Goal: Task Accomplishment & Management: Complete application form

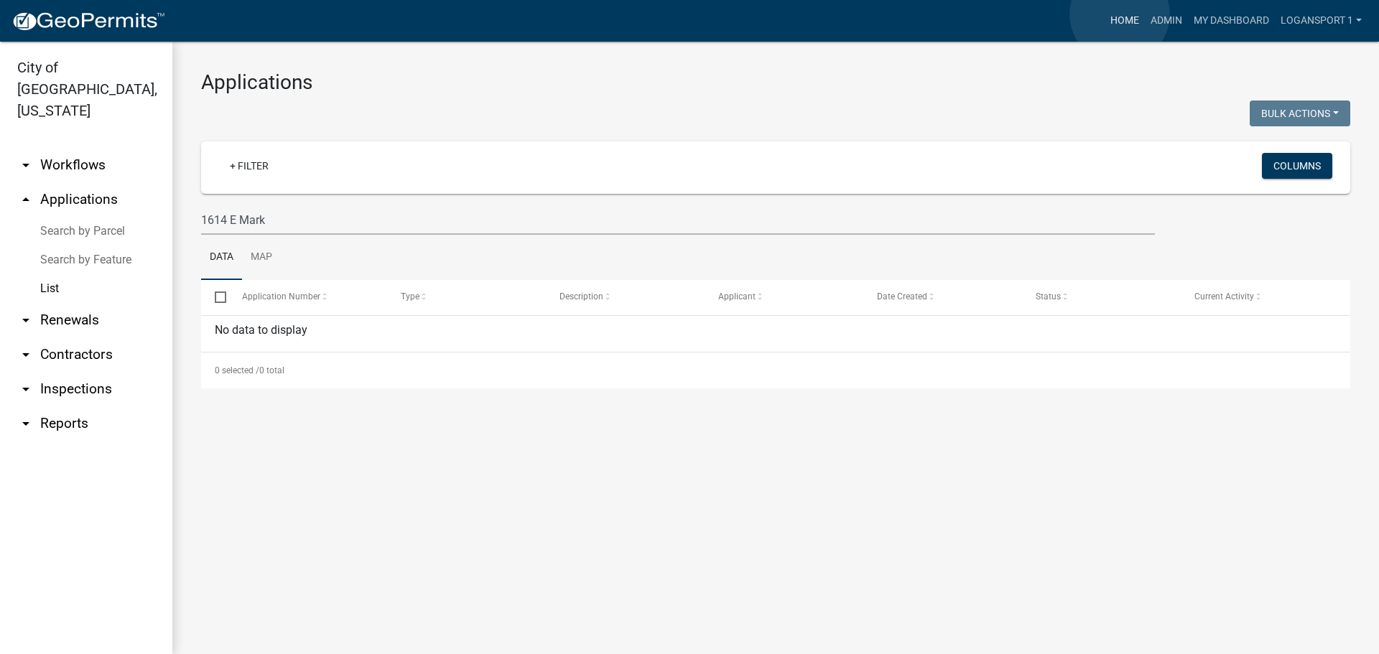
click at [1120, 14] on link "Home" at bounding box center [1125, 20] width 40 height 27
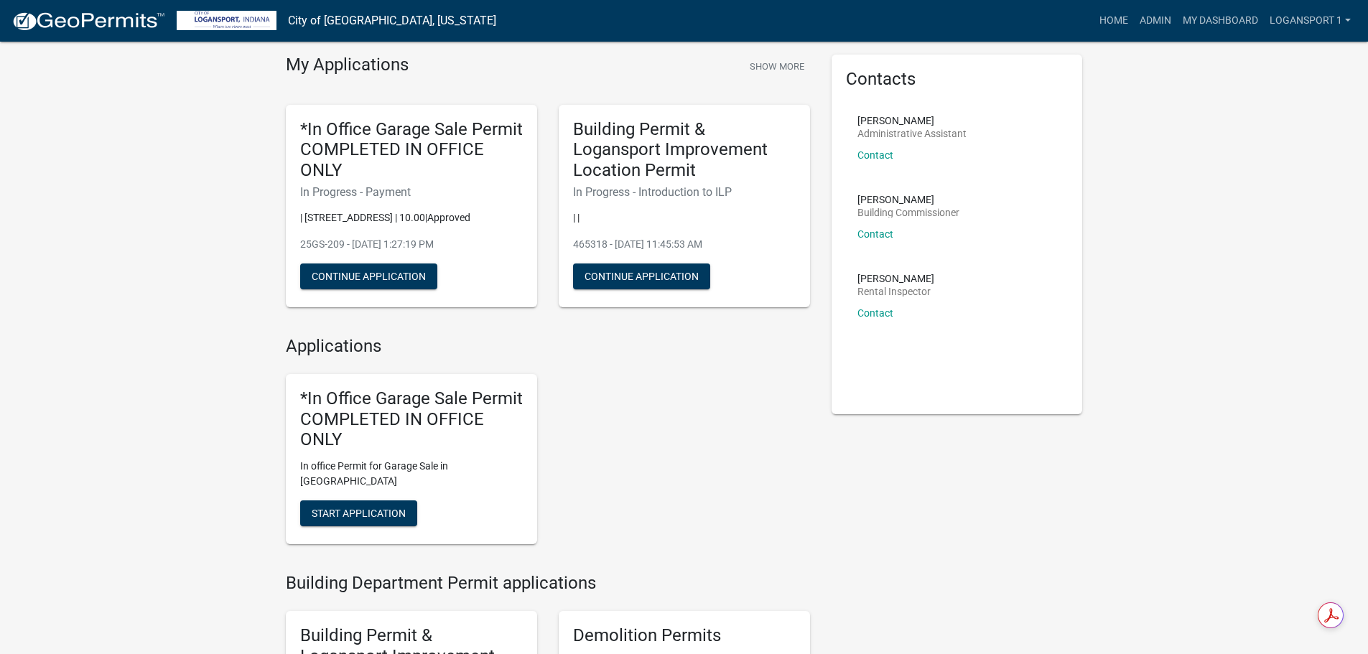
scroll to position [72, 0]
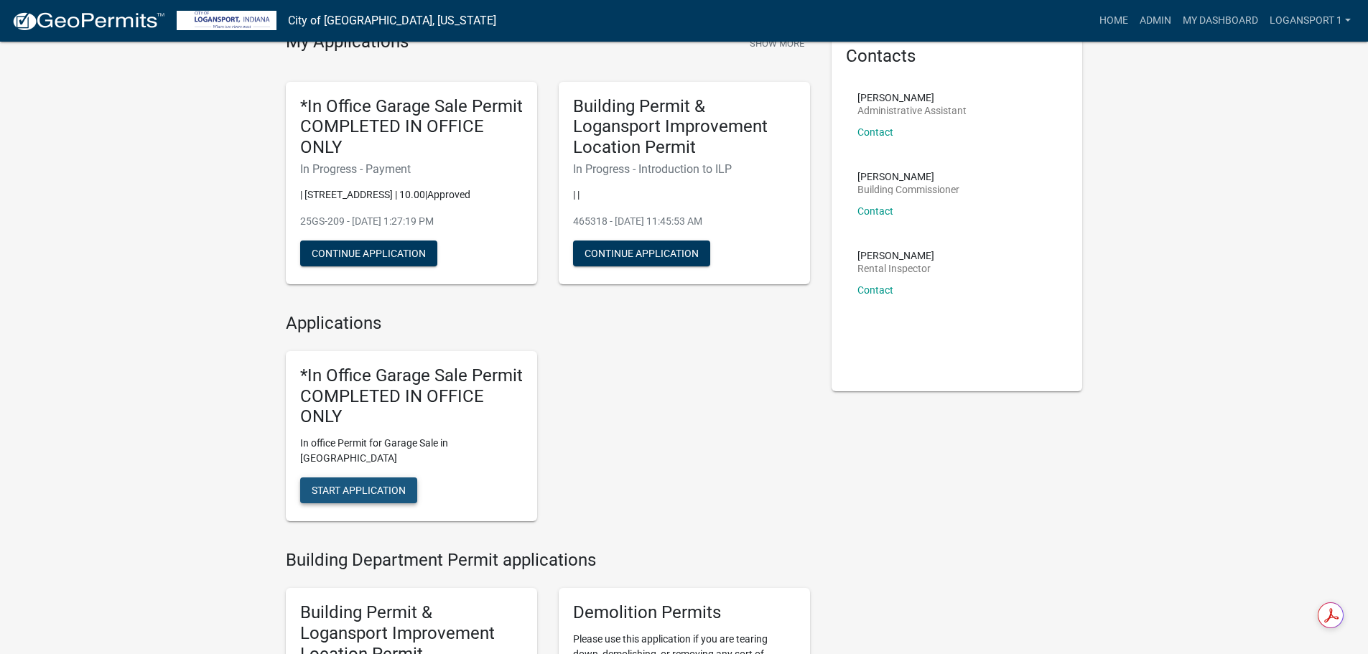
click at [388, 485] on span "Start Application" at bounding box center [359, 490] width 94 height 11
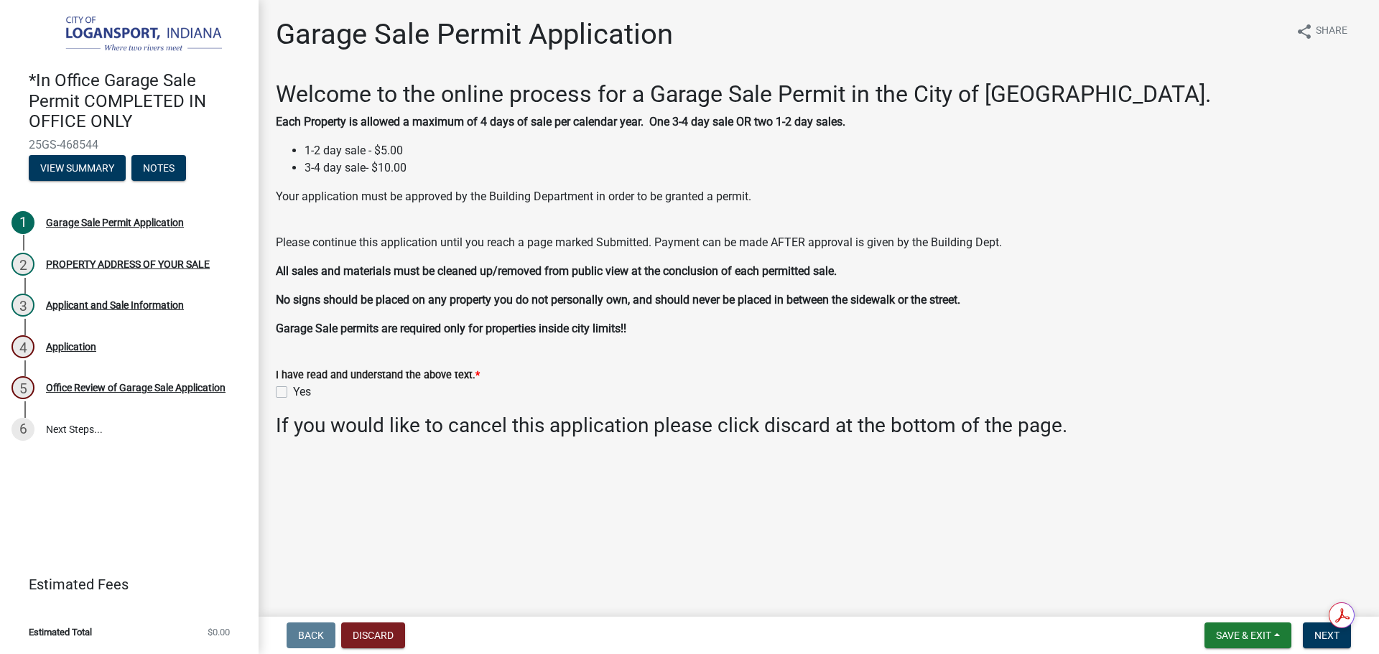
click at [274, 387] on div "I have read and understand the above text. * Yes" at bounding box center [818, 375] width 1107 height 52
click at [293, 392] on label "Yes" at bounding box center [302, 392] width 18 height 17
click at [293, 392] on input "Yes" at bounding box center [297, 388] width 9 height 9
checkbox input "true"
click at [1317, 636] on span "Next" at bounding box center [1326, 635] width 25 height 11
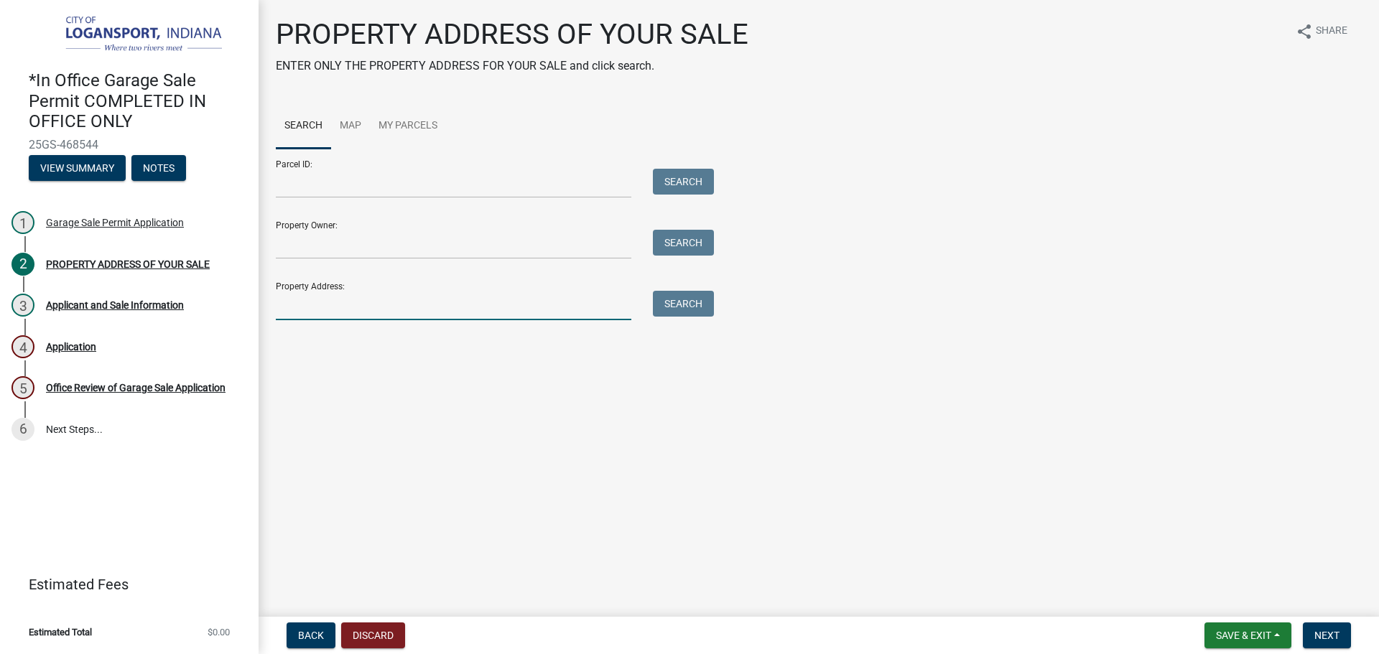
click at [518, 298] on input "Property Address:" at bounding box center [454, 305] width 356 height 29
type input "[STREET_ADDRESS]"
click at [677, 305] on button "Search" at bounding box center [683, 304] width 61 height 26
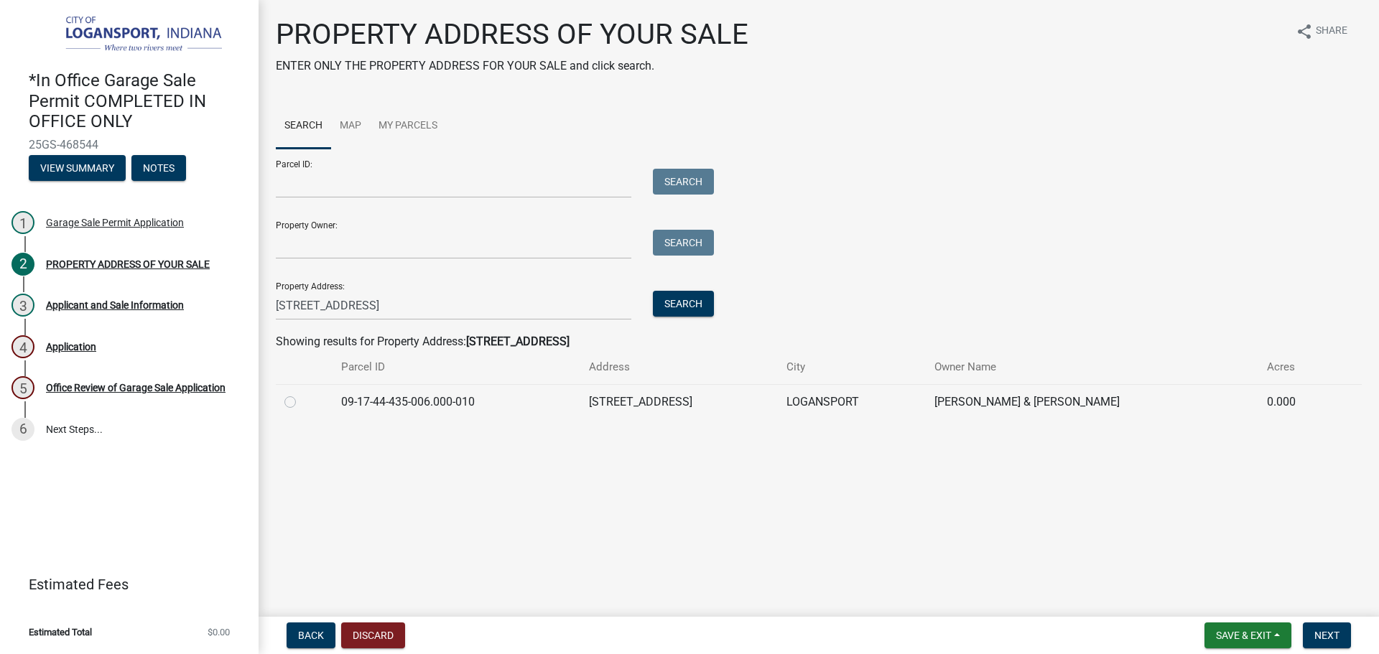
click at [302, 394] on label at bounding box center [302, 394] width 0 height 0
click at [302, 397] on input "radio" at bounding box center [306, 398] width 9 height 9
radio input "true"
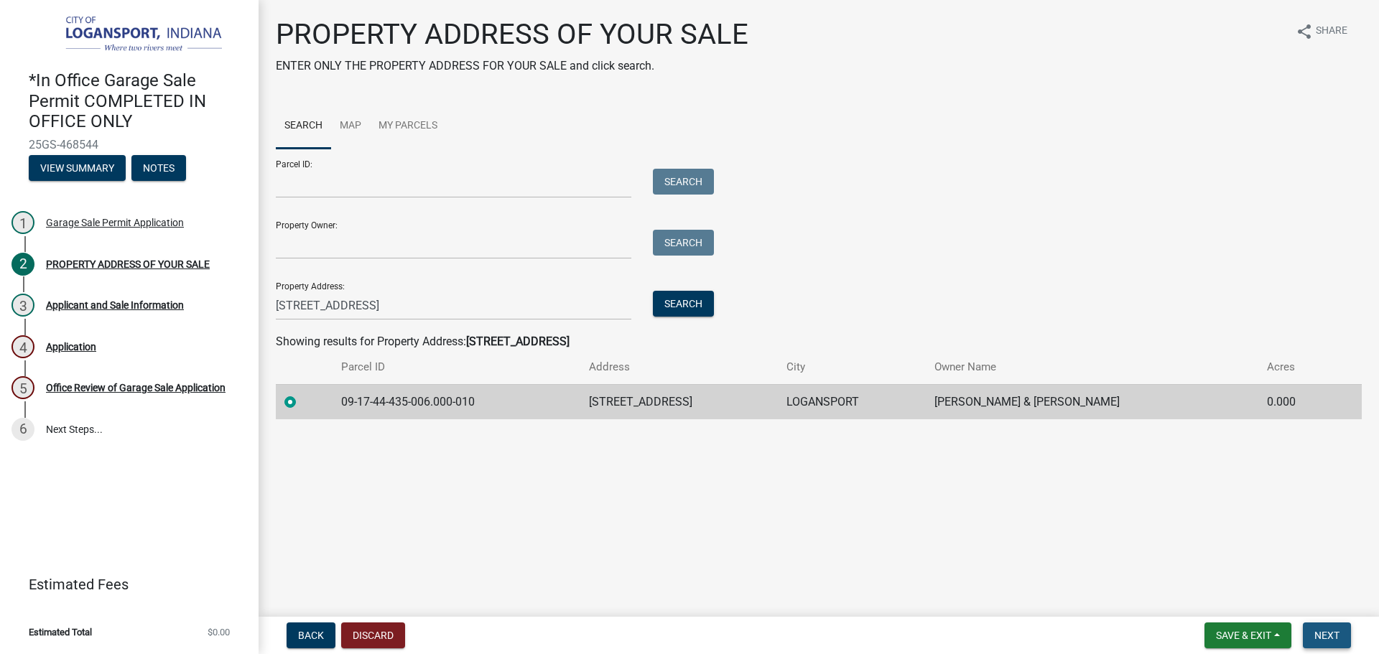
click at [1323, 631] on span "Next" at bounding box center [1326, 635] width 25 height 11
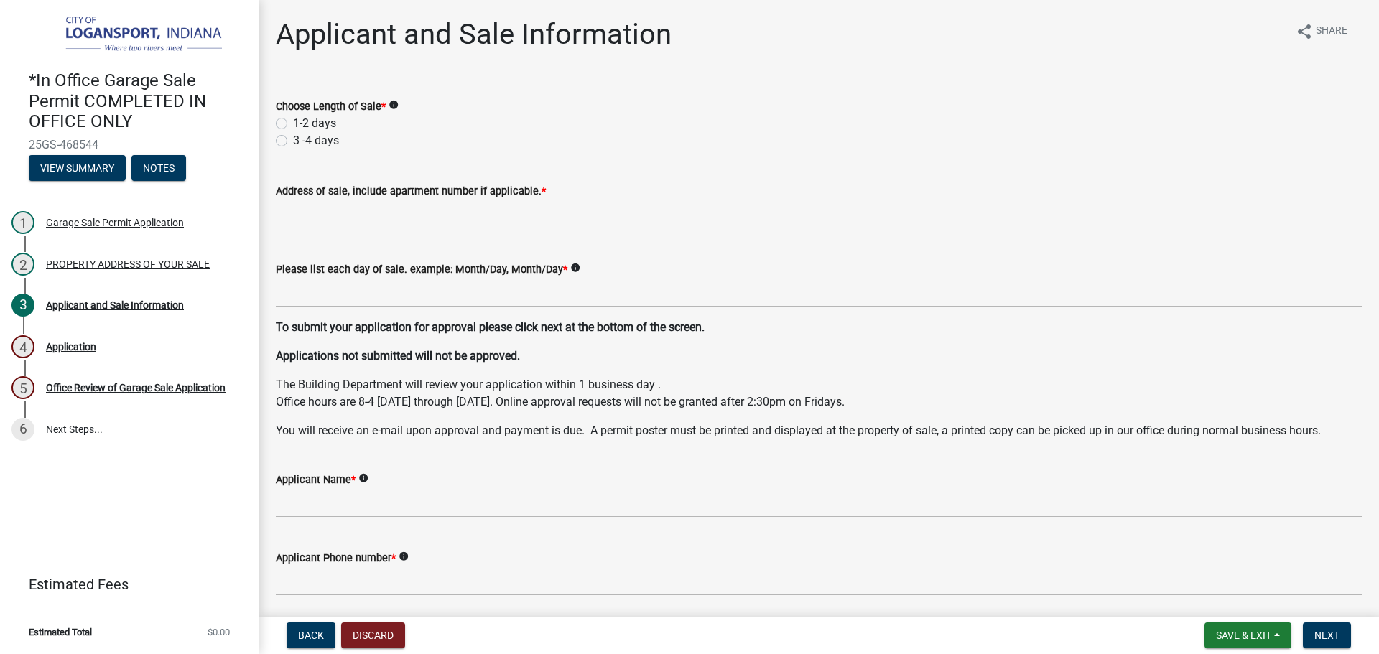
click at [274, 120] on div "Choose Length of Sale * info 1-2 days 3 -4 days" at bounding box center [818, 114] width 1107 height 69
click at [293, 120] on label "1-2 days" at bounding box center [314, 123] width 43 height 17
click at [293, 120] on input "1-2 days" at bounding box center [297, 119] width 9 height 9
radio input "true"
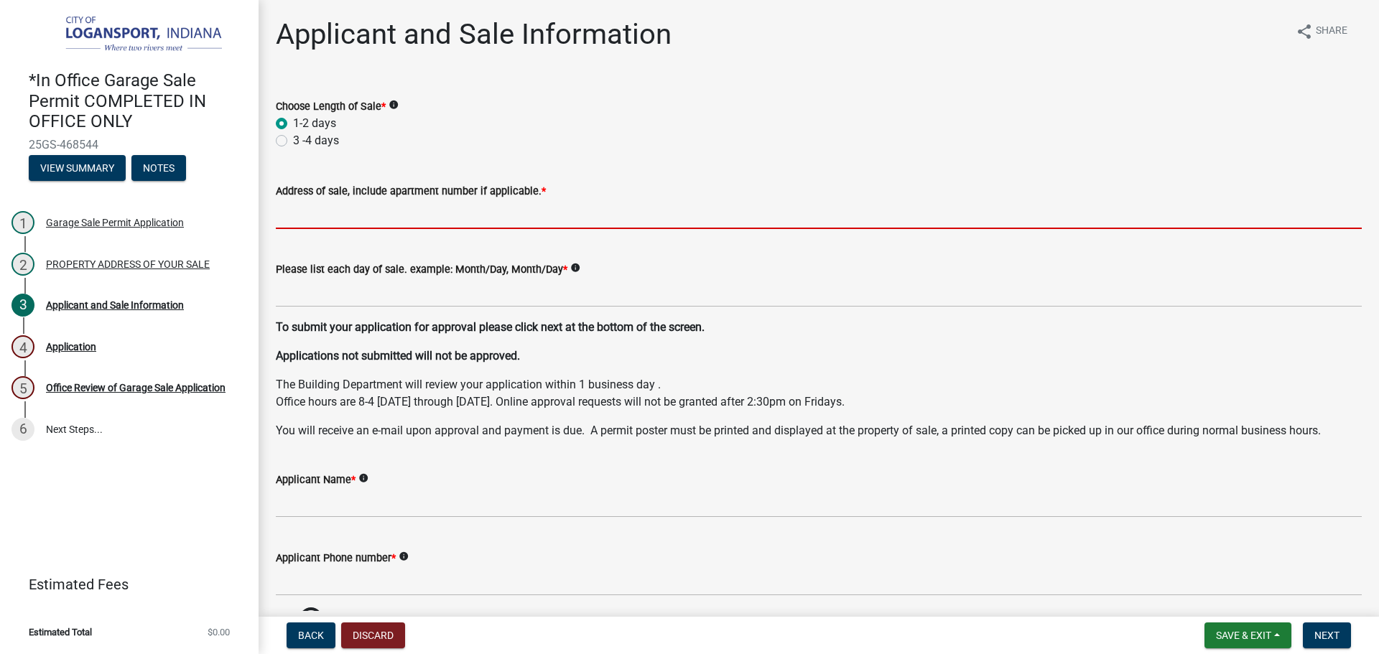
click at [302, 207] on input "Address of sale, include apartment number if applicable. *" at bounding box center [819, 214] width 1086 height 29
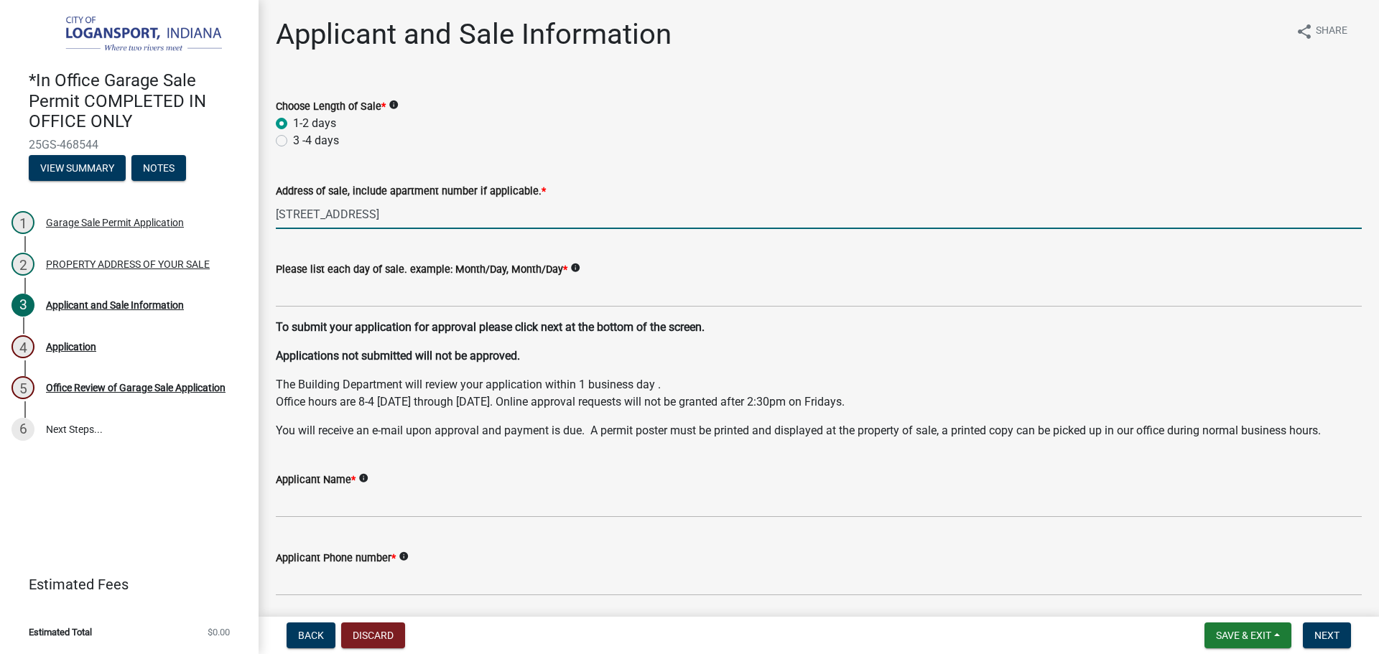
type input "[STREET_ADDRESS]"
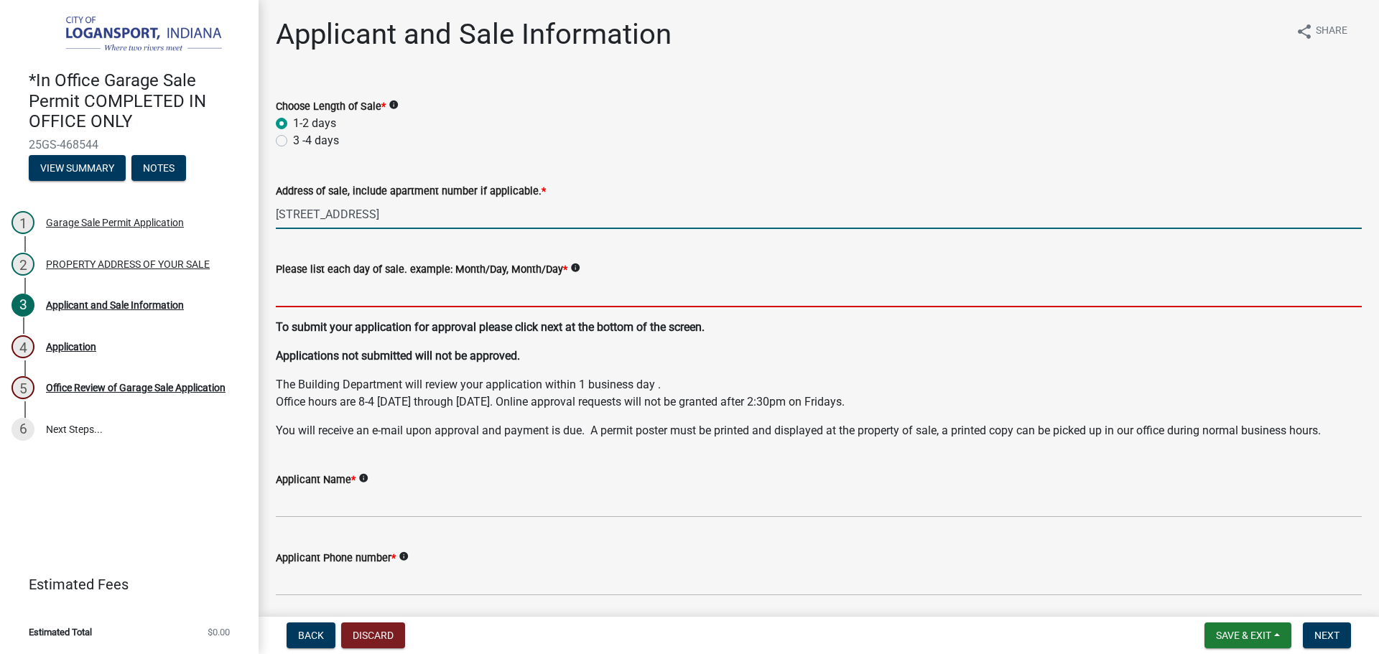
click at [341, 284] on input "Please list each day of sale. example: Month/Day, Month/Day *" at bounding box center [819, 292] width 1086 height 29
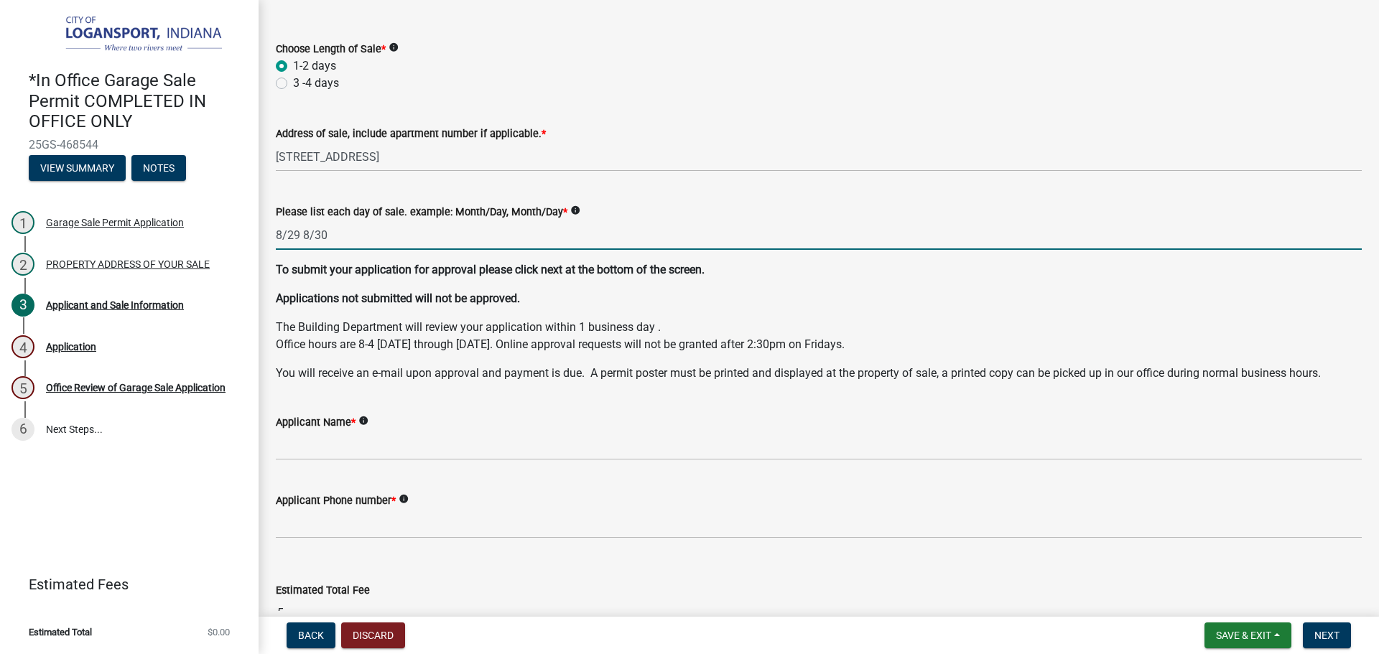
scroll to position [143, 0]
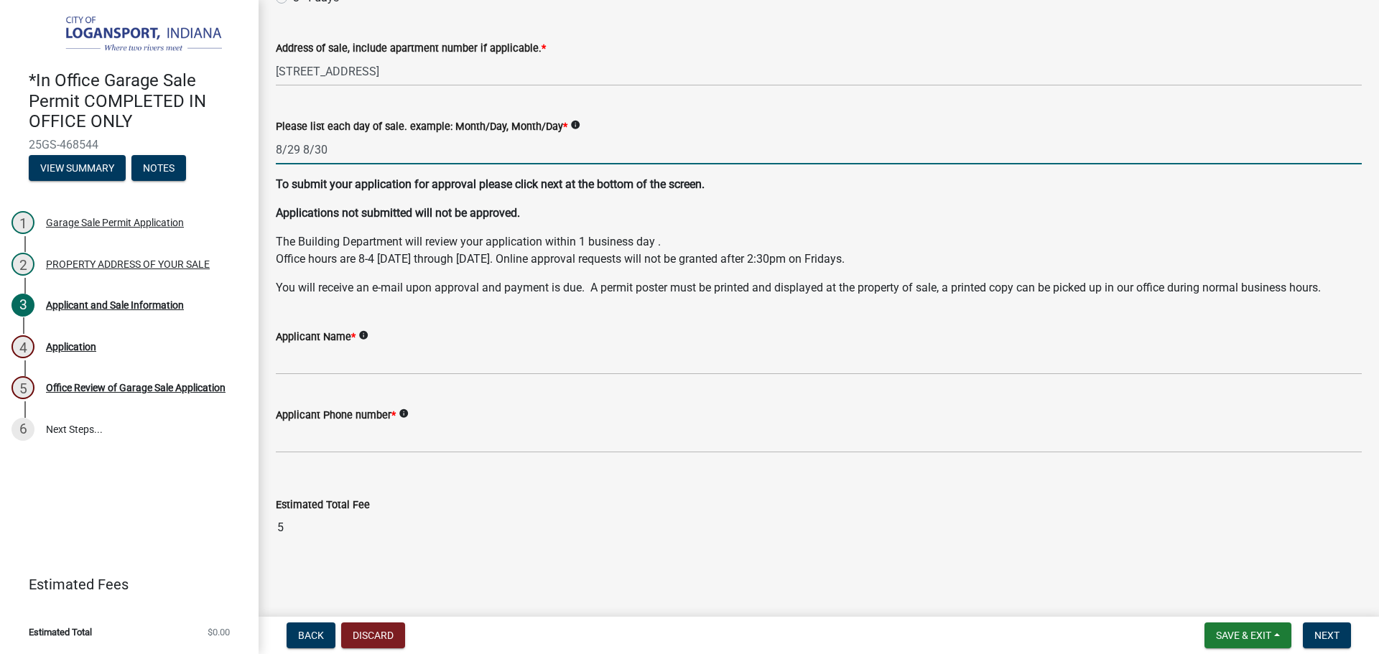
type input "8/29 8/30"
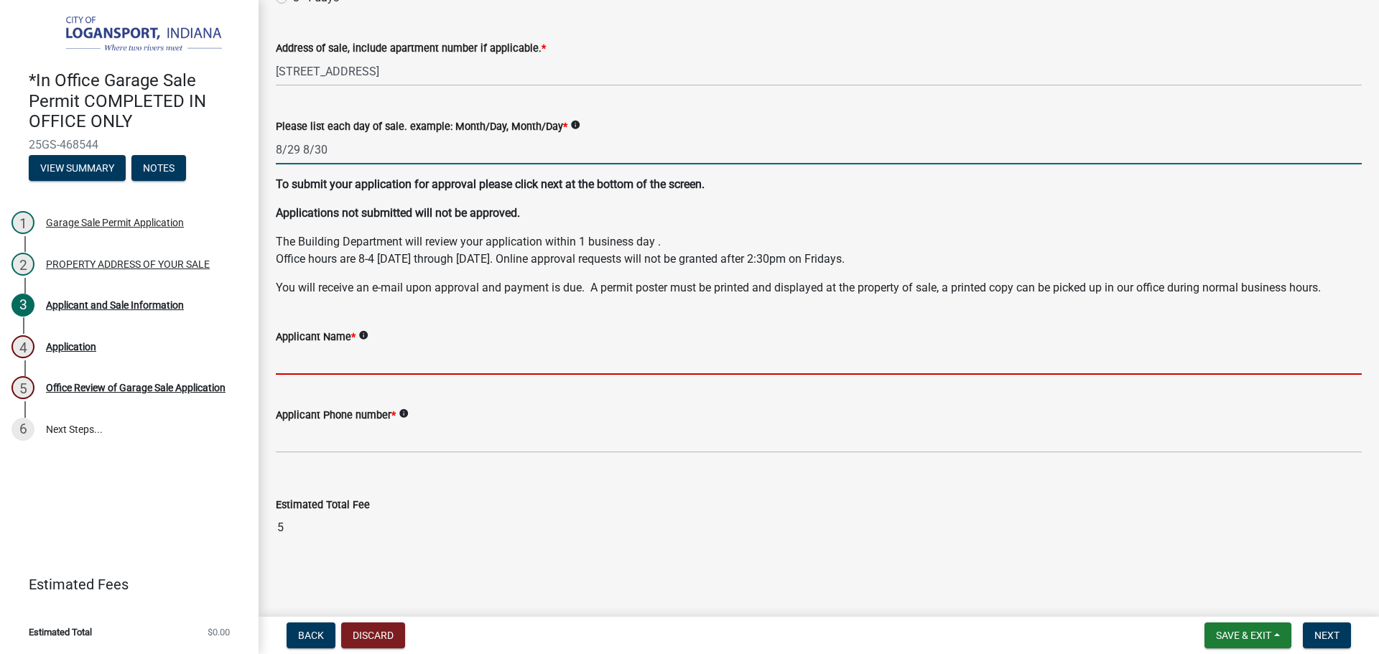
click at [310, 361] on input "Applicant Name *" at bounding box center [819, 359] width 1086 height 29
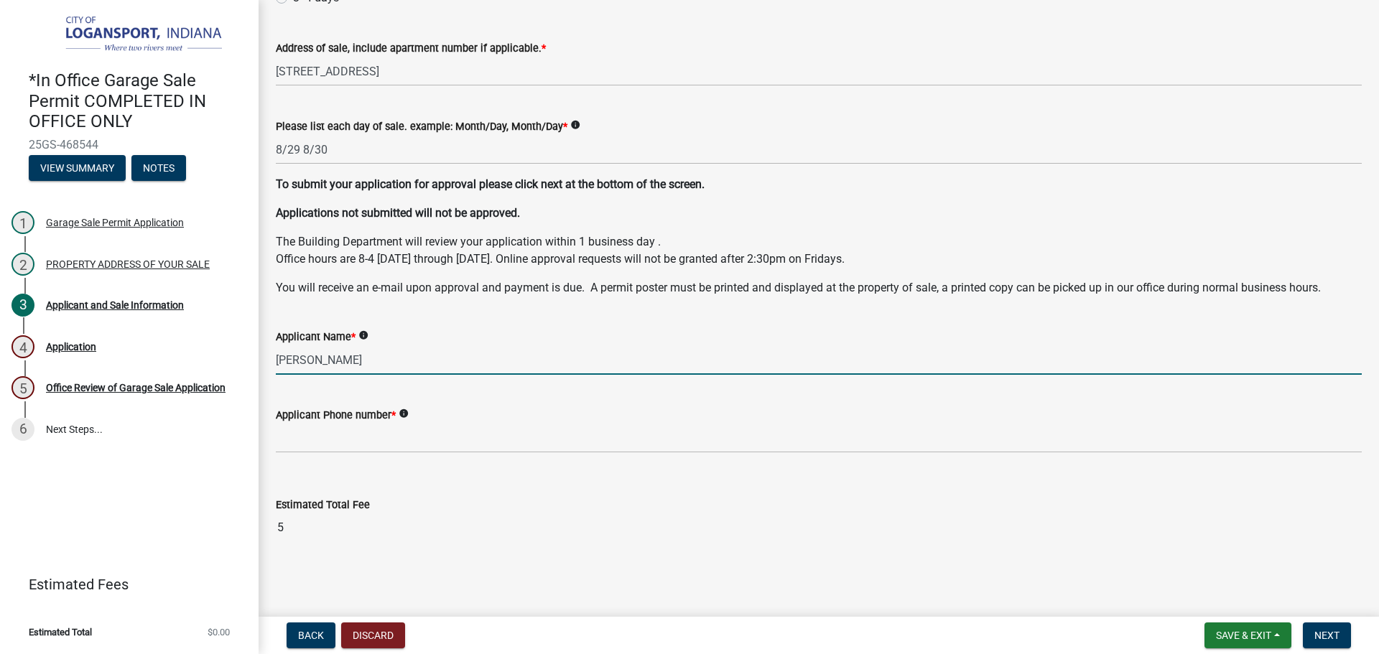
type input "[PERSON_NAME]"
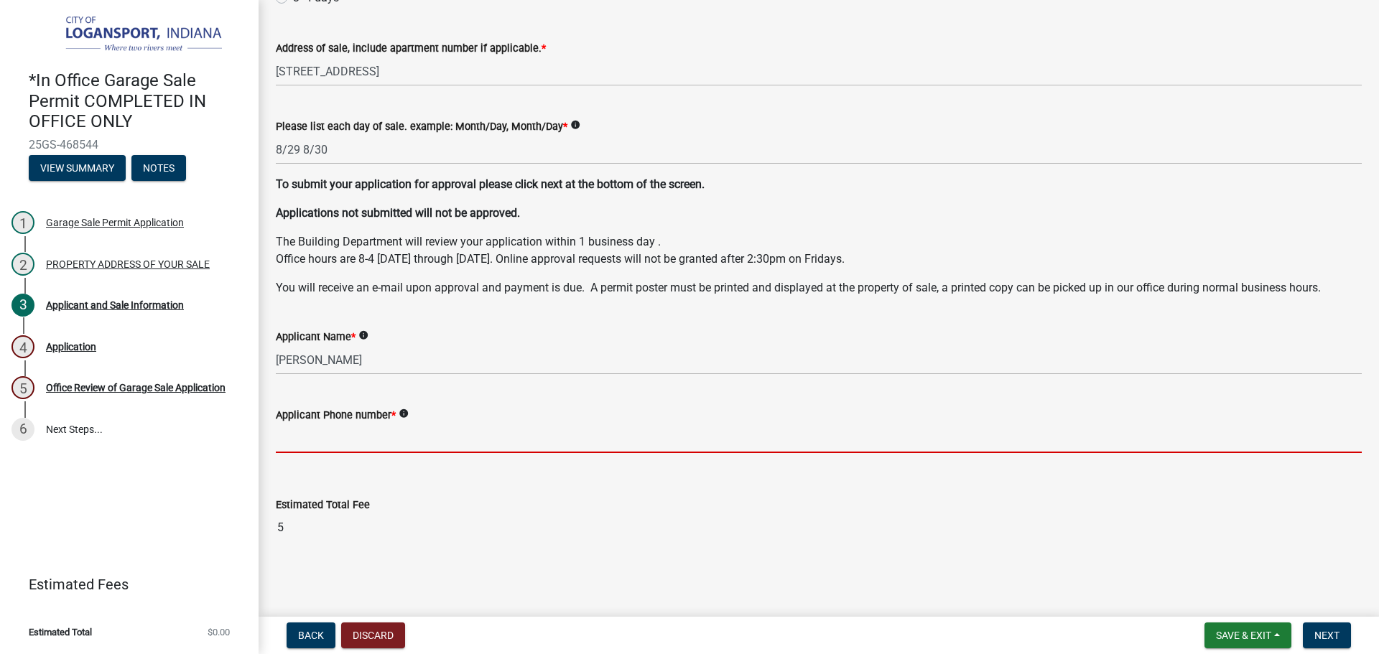
click at [320, 437] on input "Applicant Phone number *" at bounding box center [819, 438] width 1086 height 29
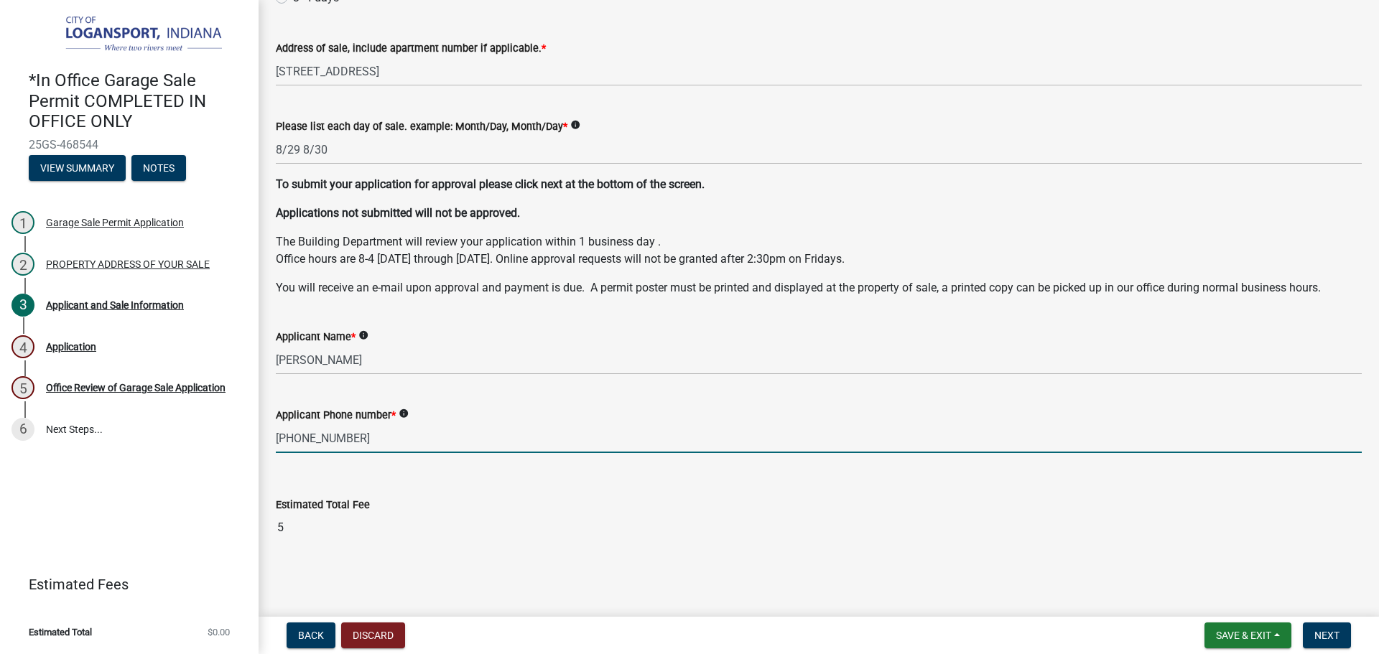
type input "[PHONE_NUMBER]"
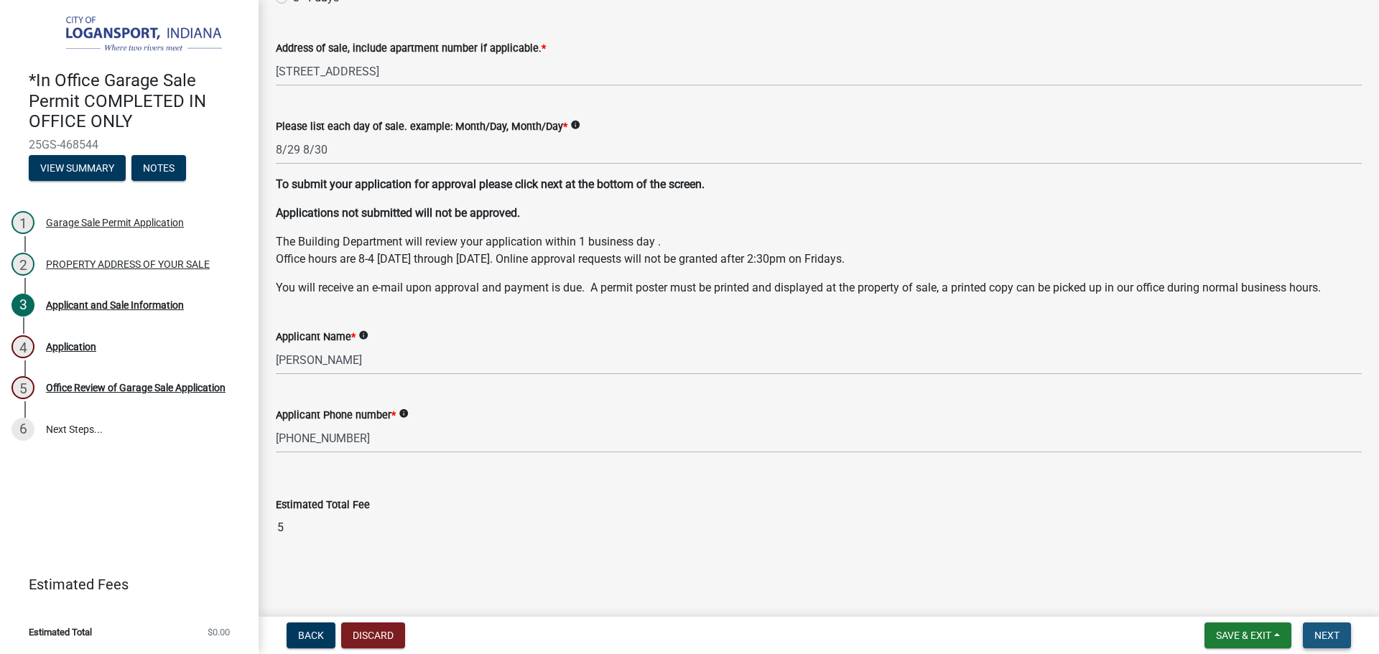
click at [1349, 641] on button "Next" at bounding box center [1327, 636] width 48 height 26
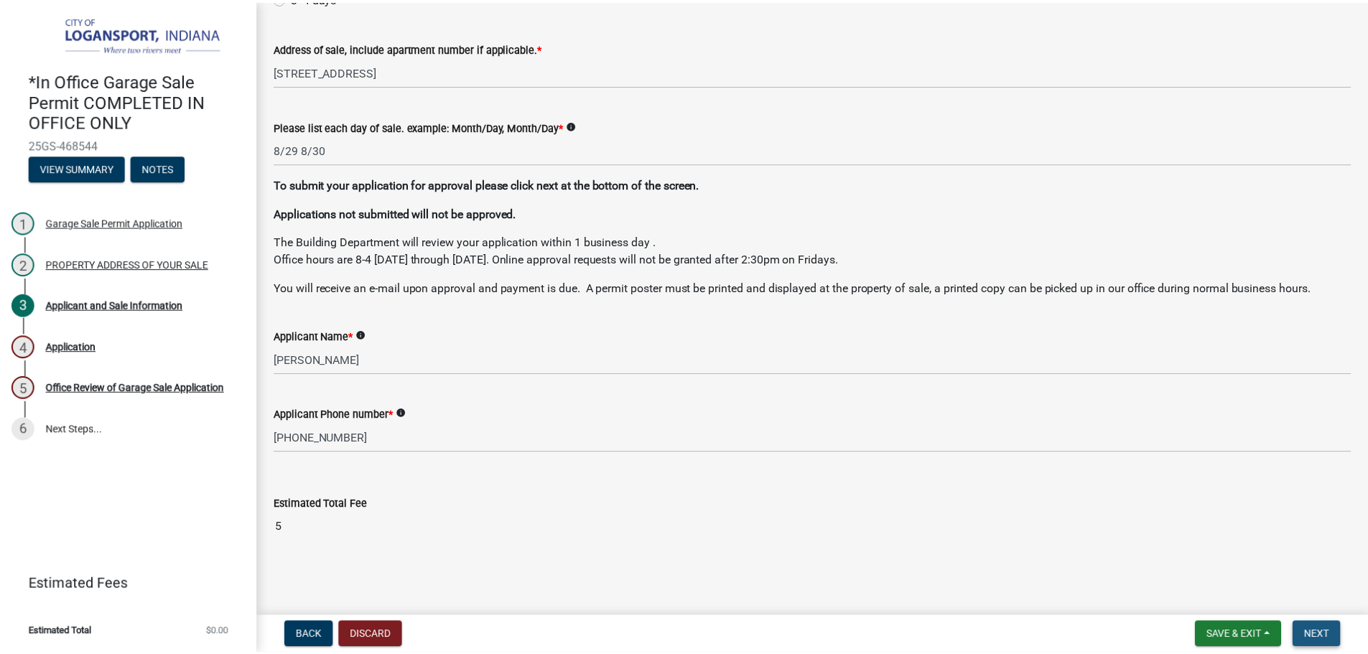
scroll to position [0, 0]
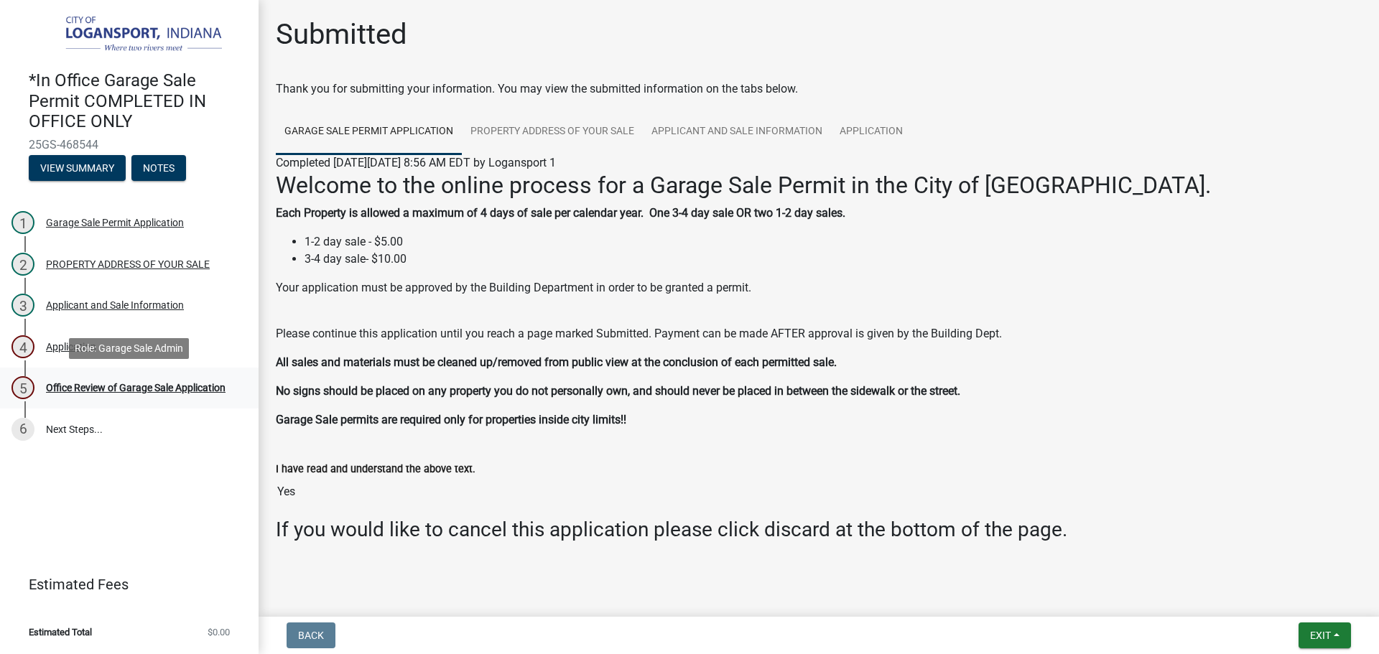
click at [193, 383] on div "Office Review of Garage Sale Application" at bounding box center [136, 388] width 180 height 10
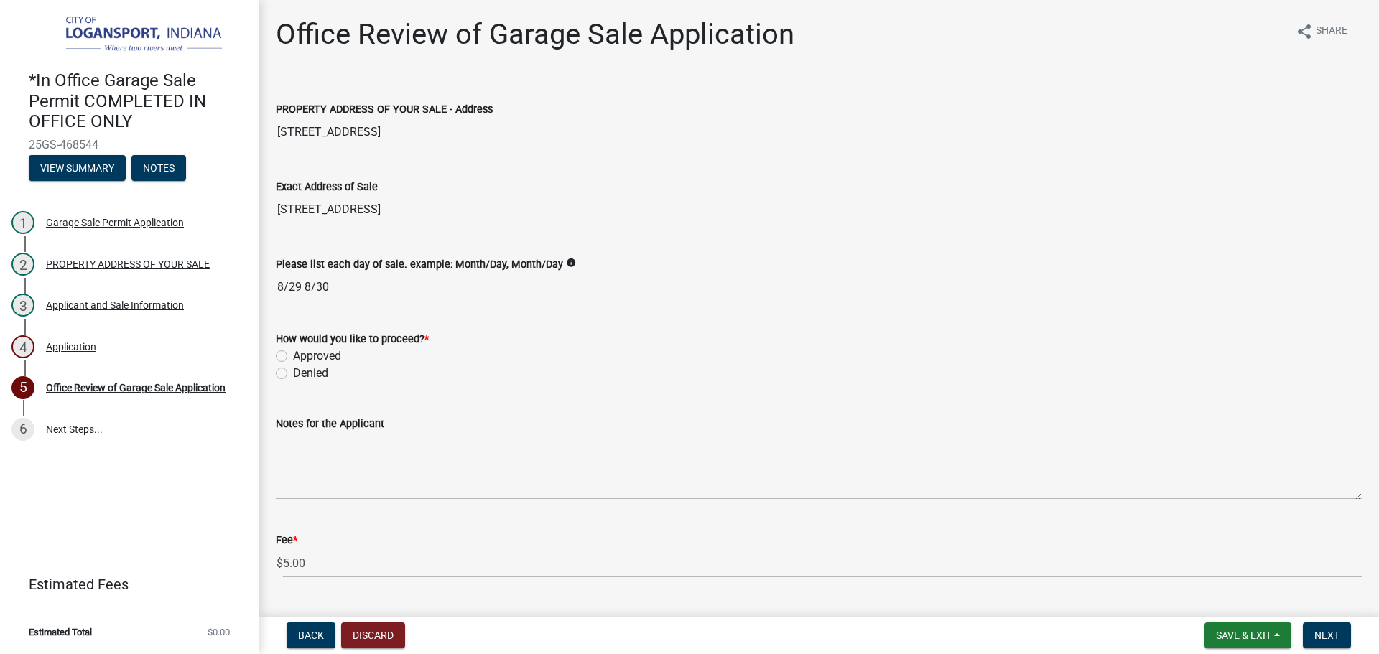
click at [293, 357] on label "Approved" at bounding box center [317, 356] width 48 height 17
click at [293, 357] on input "Approved" at bounding box center [297, 352] width 9 height 9
radio input "true"
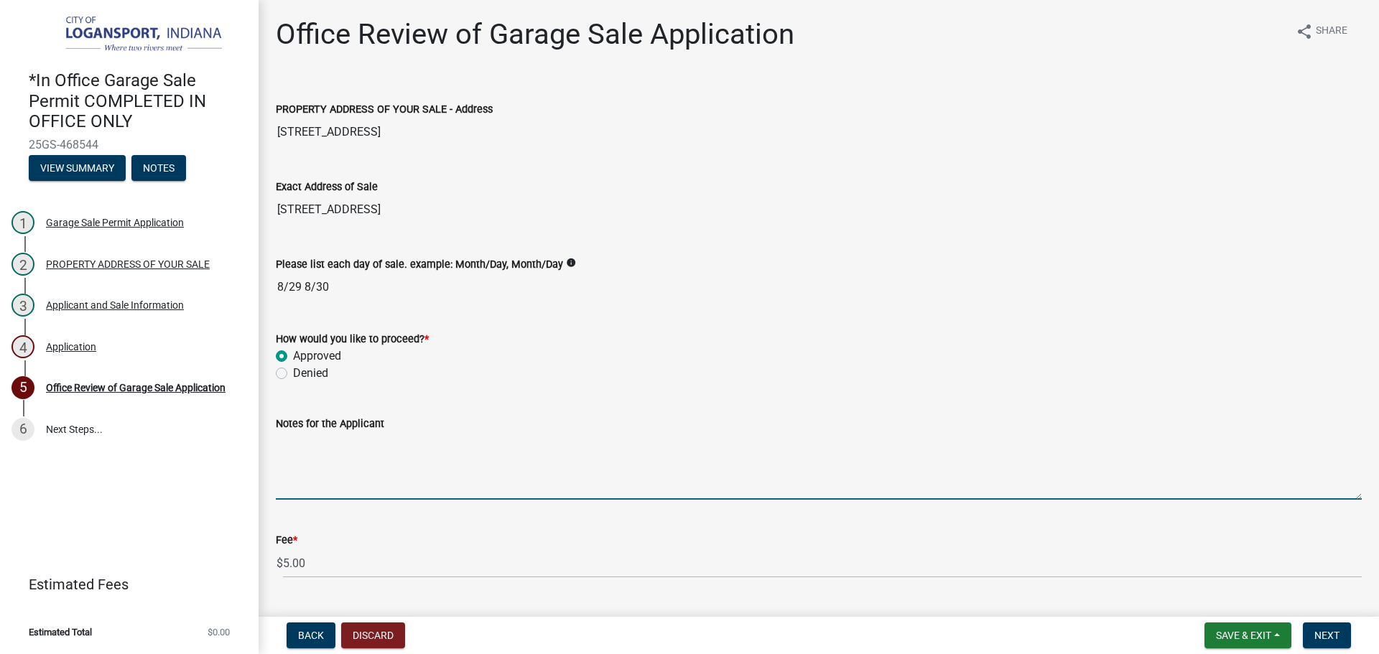
drag, startPoint x: 395, startPoint y: 459, endPoint x: 407, endPoint y: 445, distance: 17.8
click at [396, 459] on textarea "Notes for the Applicant" at bounding box center [819, 466] width 1086 height 68
type textarea "Last Sale of the year"
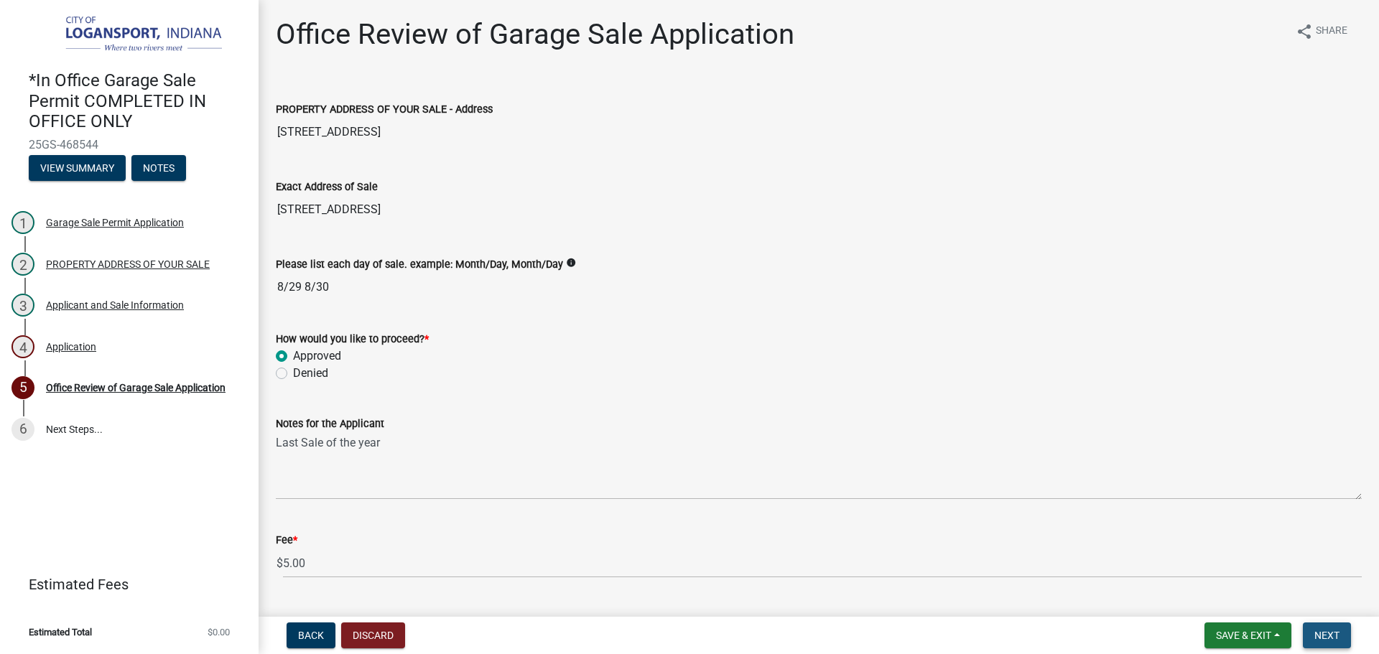
click at [1326, 638] on span "Next" at bounding box center [1326, 635] width 25 height 11
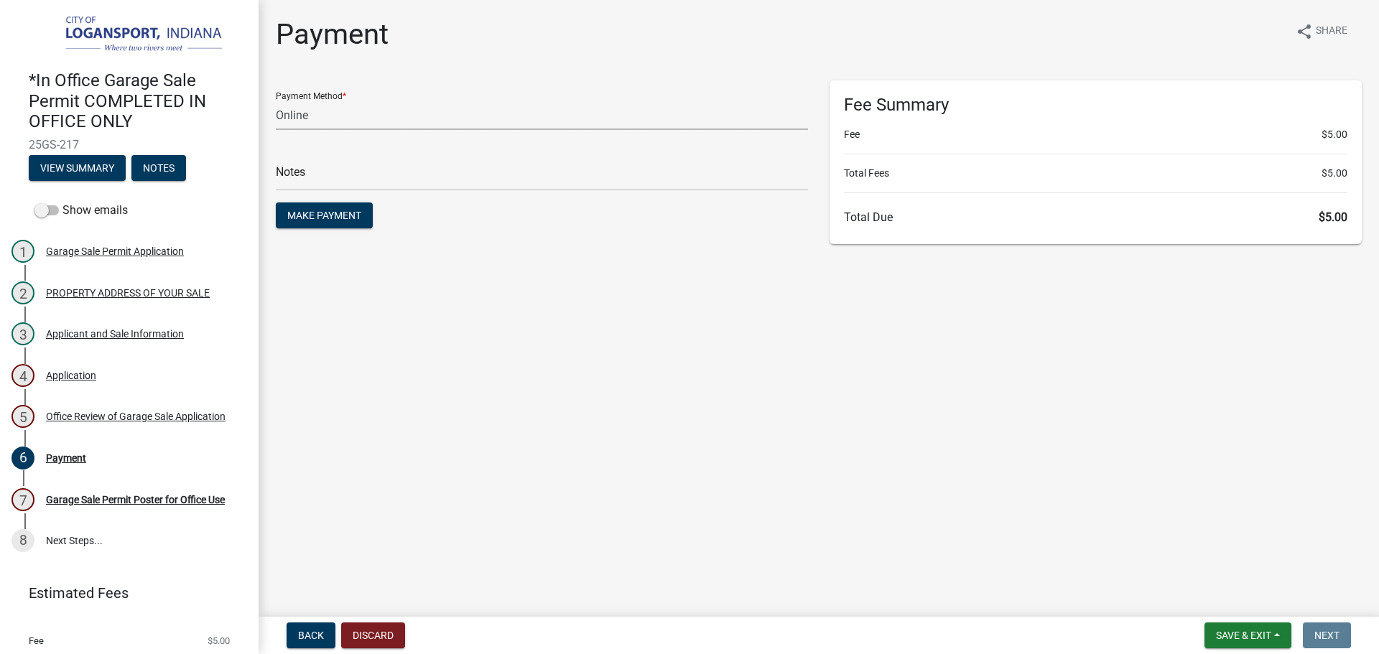
click at [414, 113] on select "Credit Card POS Check Cash Online" at bounding box center [542, 115] width 532 height 29
select select "2: 1"
click at [276, 101] on select "Credit Card POS Check Cash Online" at bounding box center [542, 115] width 532 height 29
drag, startPoint x: 402, startPoint y: 180, endPoint x: 422, endPoint y: 183, distance: 19.6
click at [405, 180] on input "text" at bounding box center [542, 176] width 532 height 29
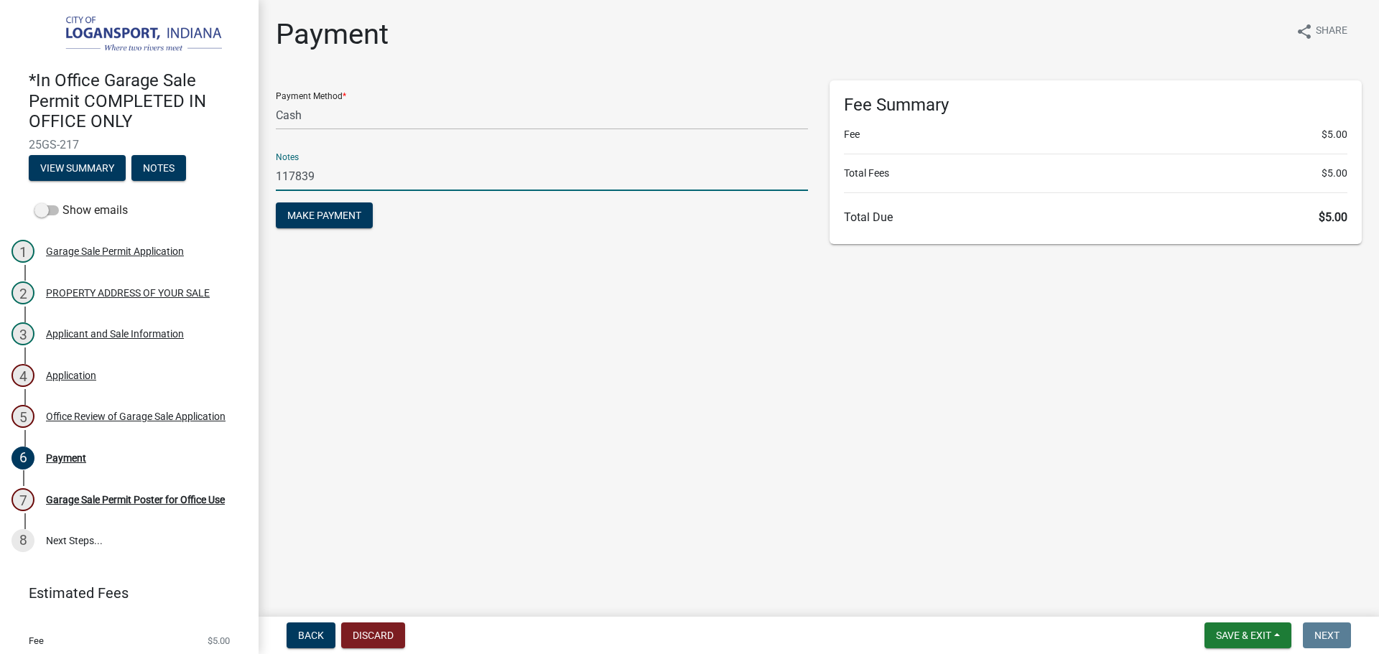
type input "117839"
click at [276, 203] on button "Make Payment" at bounding box center [324, 216] width 97 height 26
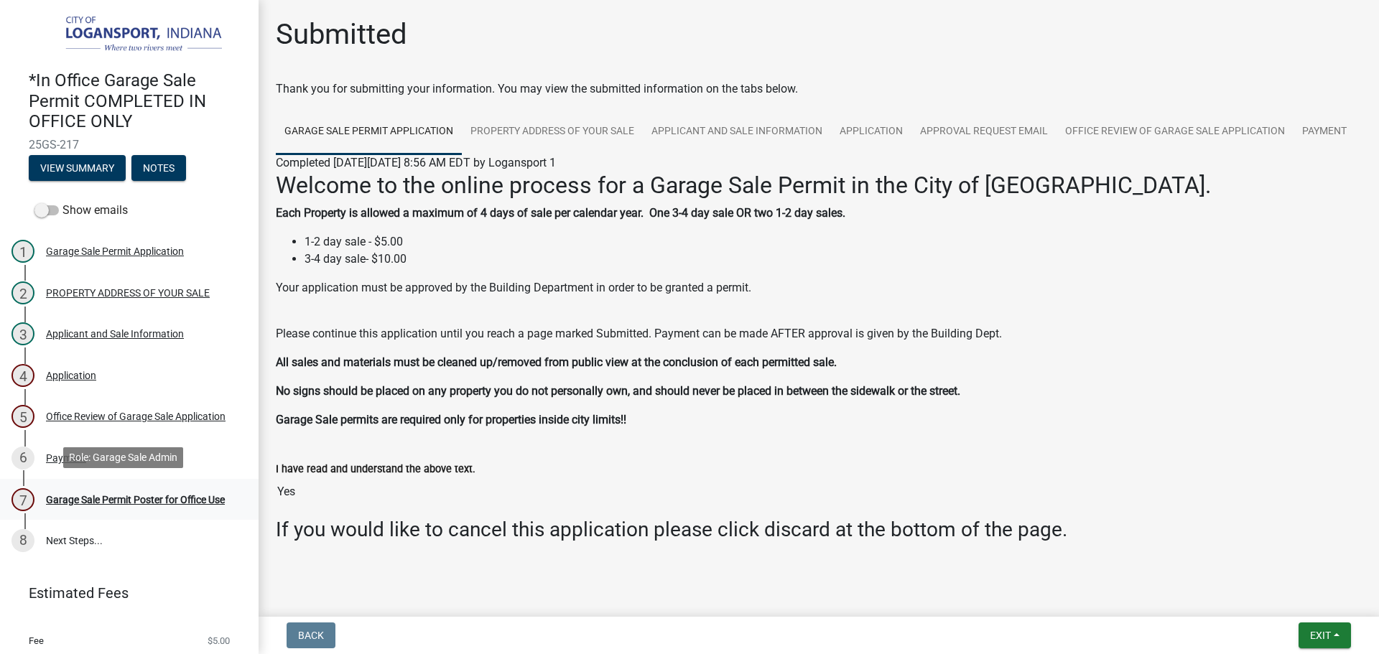
click at [152, 498] on div "Garage Sale Permit Poster for Office Use" at bounding box center [135, 500] width 179 height 10
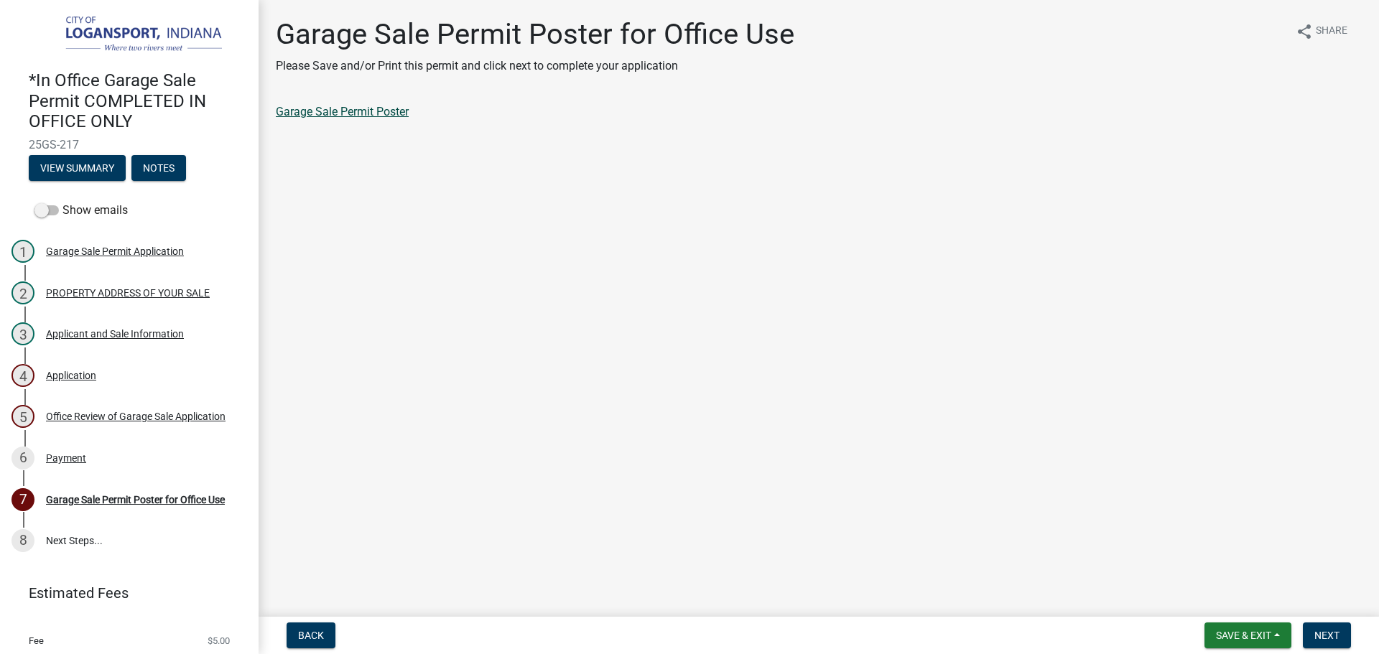
click at [299, 109] on link "Garage Sale Permit Poster" at bounding box center [342, 112] width 133 height 14
click at [1327, 627] on button "Next" at bounding box center [1327, 636] width 48 height 26
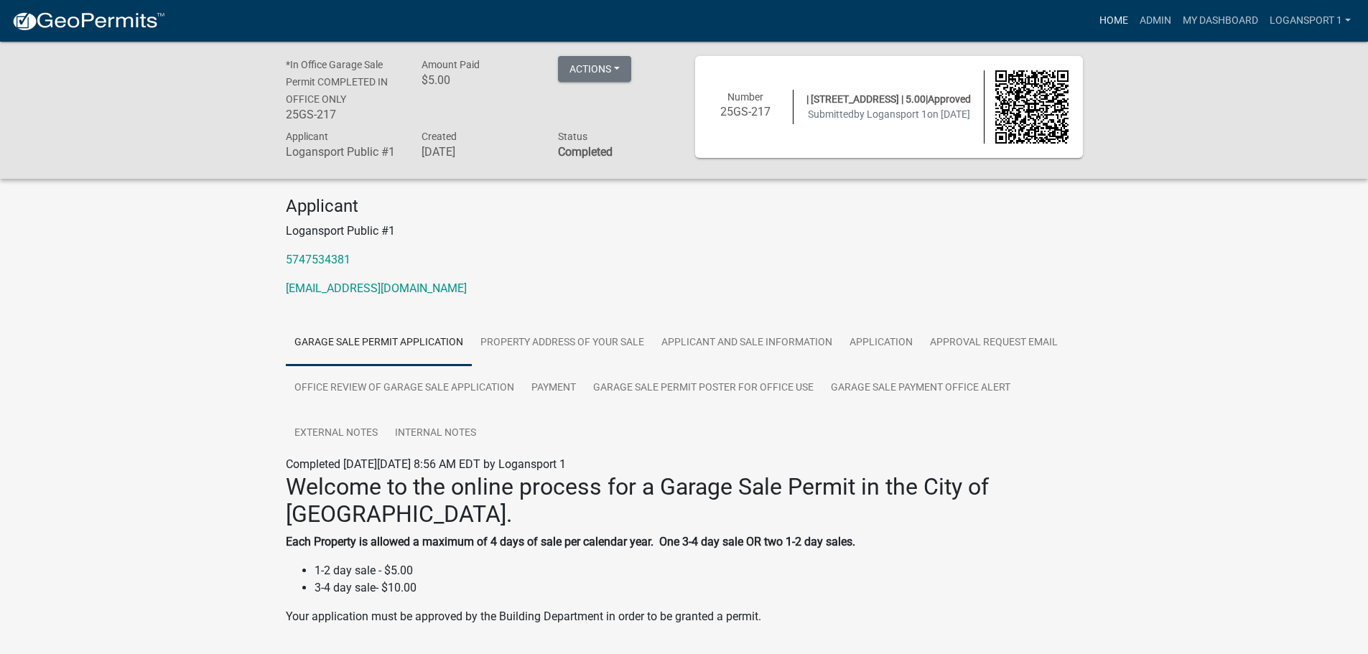
click at [1117, 25] on link "Home" at bounding box center [1114, 20] width 40 height 27
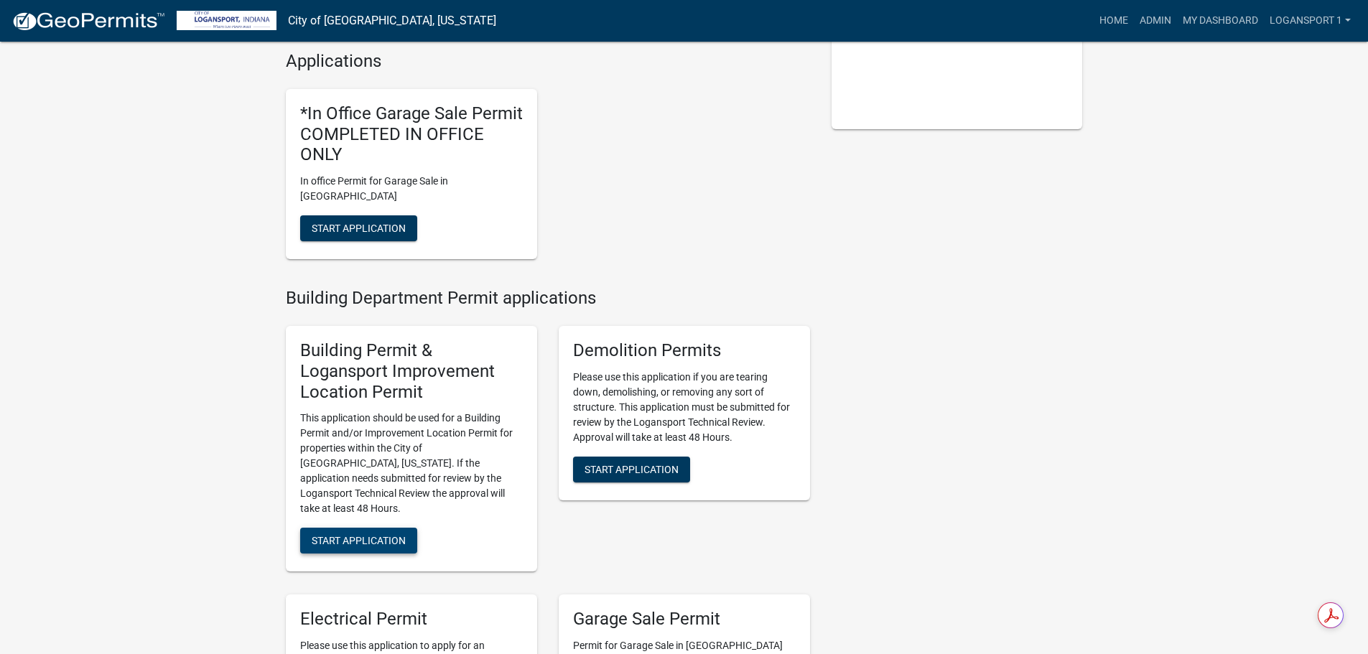
scroll to position [431, 0]
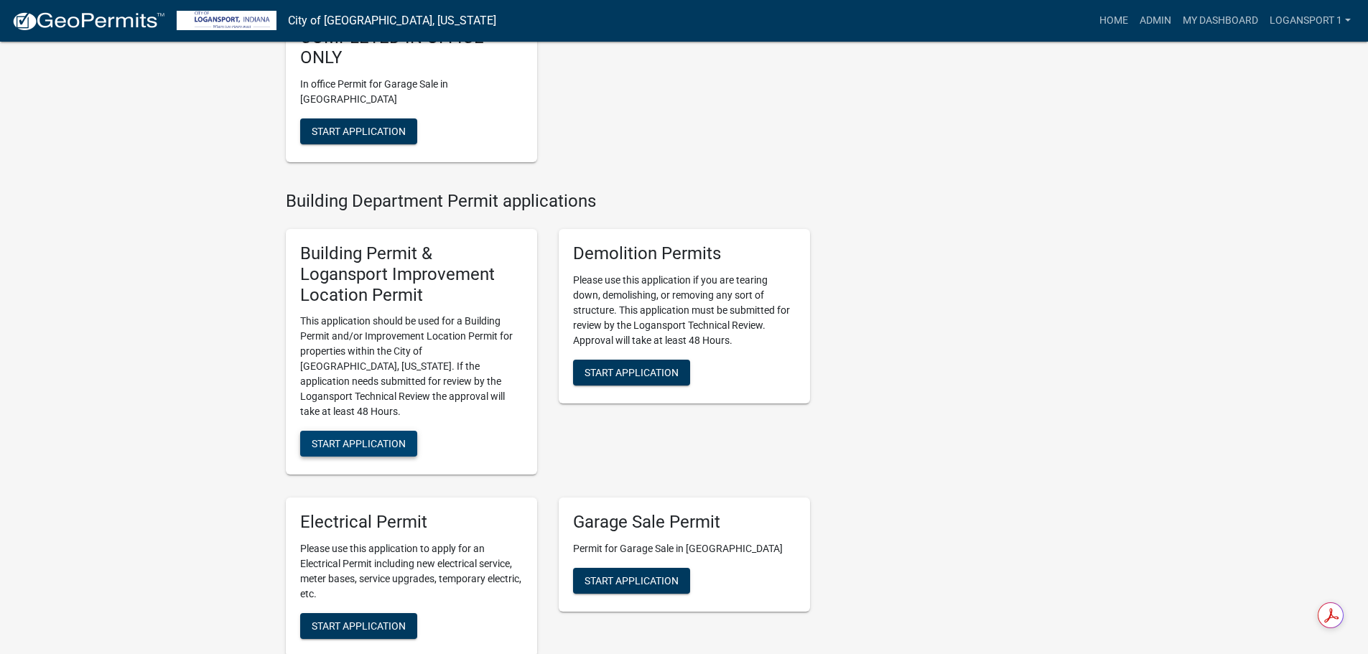
click at [356, 438] on span "Start Application" at bounding box center [359, 443] width 94 height 11
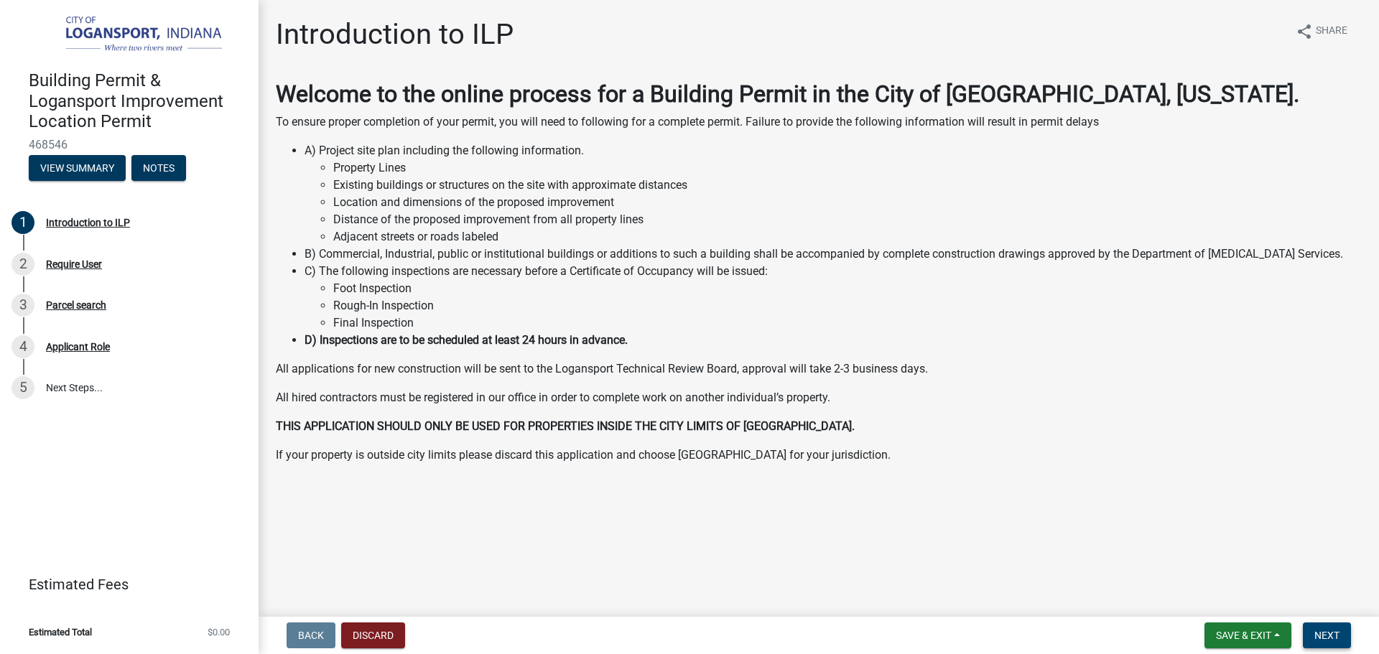
click at [1342, 633] on button "Next" at bounding box center [1327, 636] width 48 height 26
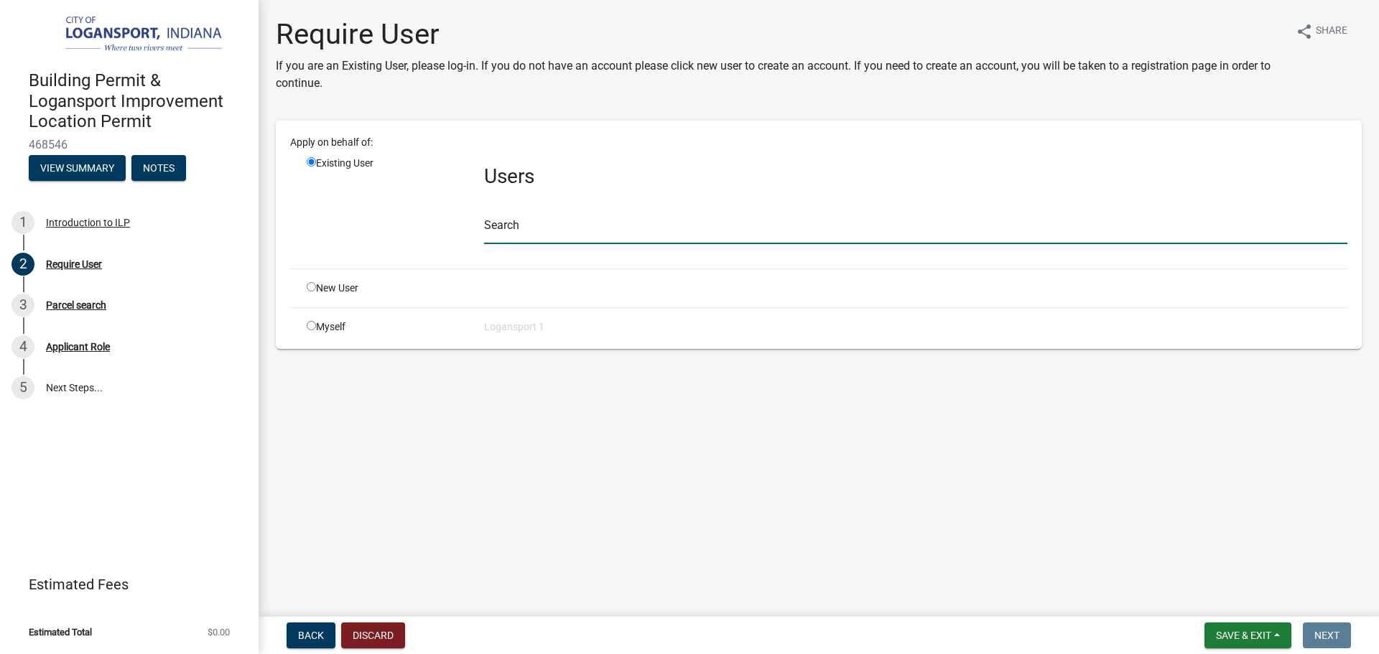
click at [548, 233] on input "text" at bounding box center [915, 229] width 863 height 29
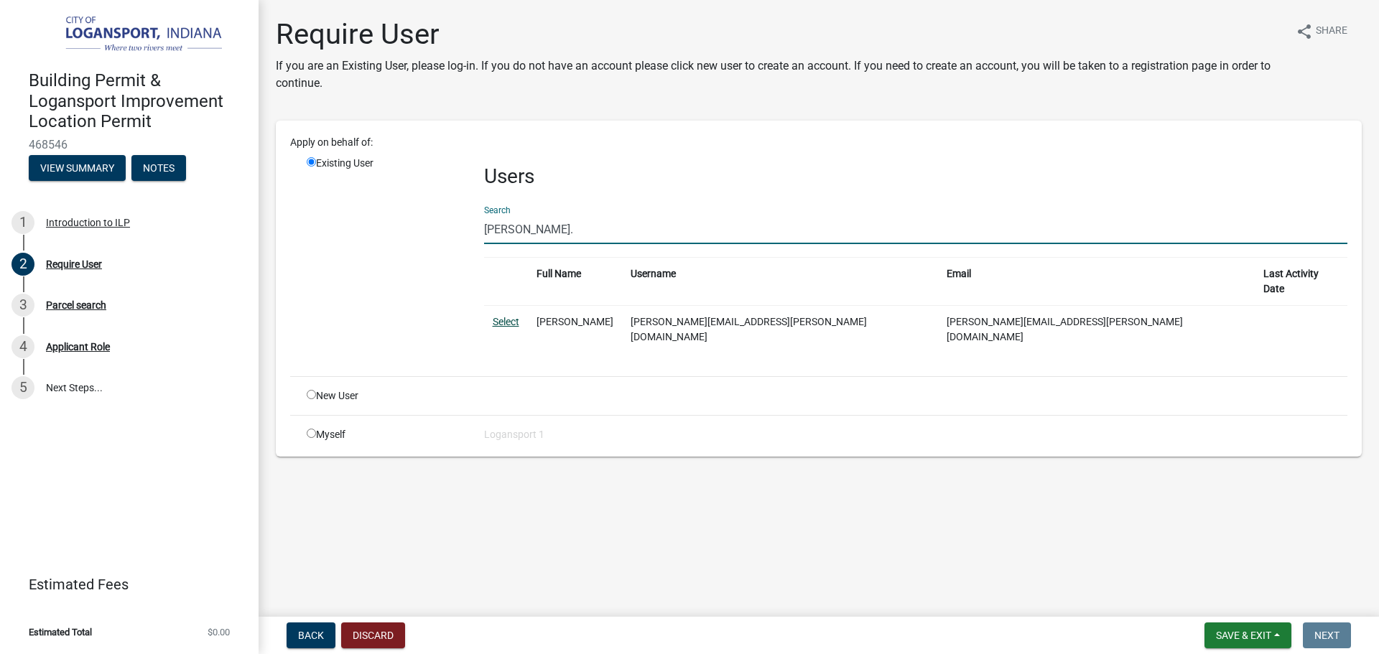
type input "[PERSON_NAME]."
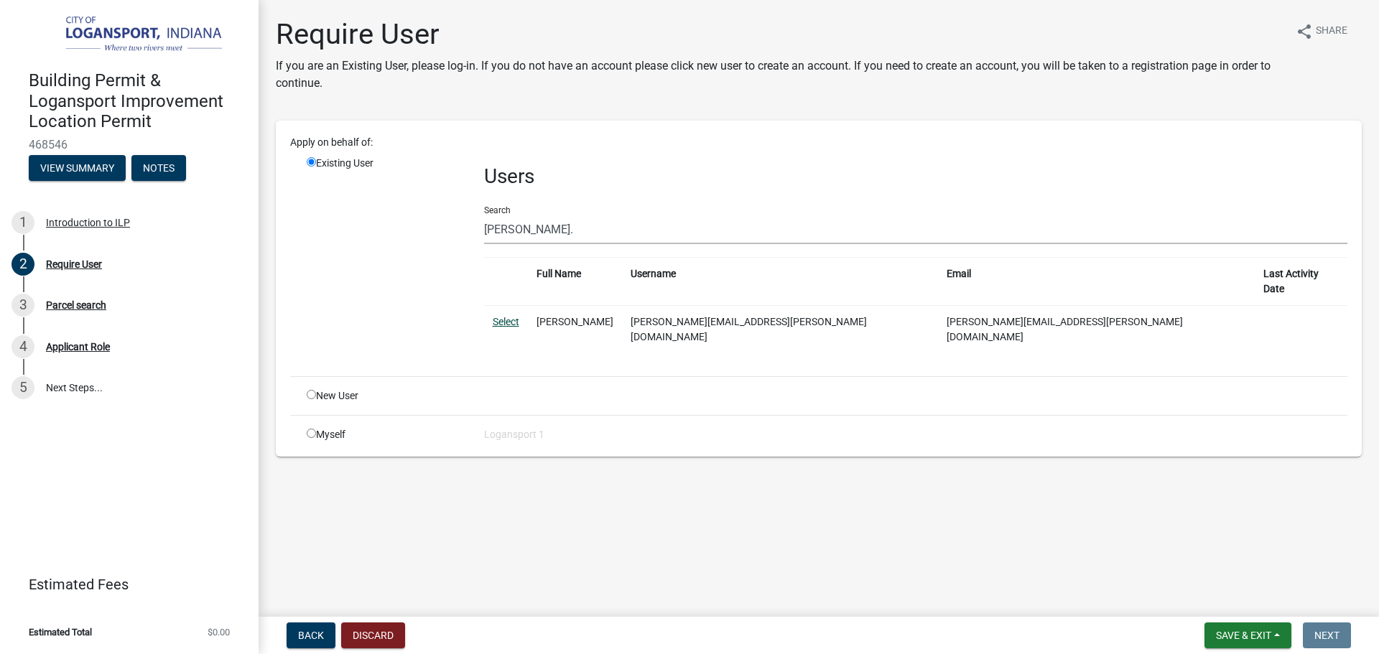
click at [507, 316] on link "Select" at bounding box center [506, 321] width 27 height 11
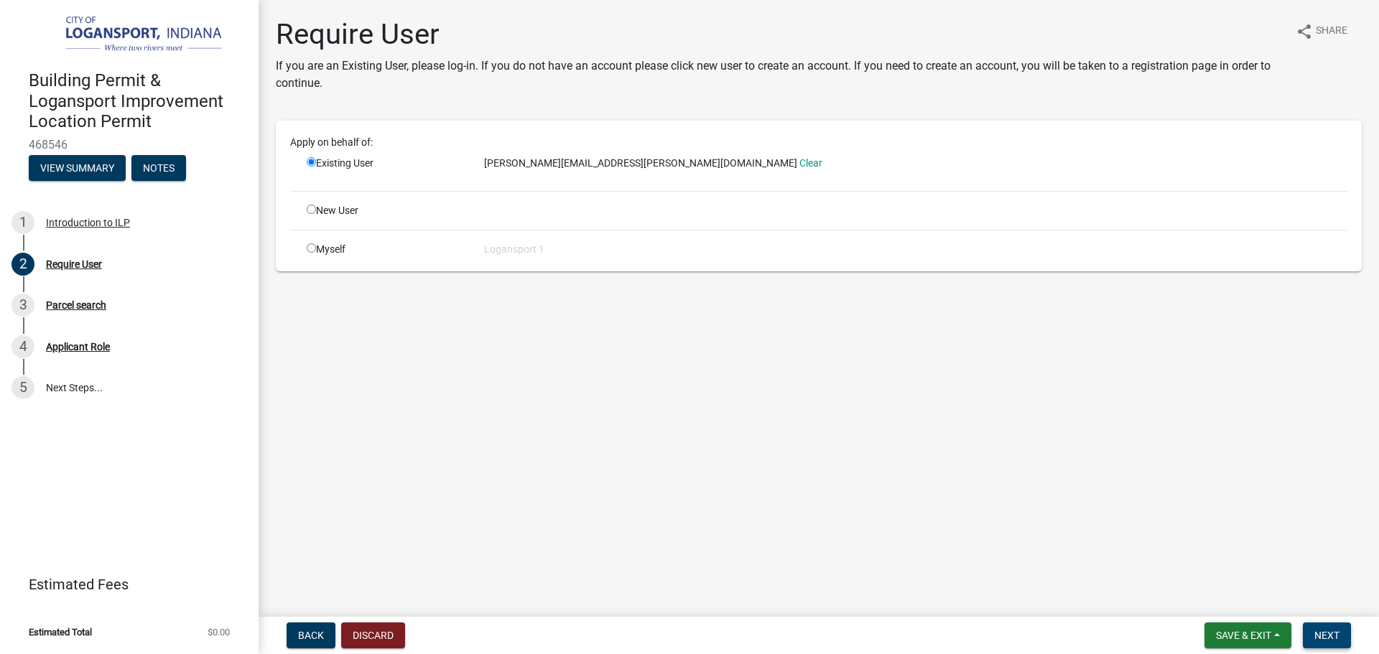
click at [1311, 638] on button "Next" at bounding box center [1327, 636] width 48 height 26
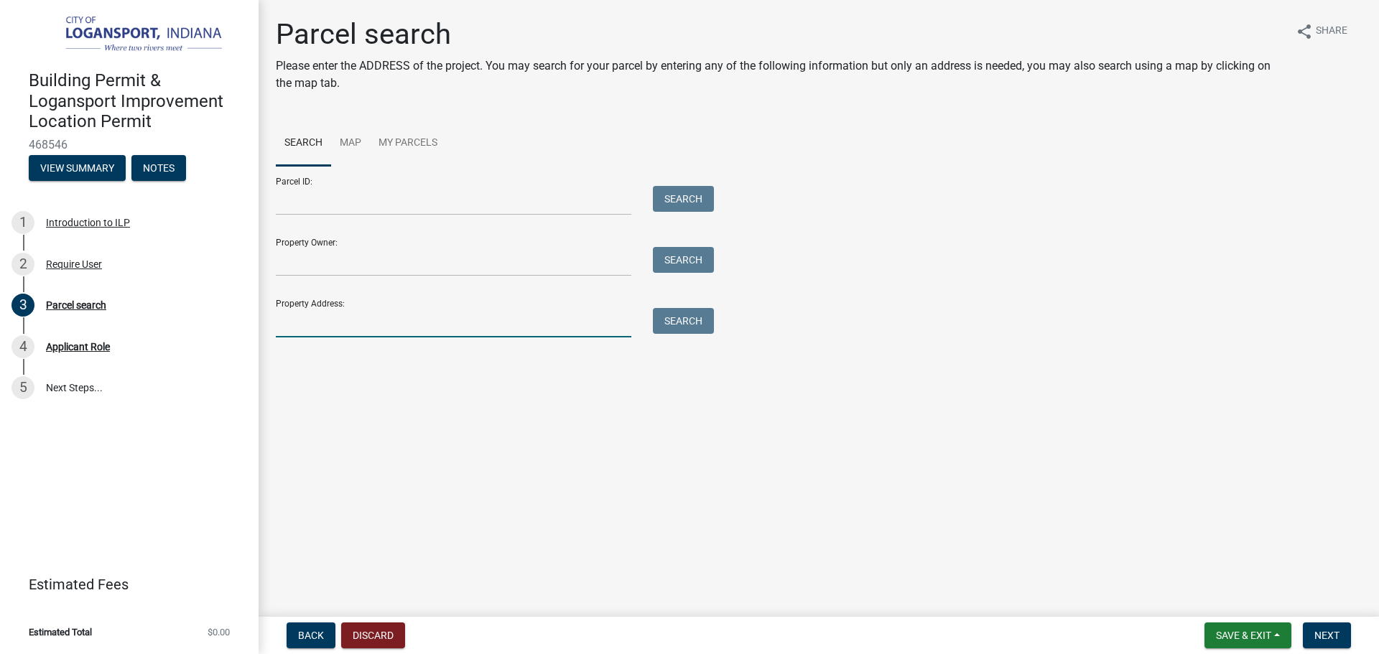
click at [407, 324] on input "Property Address:" at bounding box center [454, 322] width 356 height 29
type input "848 [PERSON_NAME]"
click at [680, 324] on button "Search" at bounding box center [683, 321] width 61 height 26
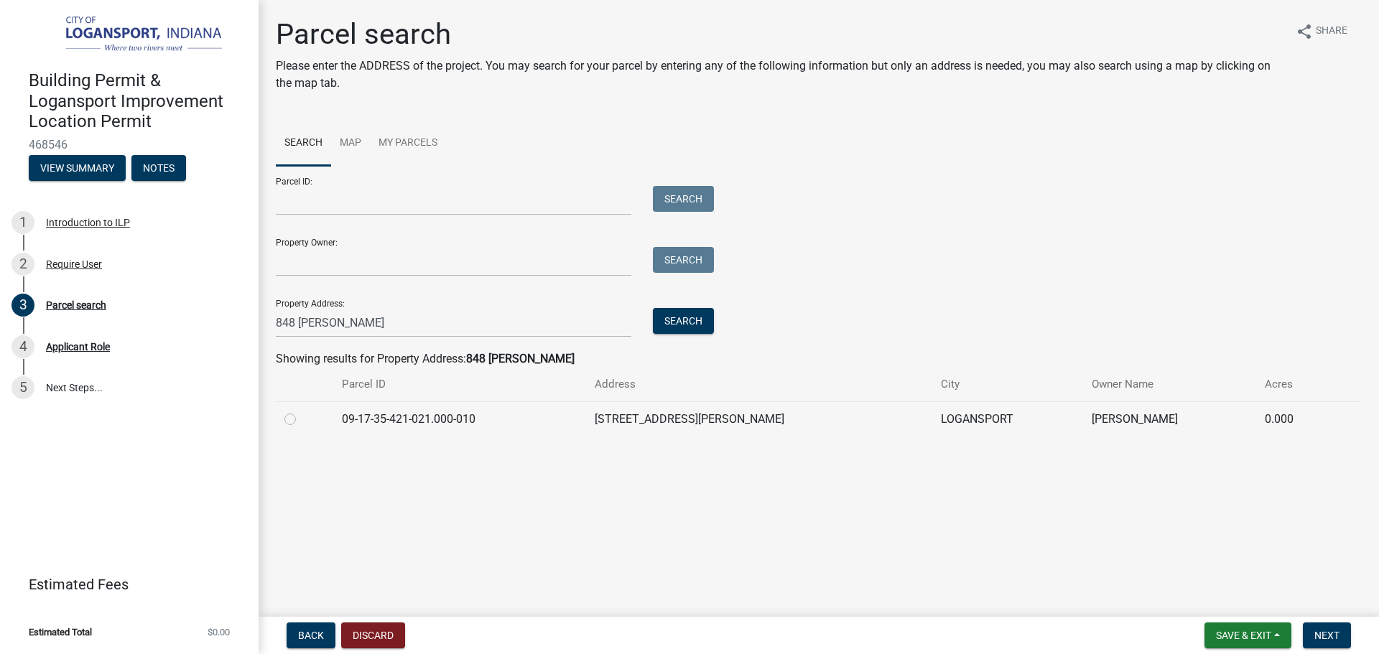
click at [302, 411] on label at bounding box center [302, 411] width 0 height 0
click at [302, 417] on input "radio" at bounding box center [306, 415] width 9 height 9
radio input "true"
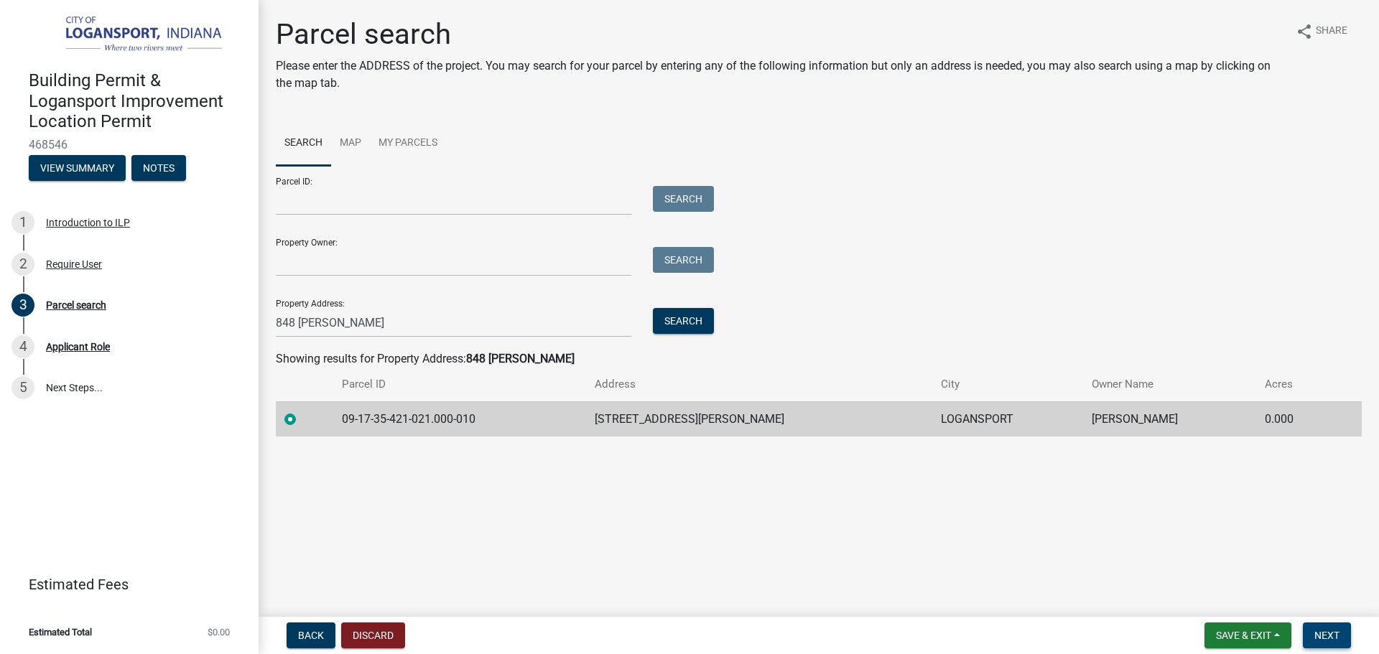
click at [1342, 631] on button "Next" at bounding box center [1327, 636] width 48 height 26
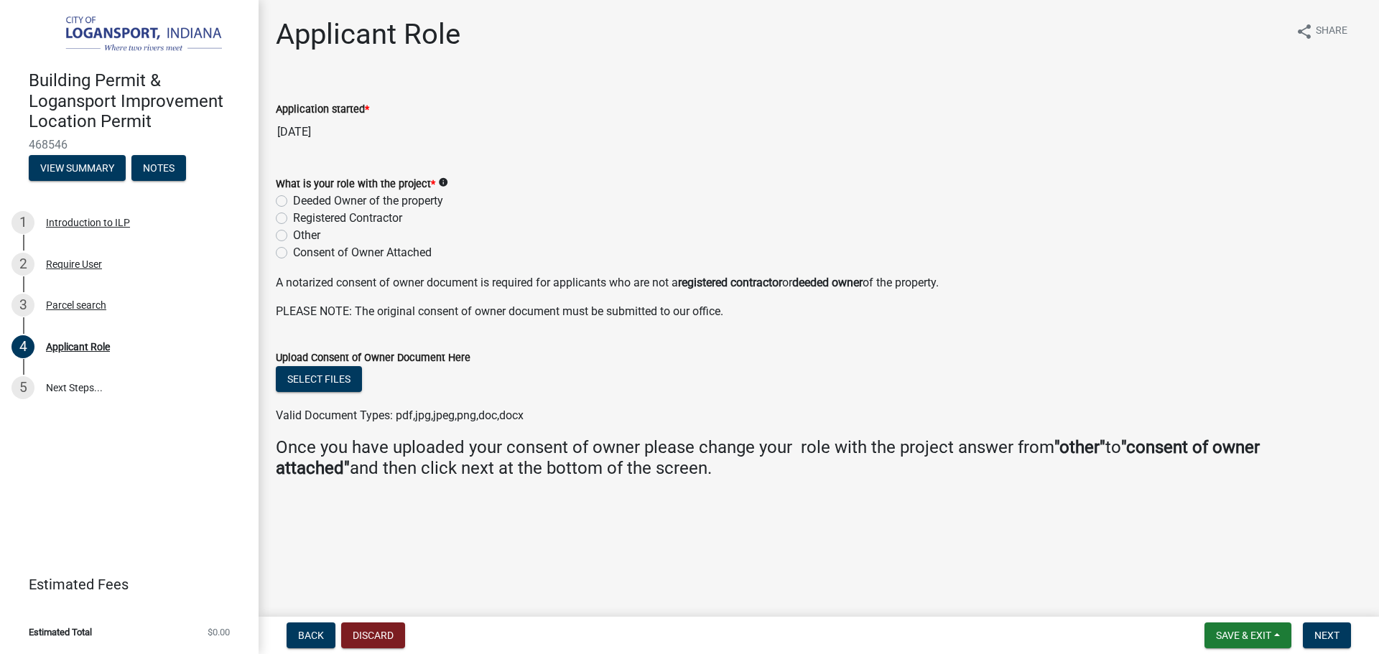
click at [293, 199] on label "Deeded Owner of the property" at bounding box center [368, 200] width 150 height 17
click at [293, 199] on input "Deeded Owner of the property" at bounding box center [297, 196] width 9 height 9
radio input "true"
click at [1330, 637] on span "Next" at bounding box center [1326, 635] width 25 height 11
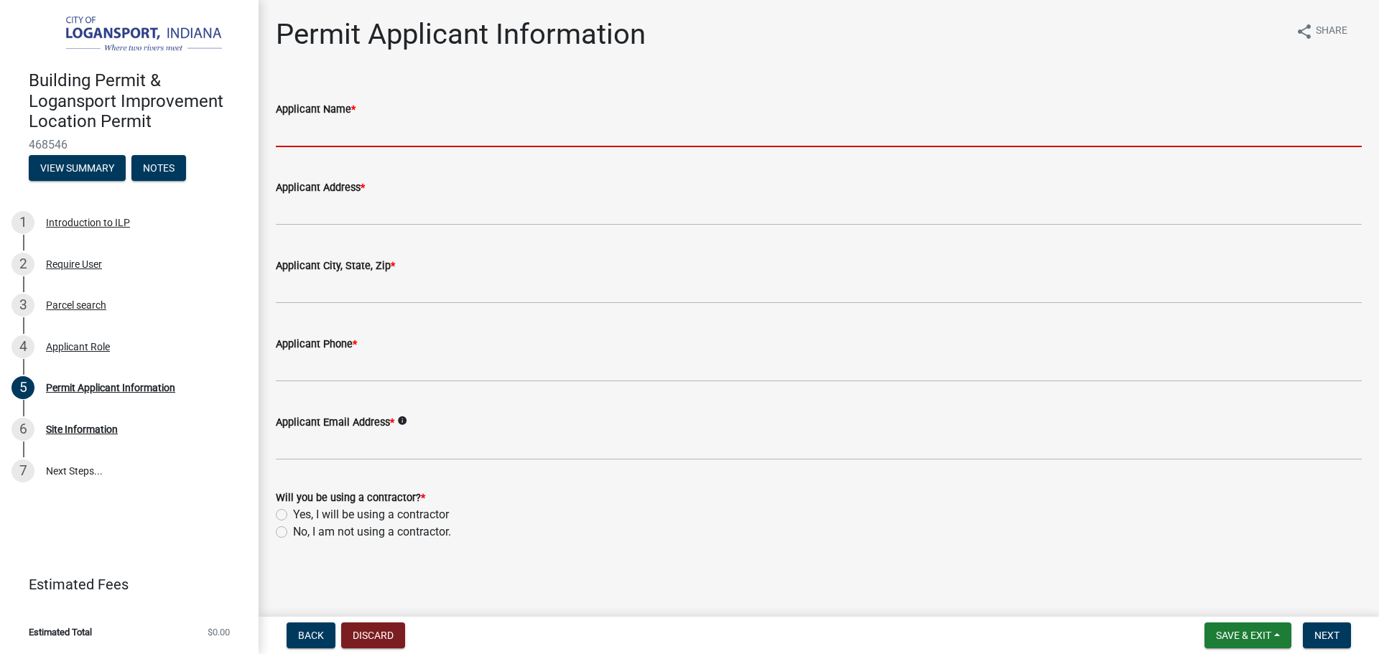
click at [317, 132] on input "Applicant Name *" at bounding box center [819, 132] width 1086 height 29
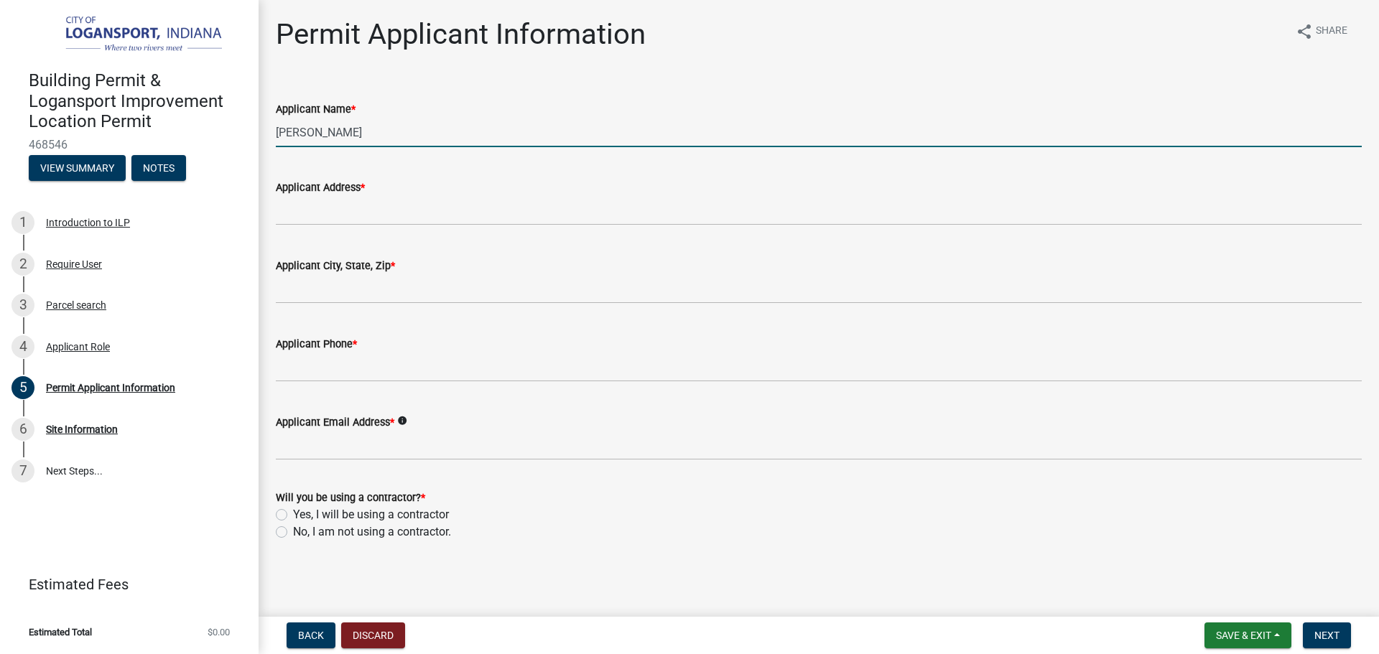
type input "[PERSON_NAME]"
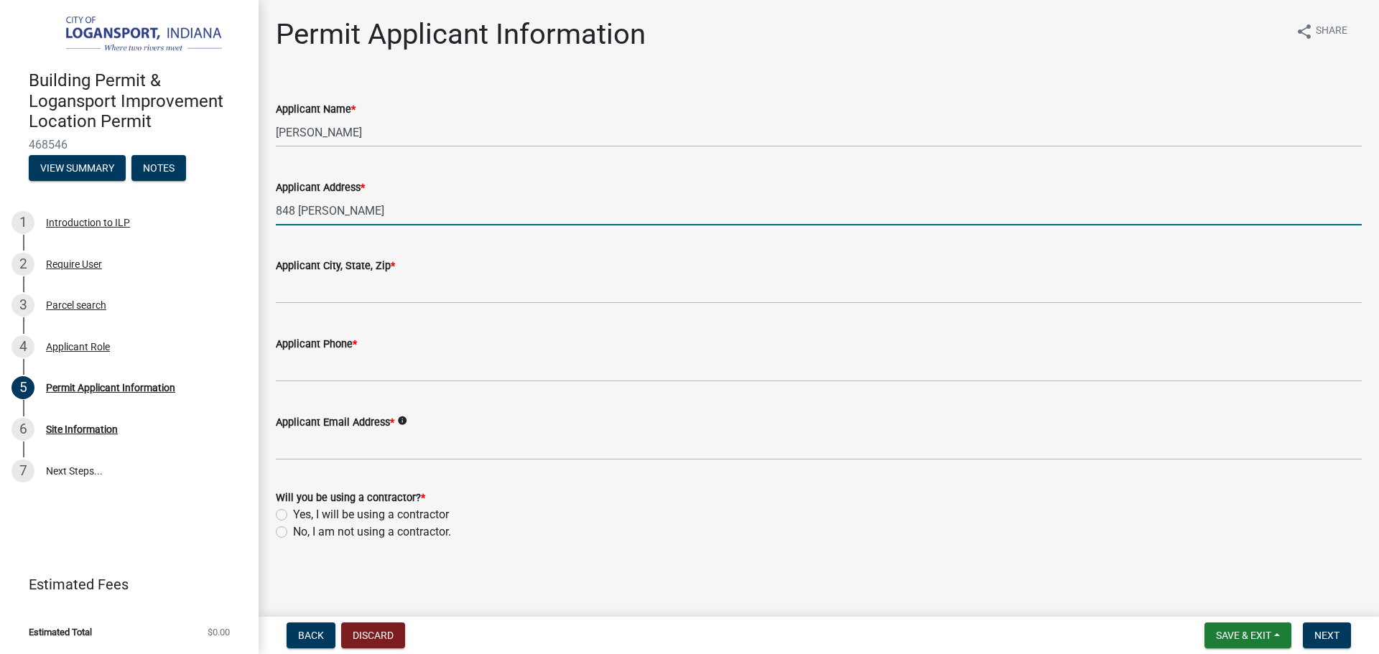
type input "848 [PERSON_NAME]"
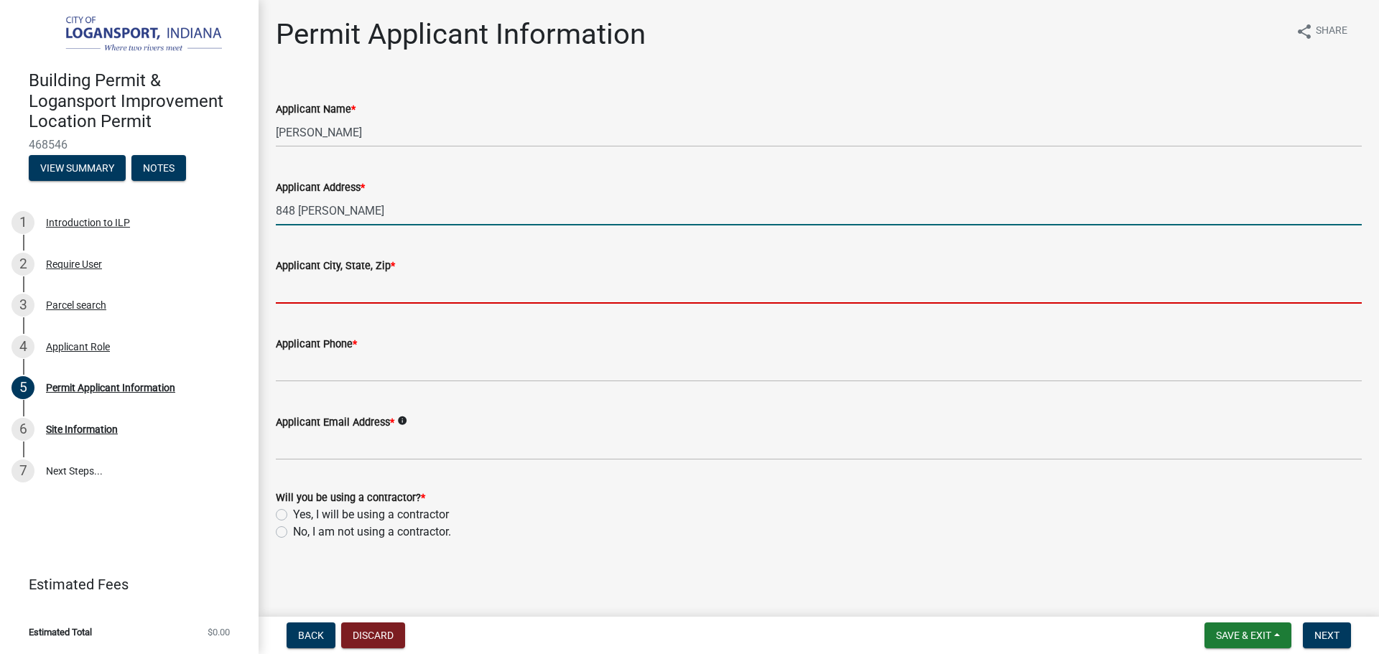
click at [321, 291] on input "Applicant City, State, Zip *" at bounding box center [819, 288] width 1086 height 29
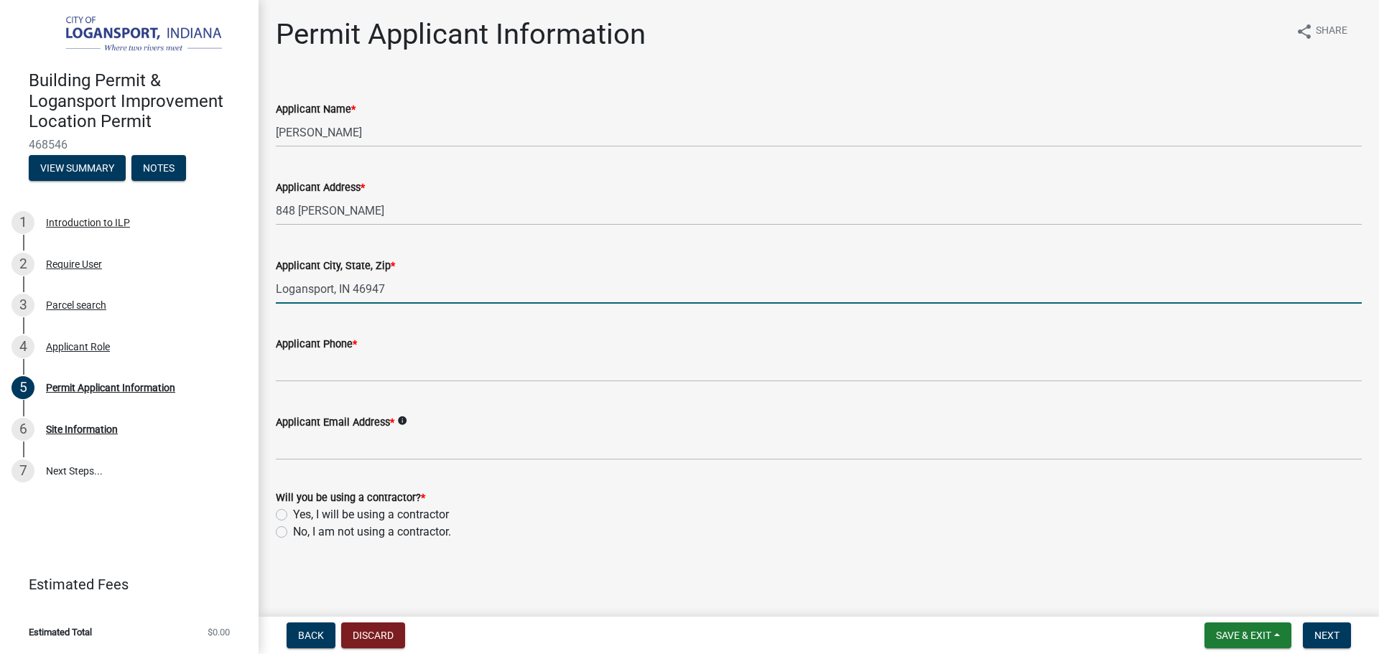
type input "Logansport, IN 46947"
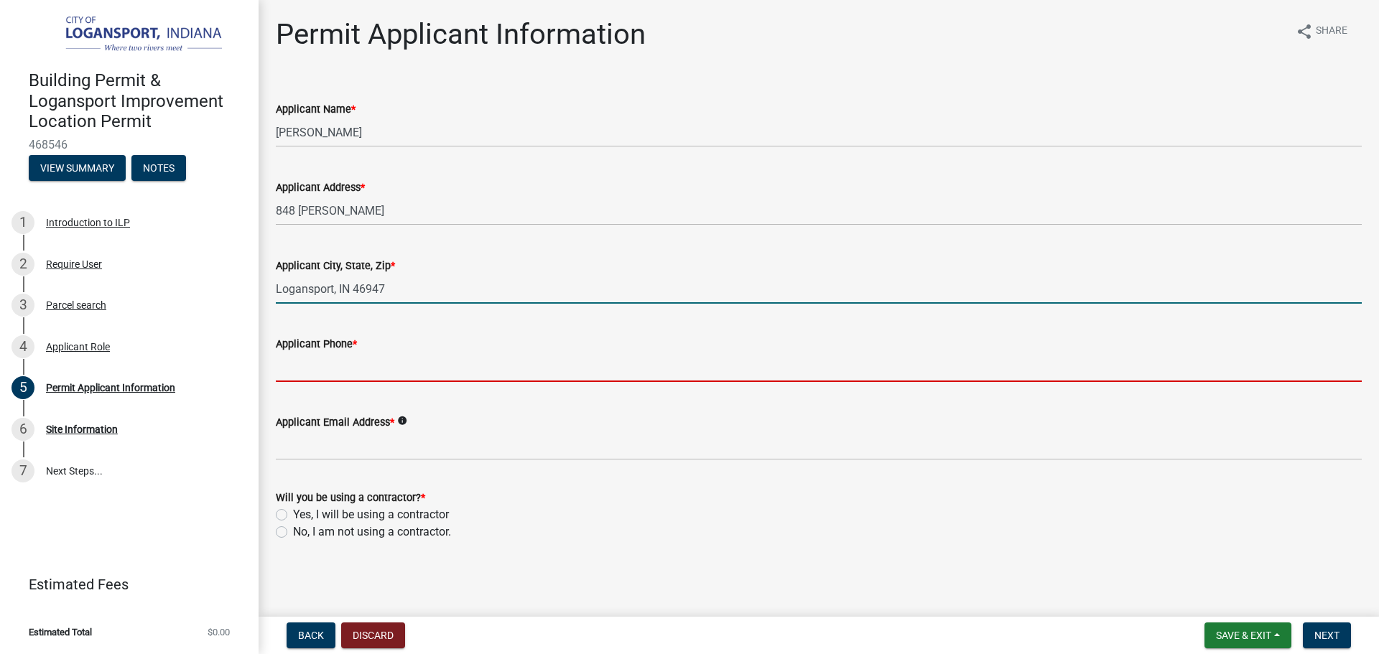
click at [464, 368] on input "Applicant Phone *" at bounding box center [819, 367] width 1086 height 29
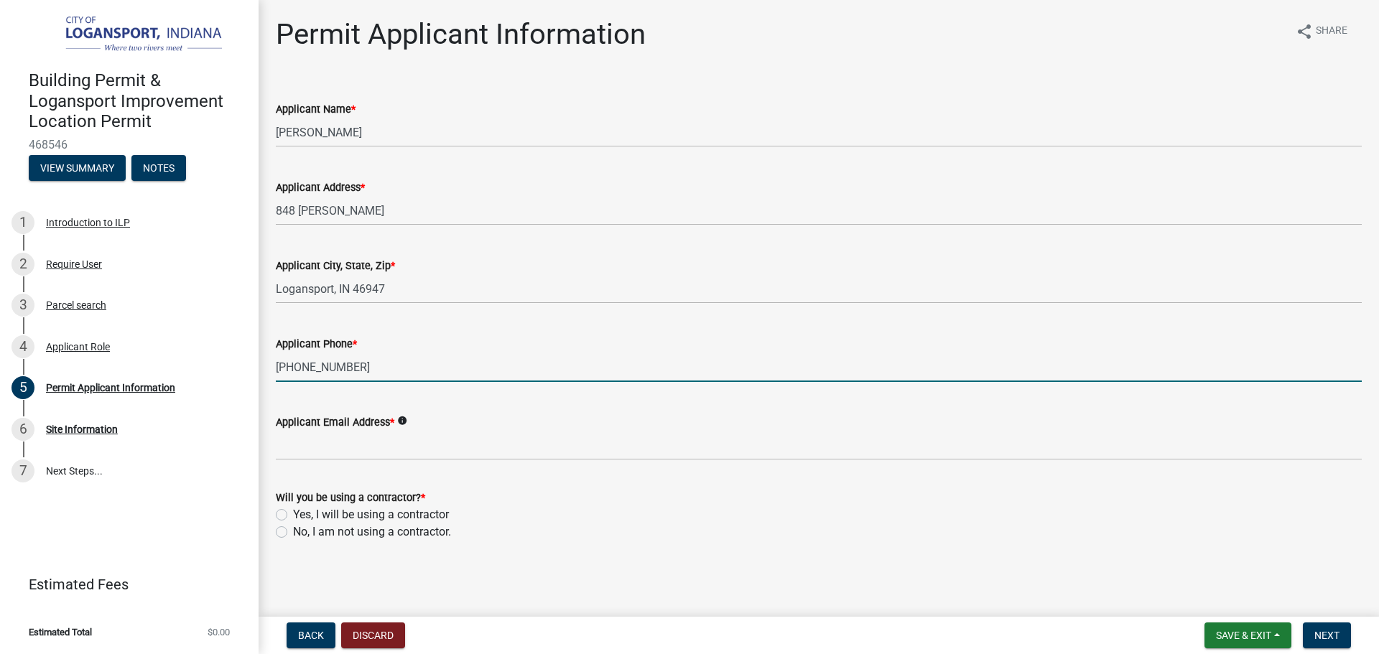
type input "[PHONE_NUMBER]"
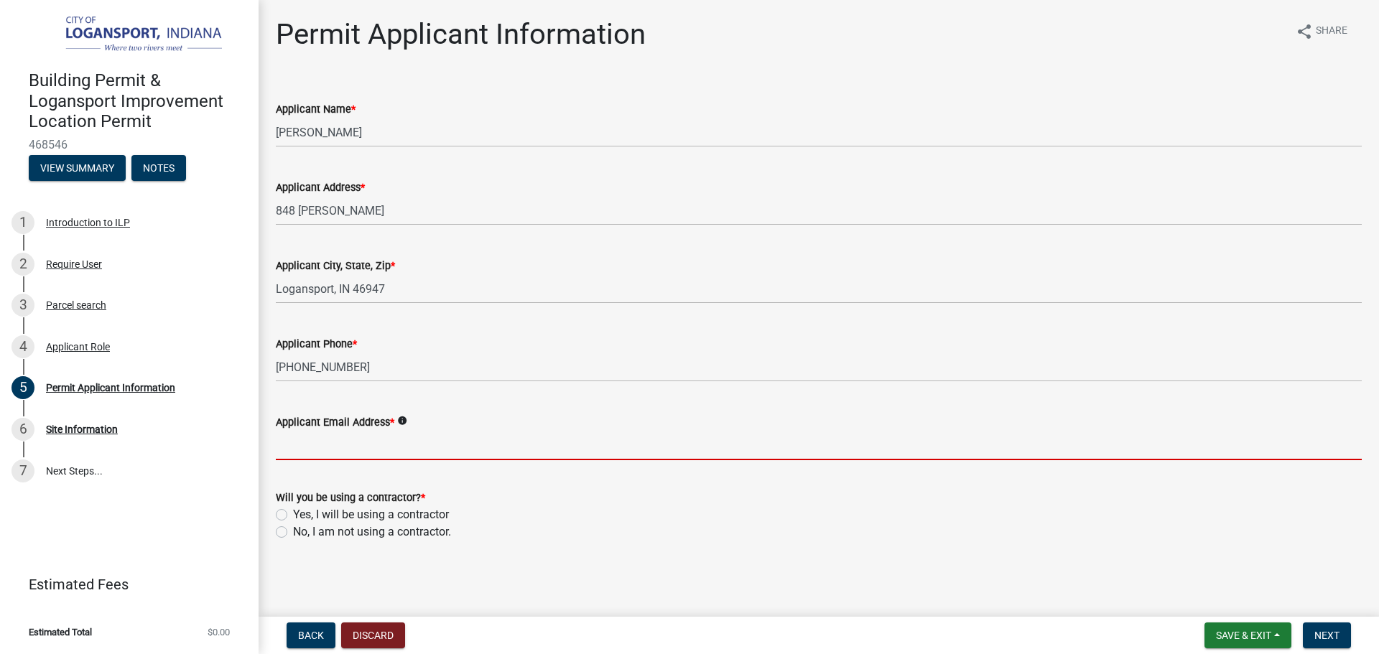
click at [377, 445] on input "Applicant Email Address *" at bounding box center [819, 445] width 1086 height 29
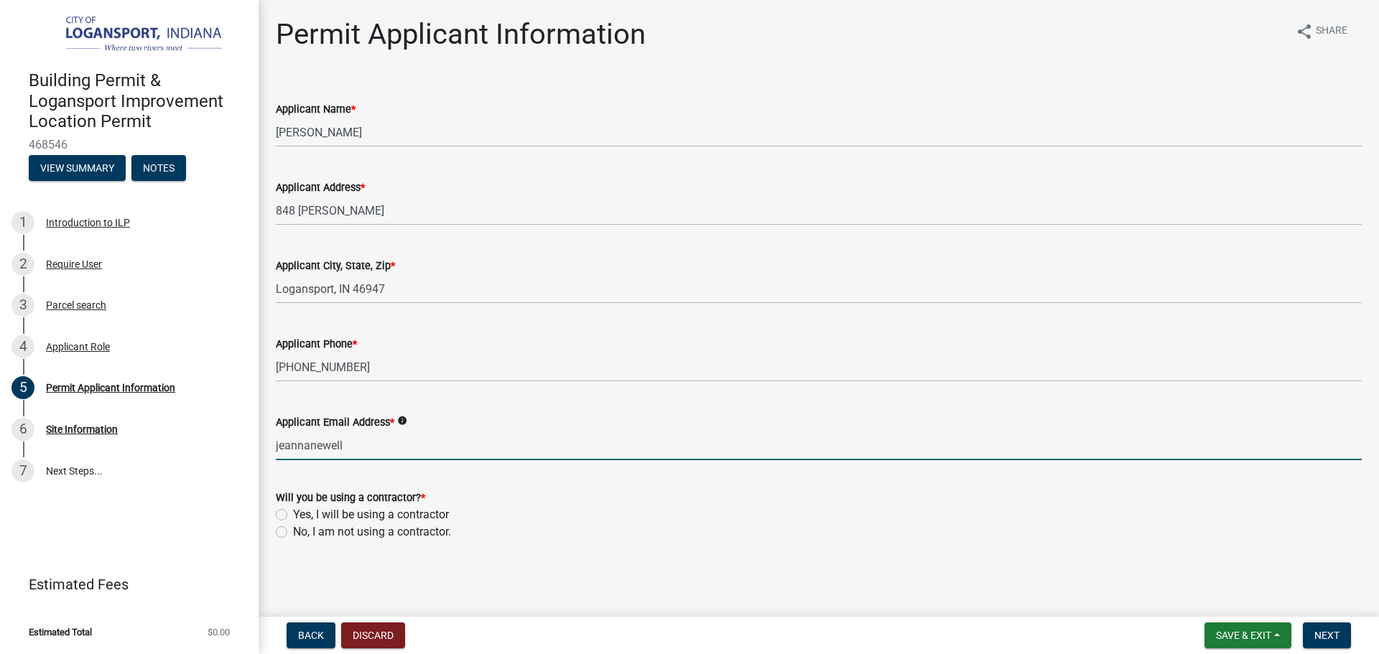
click at [313, 444] on input "jeannanewell" at bounding box center [819, 445] width 1086 height 29
click at [364, 445] on input "[PERSON_NAME].[PERSON_NAME]" at bounding box center [819, 445] width 1086 height 29
type input "[PERSON_NAME][EMAIL_ADDRESS][PERSON_NAME][DOMAIN_NAME]"
click at [293, 514] on label "Yes, I will be using a contractor" at bounding box center [371, 514] width 156 height 17
click at [293, 514] on input "Yes, I will be using a contractor" at bounding box center [297, 510] width 9 height 9
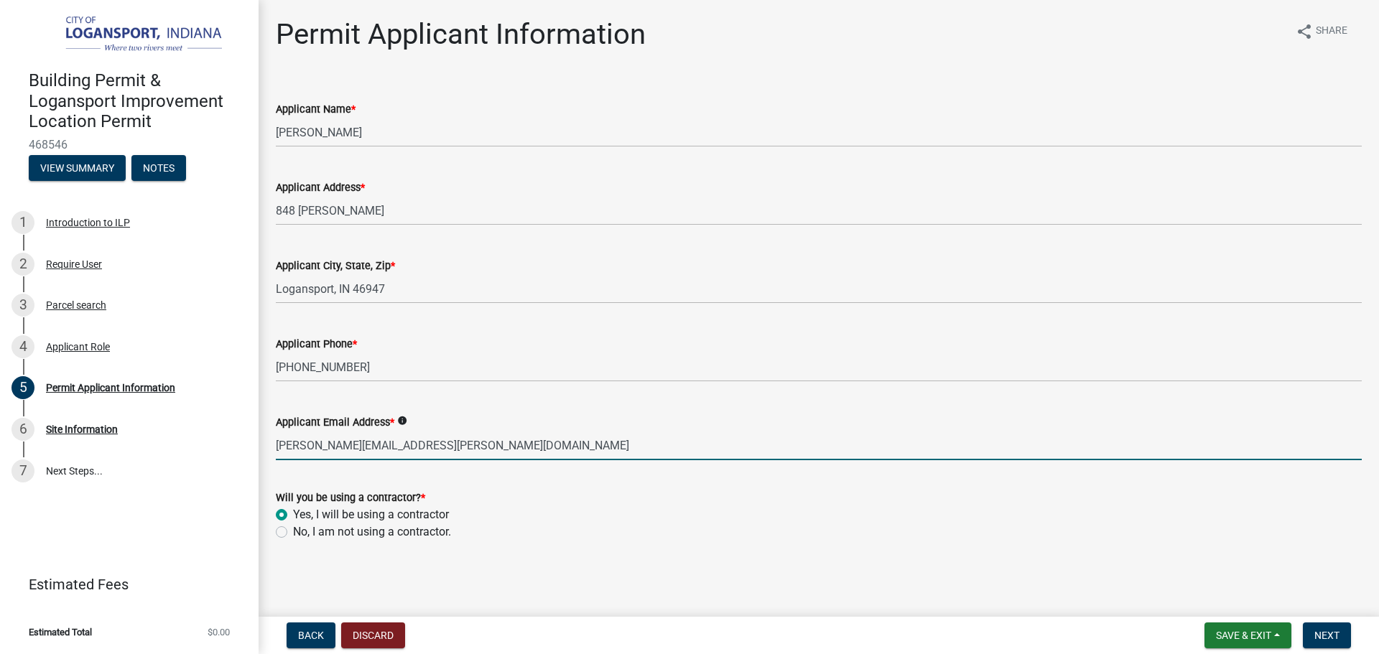
radio input "true"
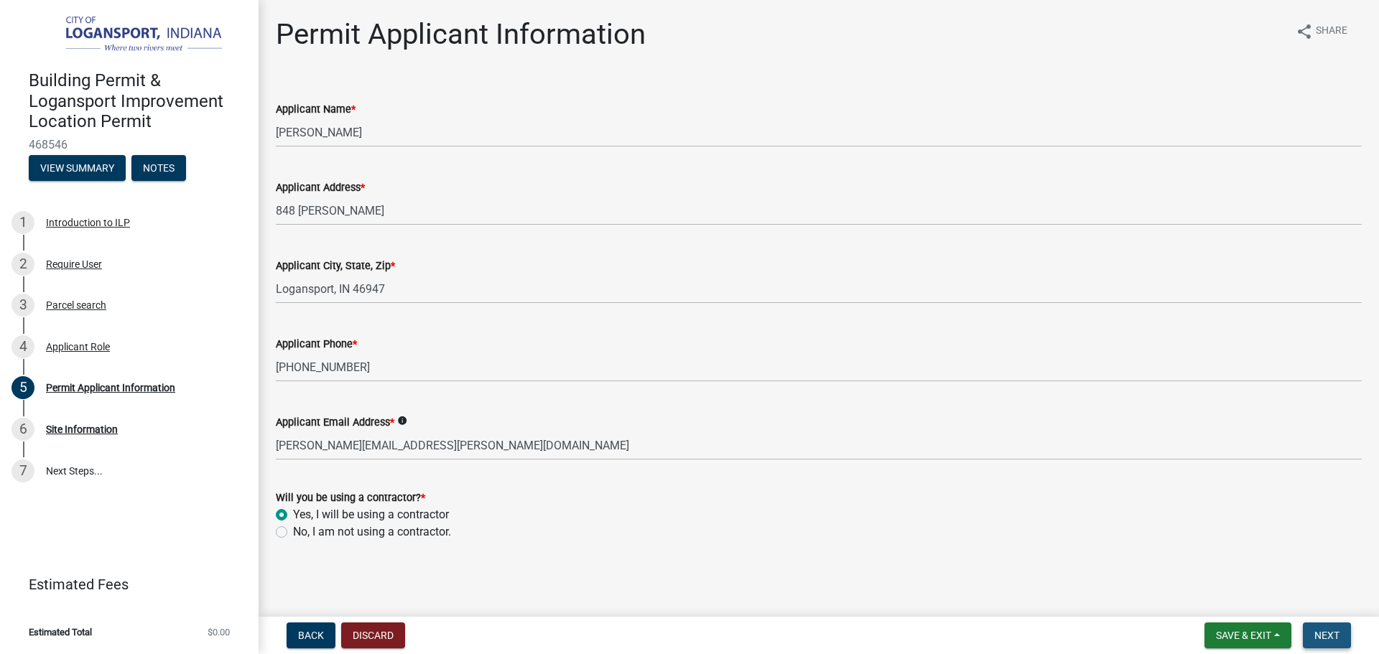
click at [1333, 632] on span "Next" at bounding box center [1326, 635] width 25 height 11
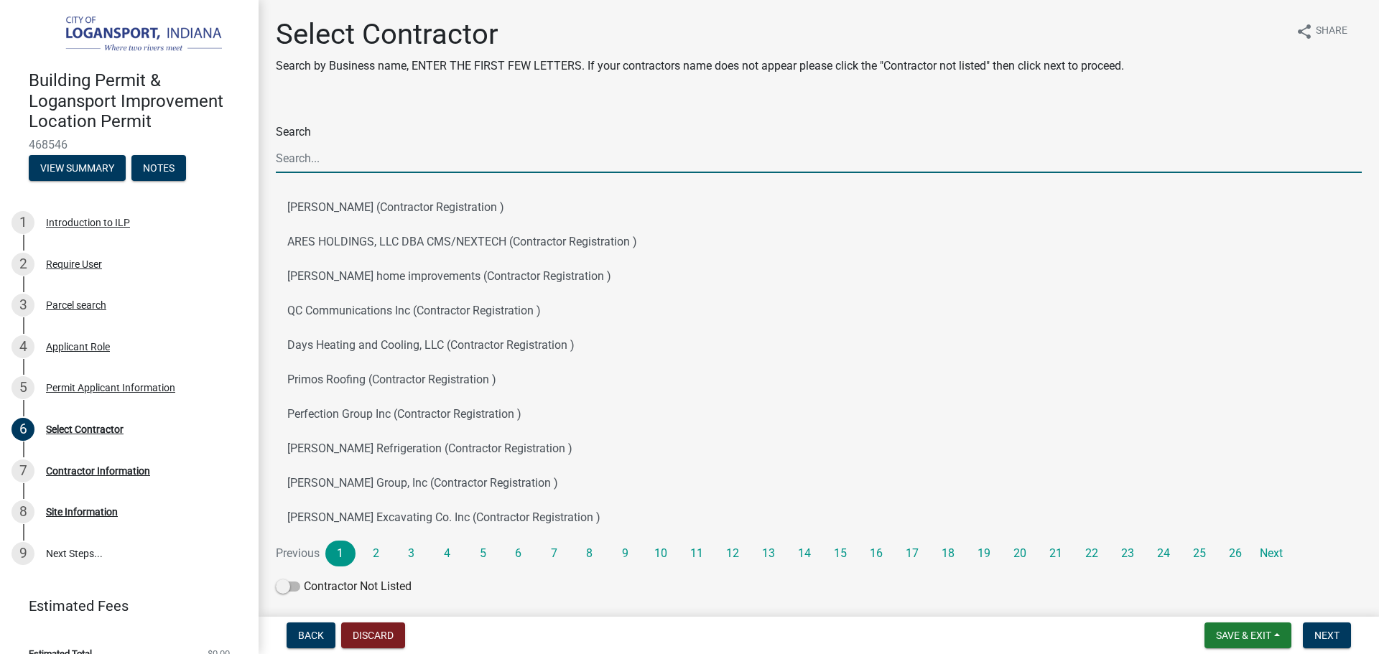
click at [484, 163] on input "Search" at bounding box center [819, 158] width 1086 height 29
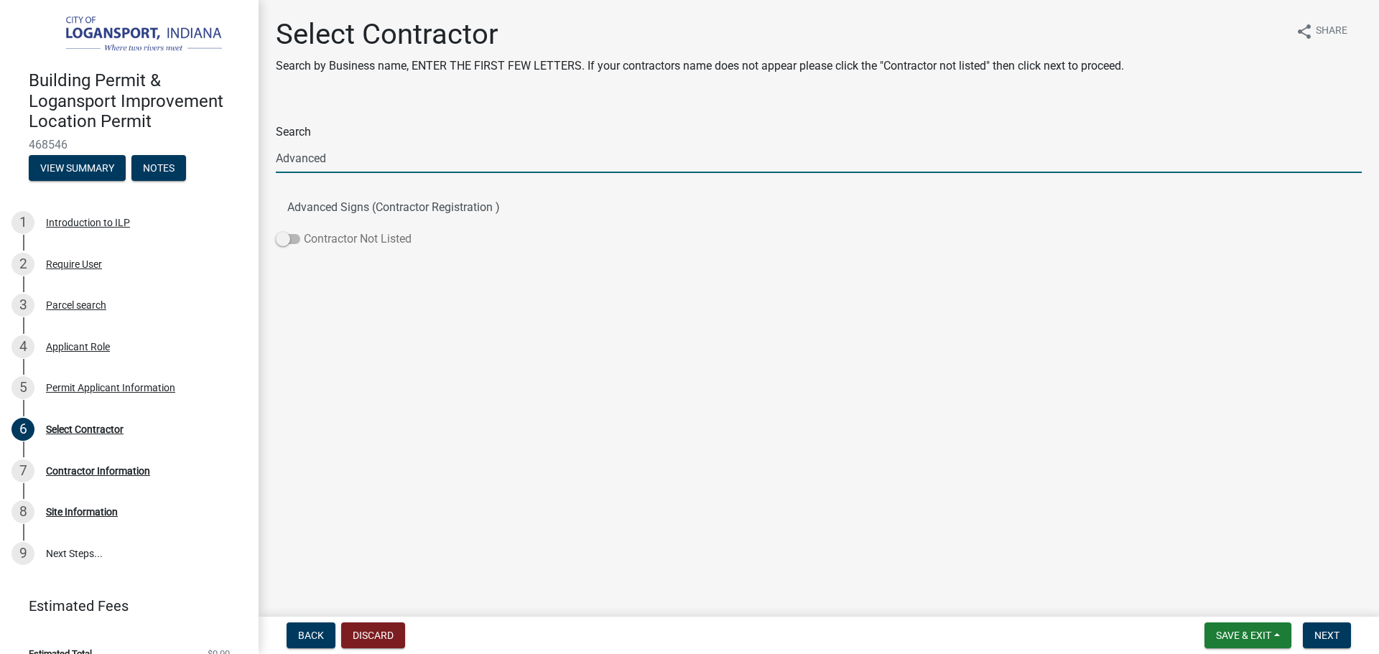
type input "Advanced"
click at [284, 231] on label "Contractor Not Listed" at bounding box center [344, 239] width 136 height 17
click at [304, 231] on input "Contractor Not Listed" at bounding box center [304, 231] width 0 height 0
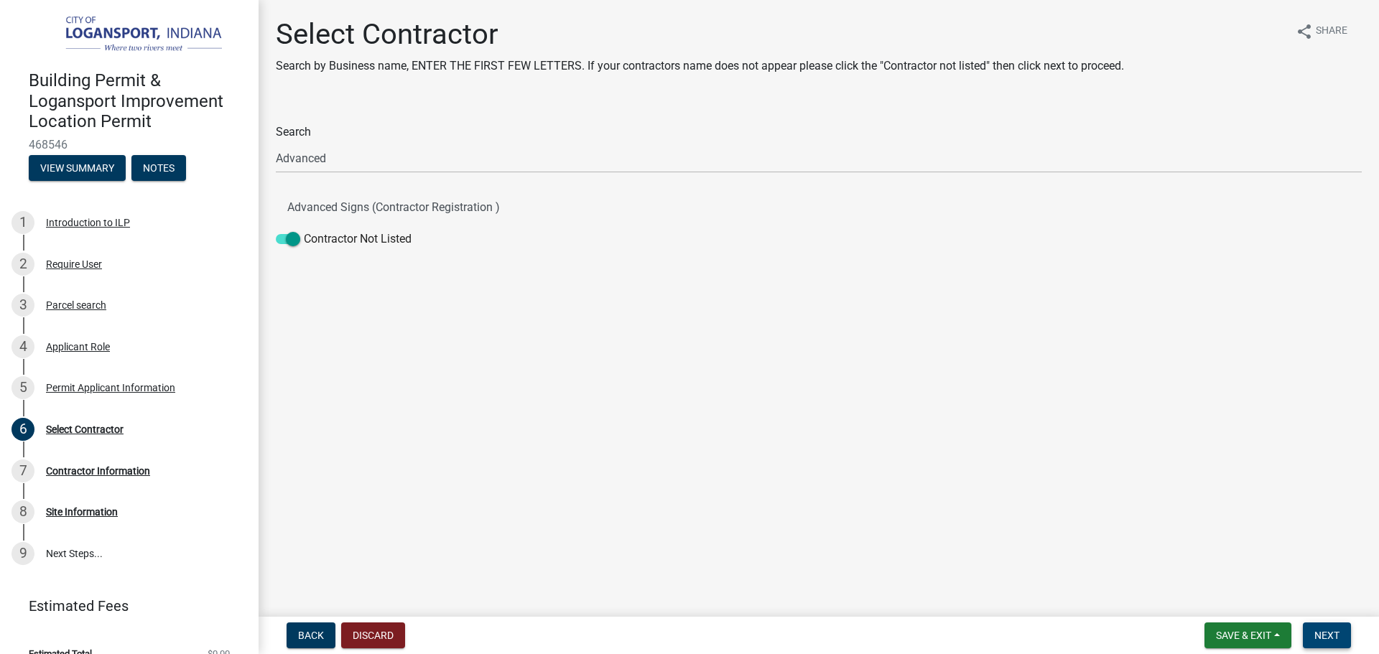
click at [1332, 638] on span "Next" at bounding box center [1326, 635] width 25 height 11
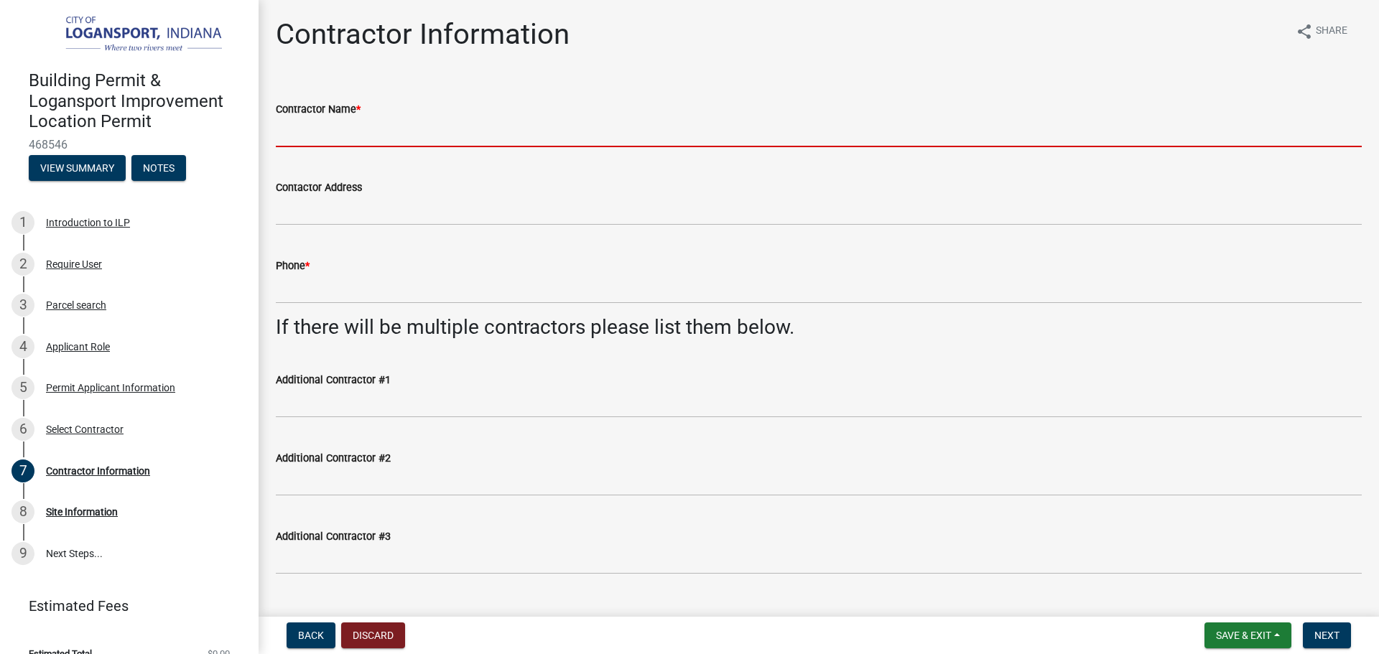
click at [394, 123] on input "Contractor Name *" at bounding box center [819, 132] width 1086 height 29
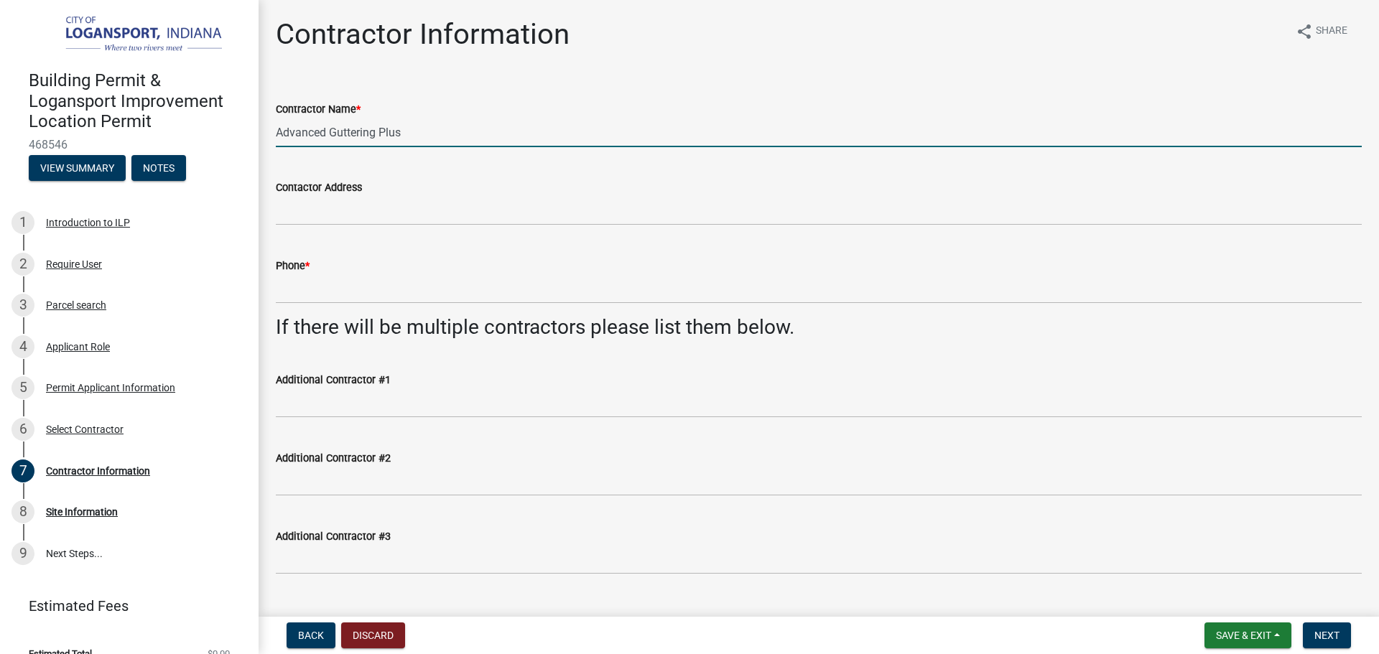
type input "Advanced Guttering Plus"
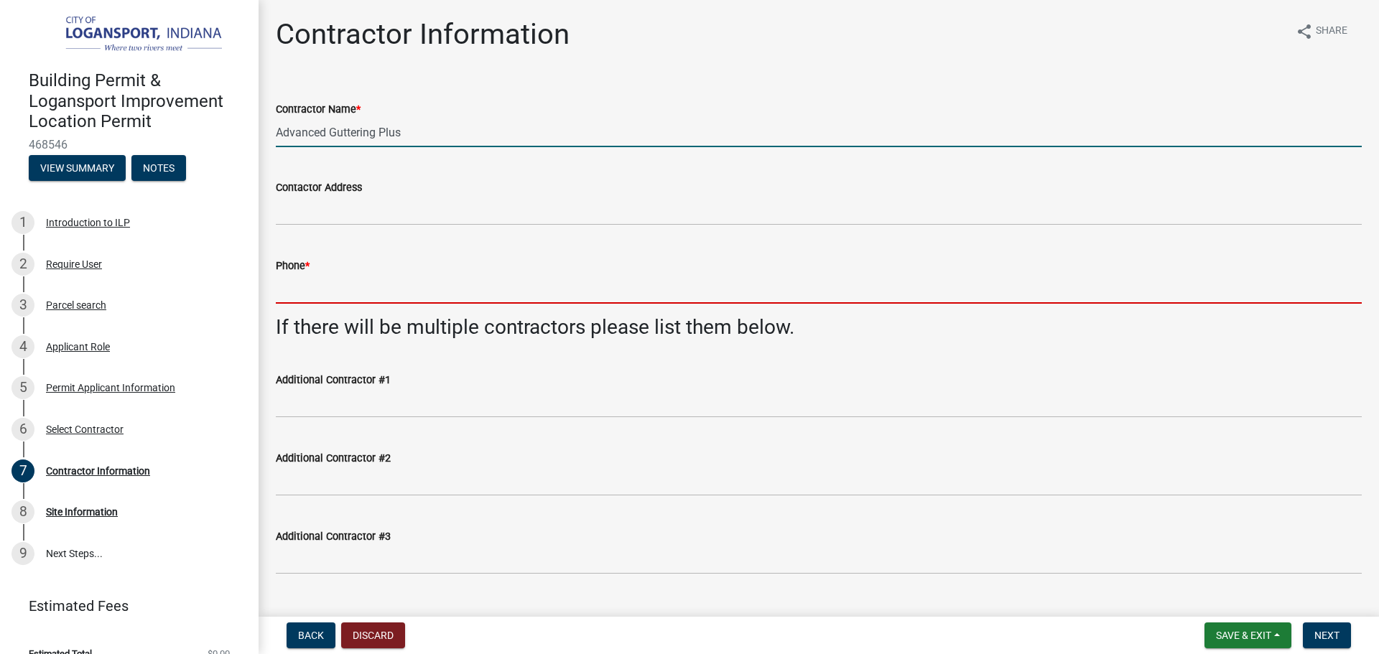
click at [335, 279] on input "Phone *" at bounding box center [819, 288] width 1086 height 29
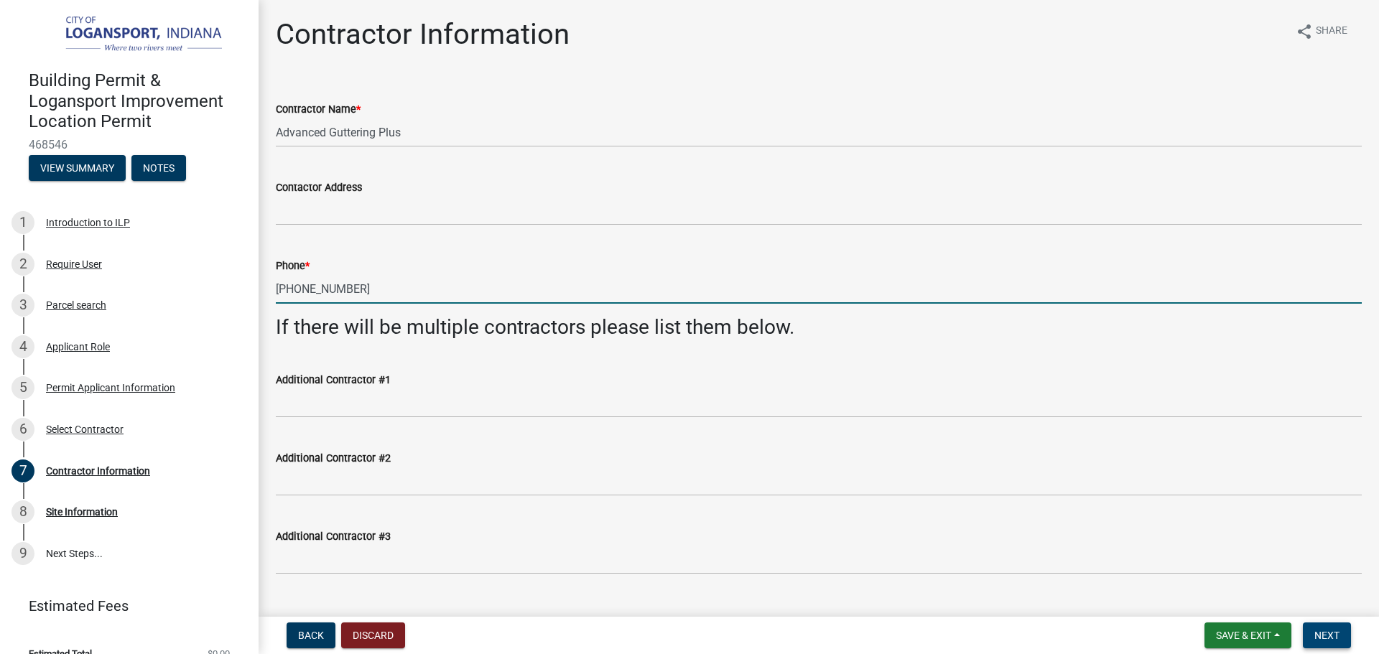
type input "[PHONE_NUMBER]"
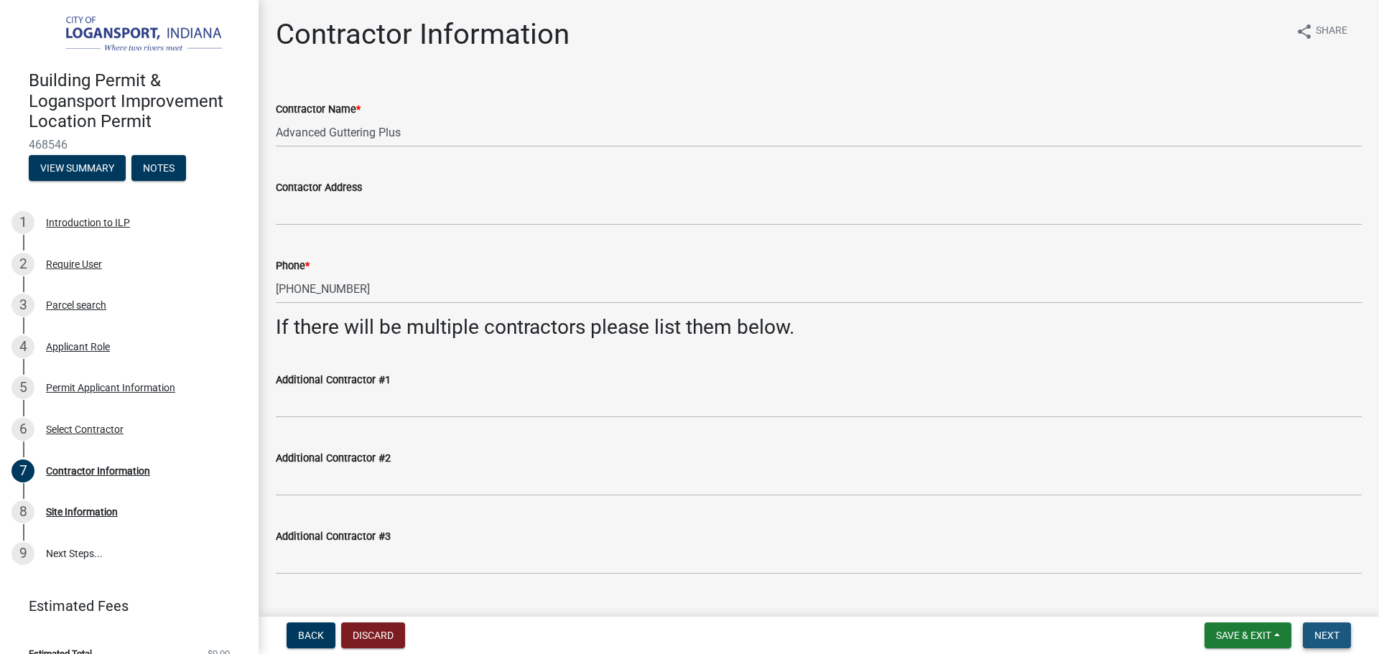
click at [1326, 635] on span "Next" at bounding box center [1326, 635] width 25 height 11
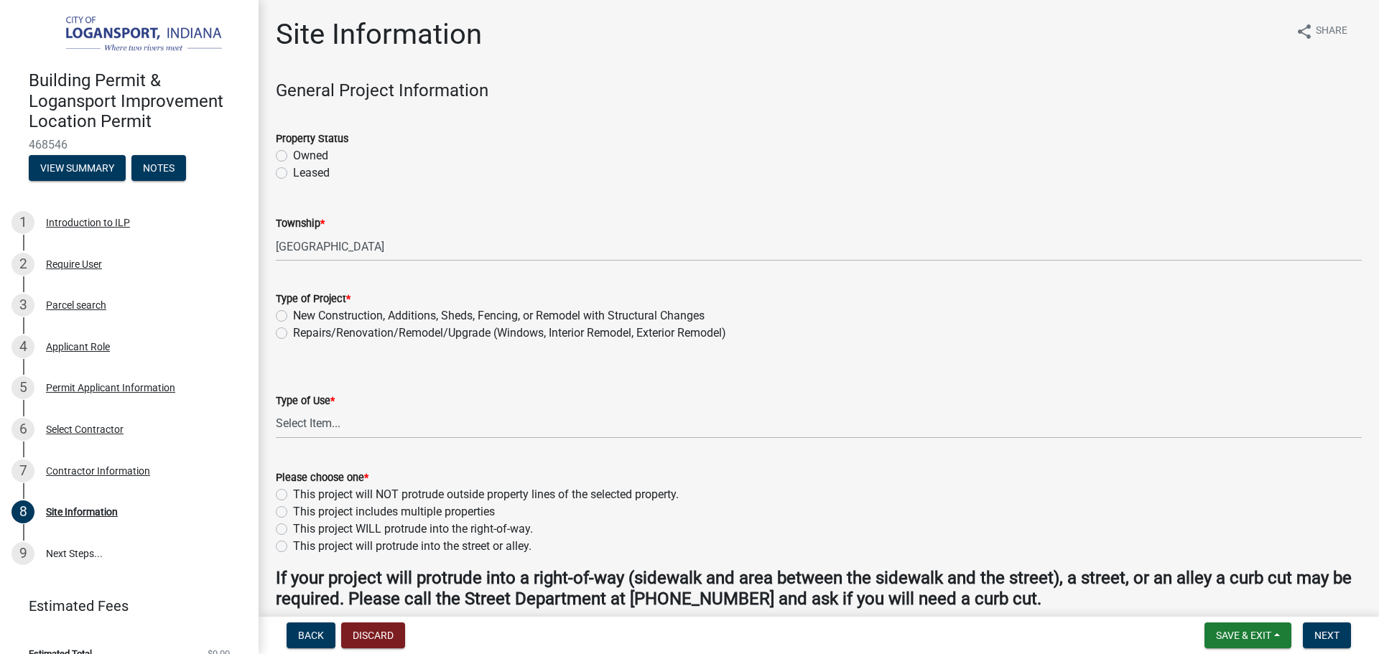
click at [293, 153] on label "Owned" at bounding box center [310, 155] width 35 height 17
click at [293, 153] on input "Owned" at bounding box center [297, 151] width 9 height 9
radio input "true"
click at [293, 332] on label "Repairs/Renovation/Remodel/Upgrade (Windows, Interior Remodel, Exterior Remodel)" at bounding box center [509, 333] width 433 height 17
click at [293, 332] on input "Repairs/Renovation/Remodel/Upgrade (Windows, Interior Remodel, Exterior Remodel)" at bounding box center [297, 329] width 9 height 9
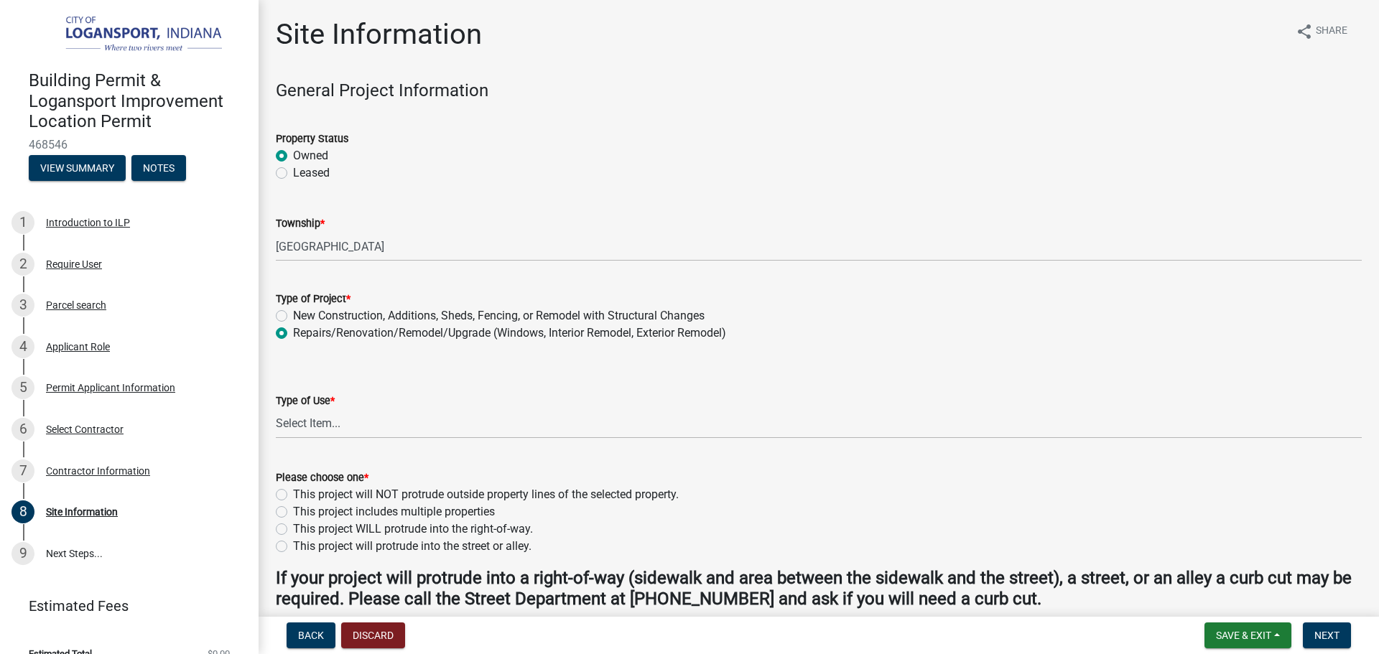
radio input "true"
click at [293, 419] on select "Select Item... Residential Commercial/Industrial Agricultural Public/Semi Public" at bounding box center [819, 423] width 1086 height 29
click at [276, 409] on select "Select Item... Residential Commercial/Industrial Agricultural Public/Semi Public" at bounding box center [819, 423] width 1086 height 29
select select "62802869-e470-474a-8a4c-8dbe1ccdd5ac"
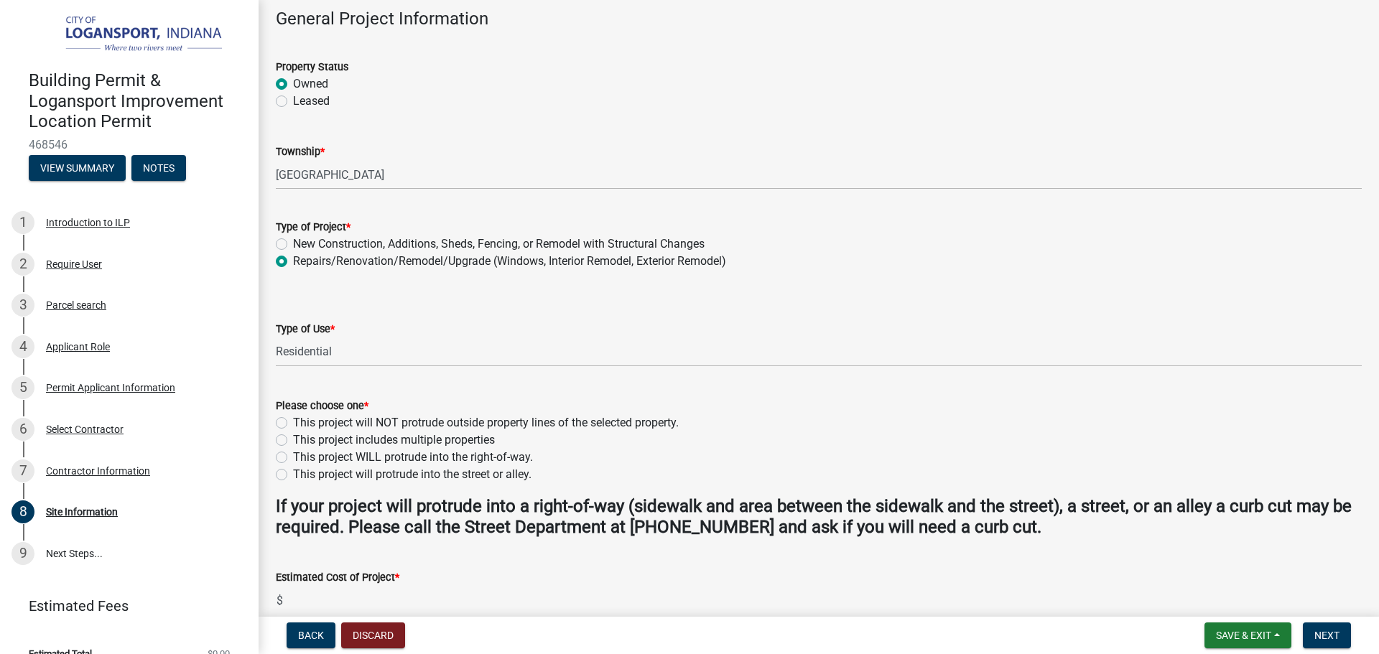
click at [293, 475] on label "This project will protrude into the street or alley." at bounding box center [412, 474] width 238 height 17
click at [293, 475] on input "This project will protrude into the street or alley." at bounding box center [297, 470] width 9 height 9
radio input "true"
click at [293, 417] on label "This project will NOT protrude outside property lines of the selected property." at bounding box center [486, 422] width 386 height 17
click at [293, 417] on input "This project will NOT protrude outside property lines of the selected property." at bounding box center [297, 418] width 9 height 9
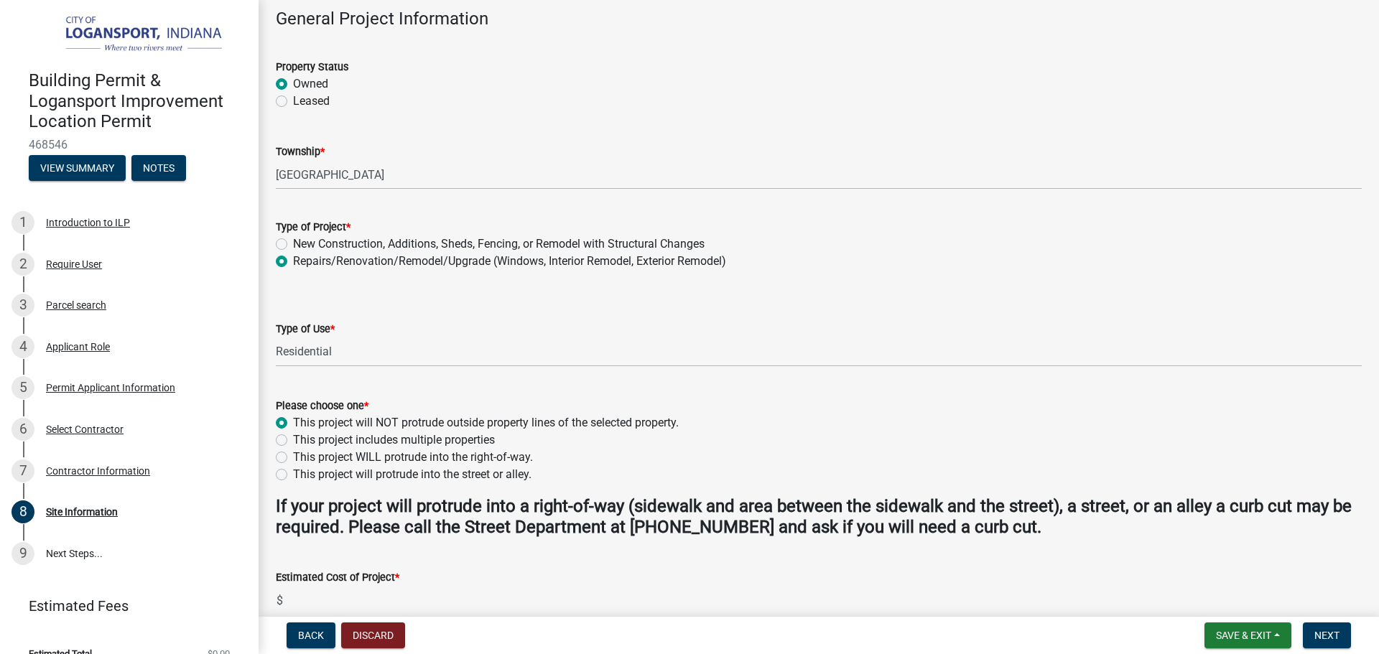
radio input "true"
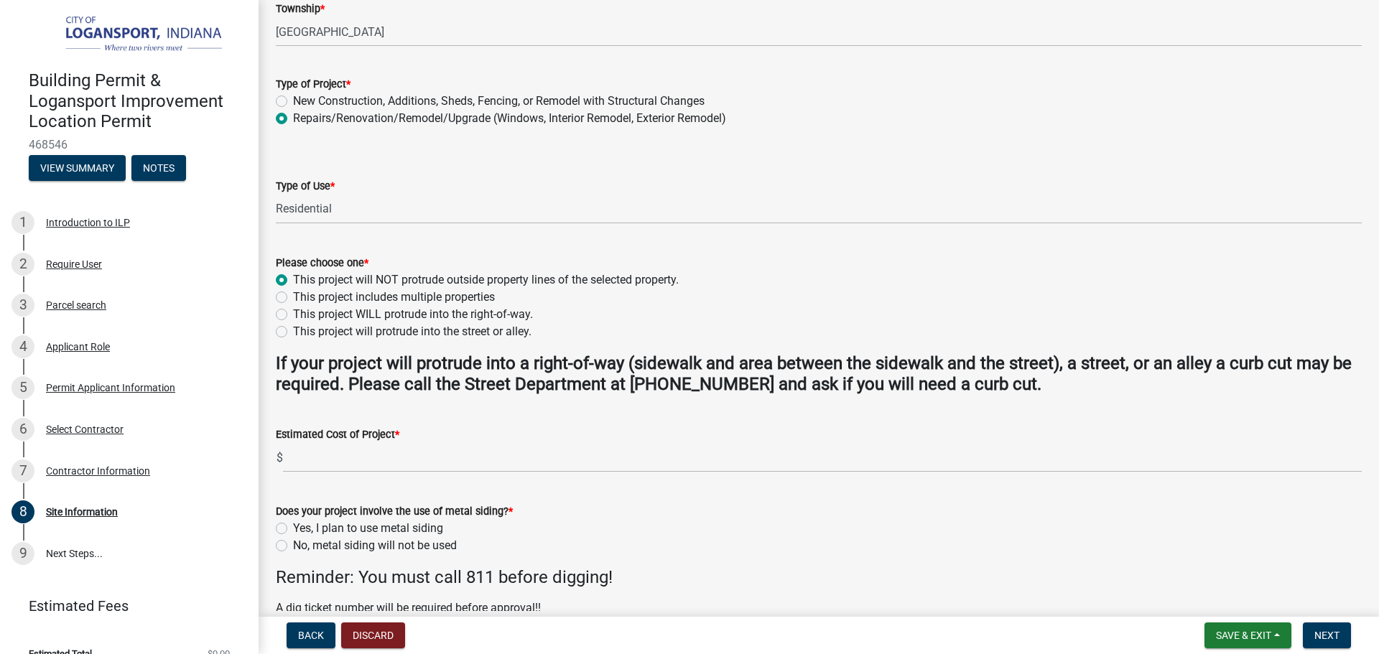
scroll to position [215, 0]
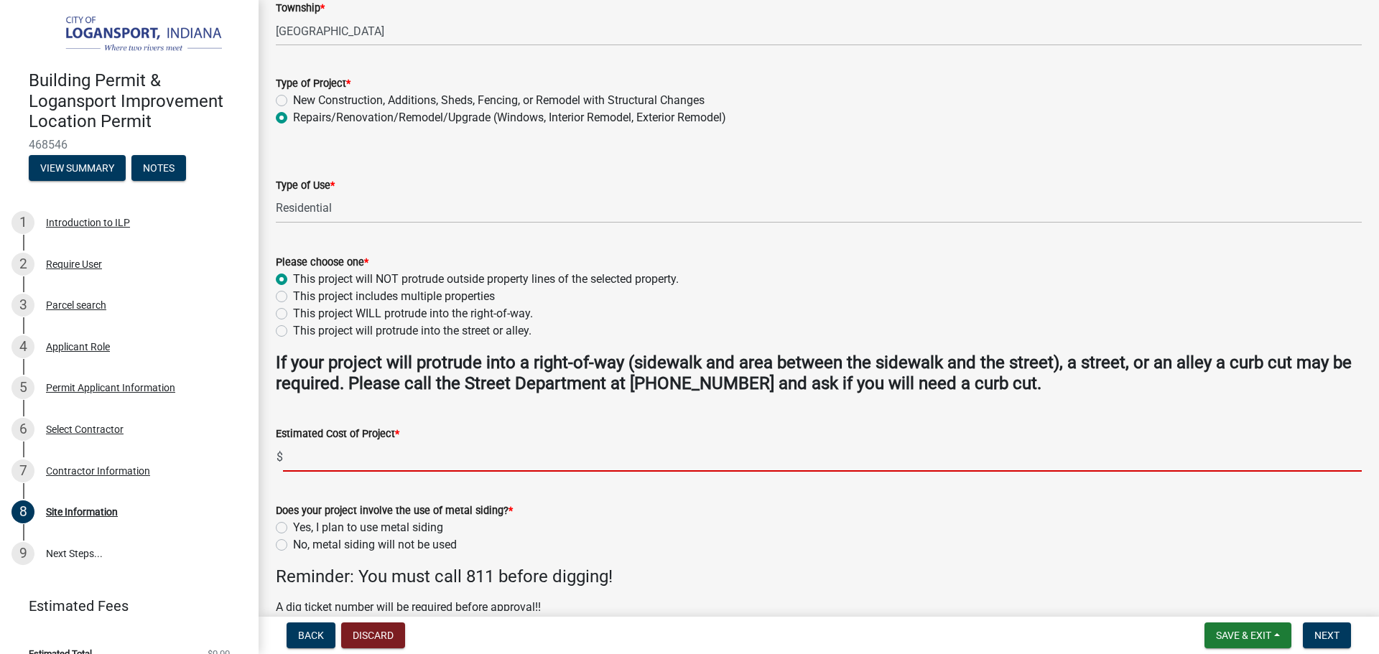
click at [293, 460] on input "text" at bounding box center [822, 456] width 1079 height 29
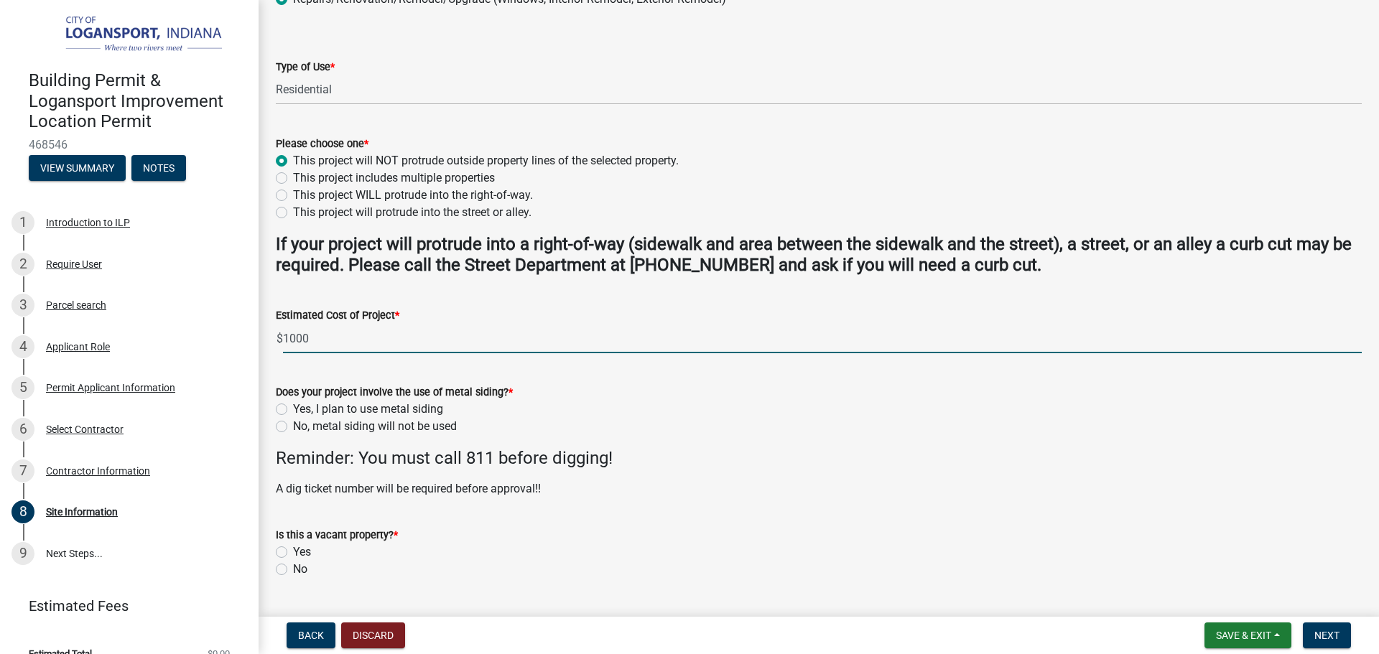
scroll to position [359, 0]
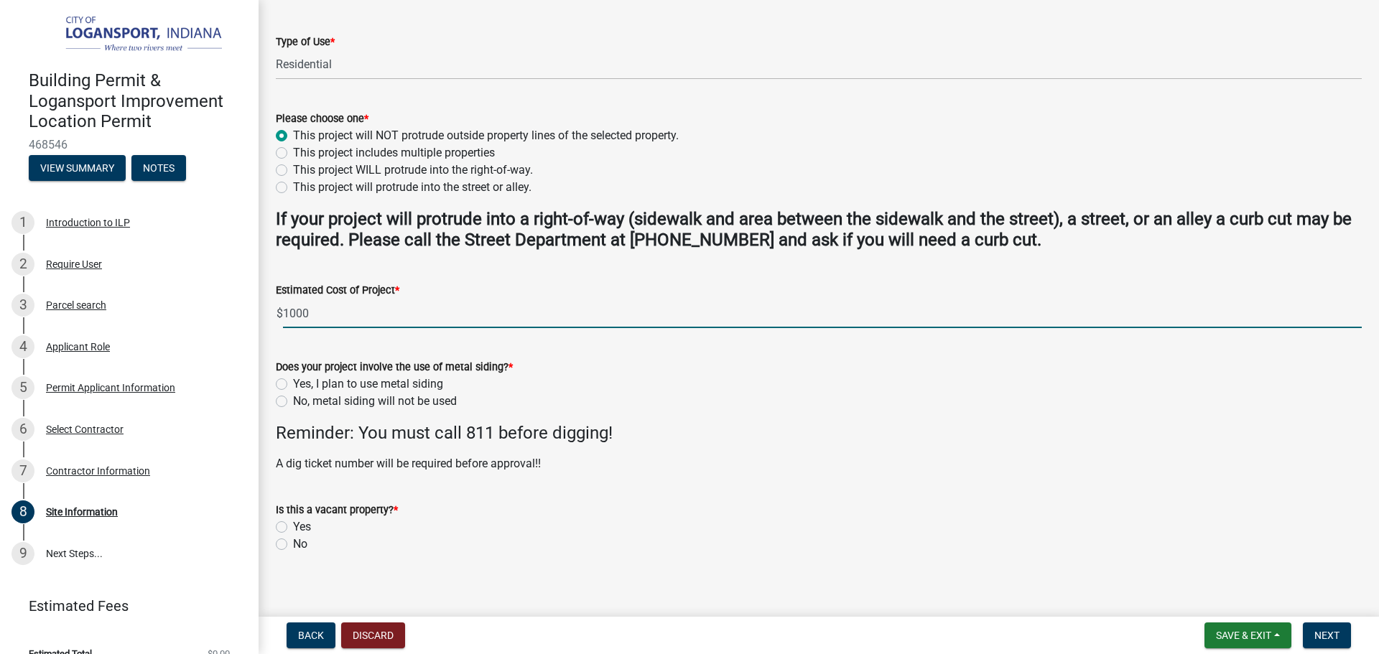
type input "1000"
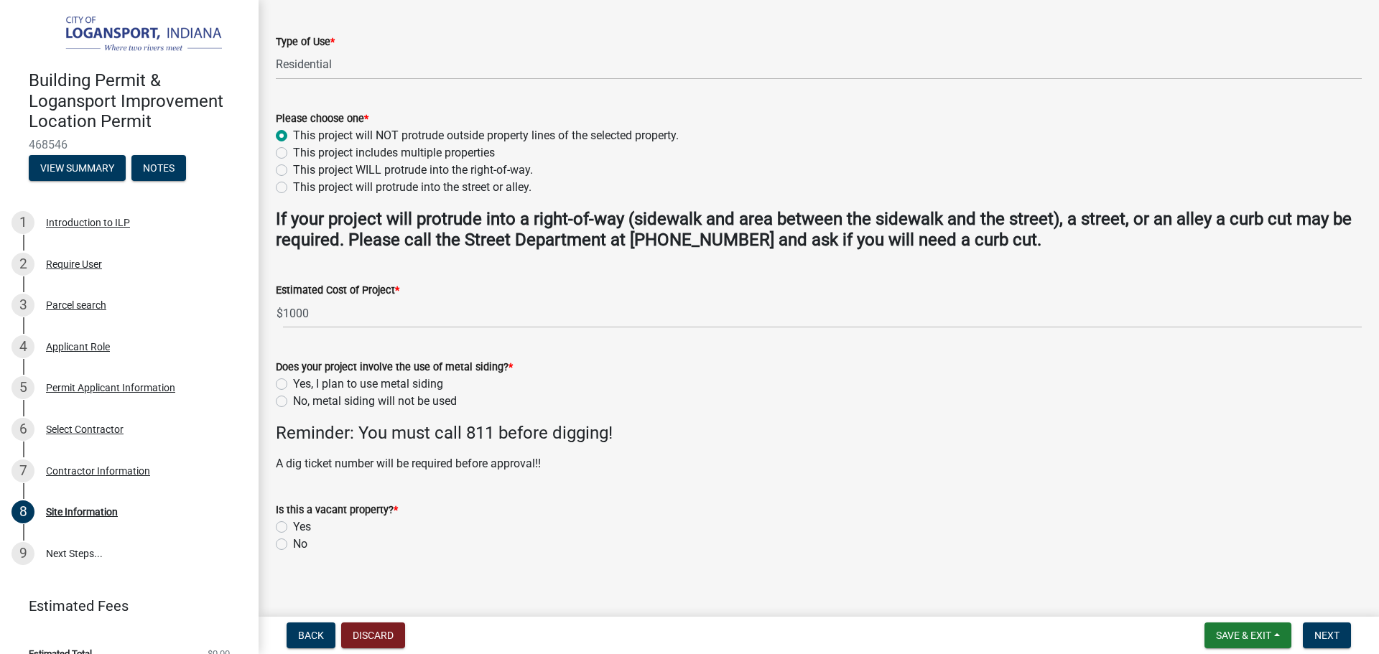
click at [293, 399] on label "No, metal siding will not be used" at bounding box center [375, 401] width 164 height 17
click at [293, 399] on input "No, metal siding will not be used" at bounding box center [297, 397] width 9 height 9
radio input "true"
click at [275, 545] on div "Is this a vacant property? * Yes No" at bounding box center [818, 518] width 1107 height 69
click at [293, 542] on label "No" at bounding box center [300, 544] width 14 height 17
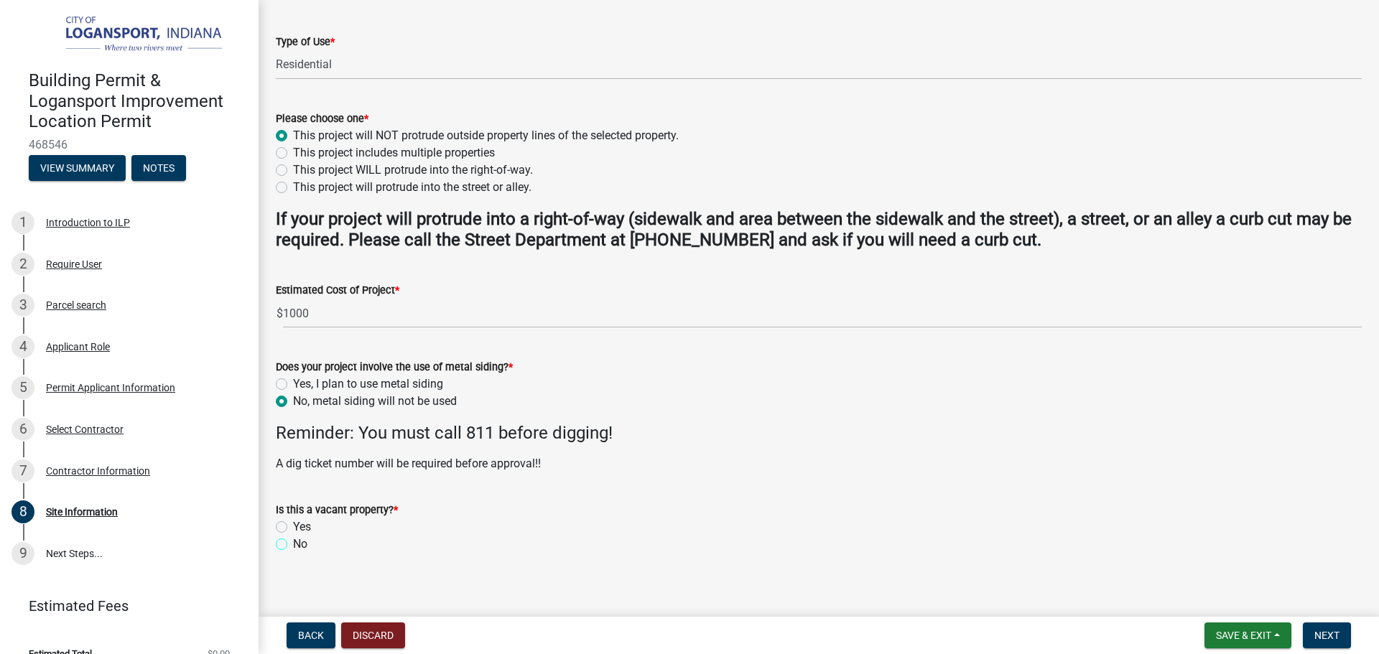
click at [293, 542] on input "No" at bounding box center [297, 540] width 9 height 9
radio input "true"
click at [1342, 634] on button "Next" at bounding box center [1327, 636] width 48 height 26
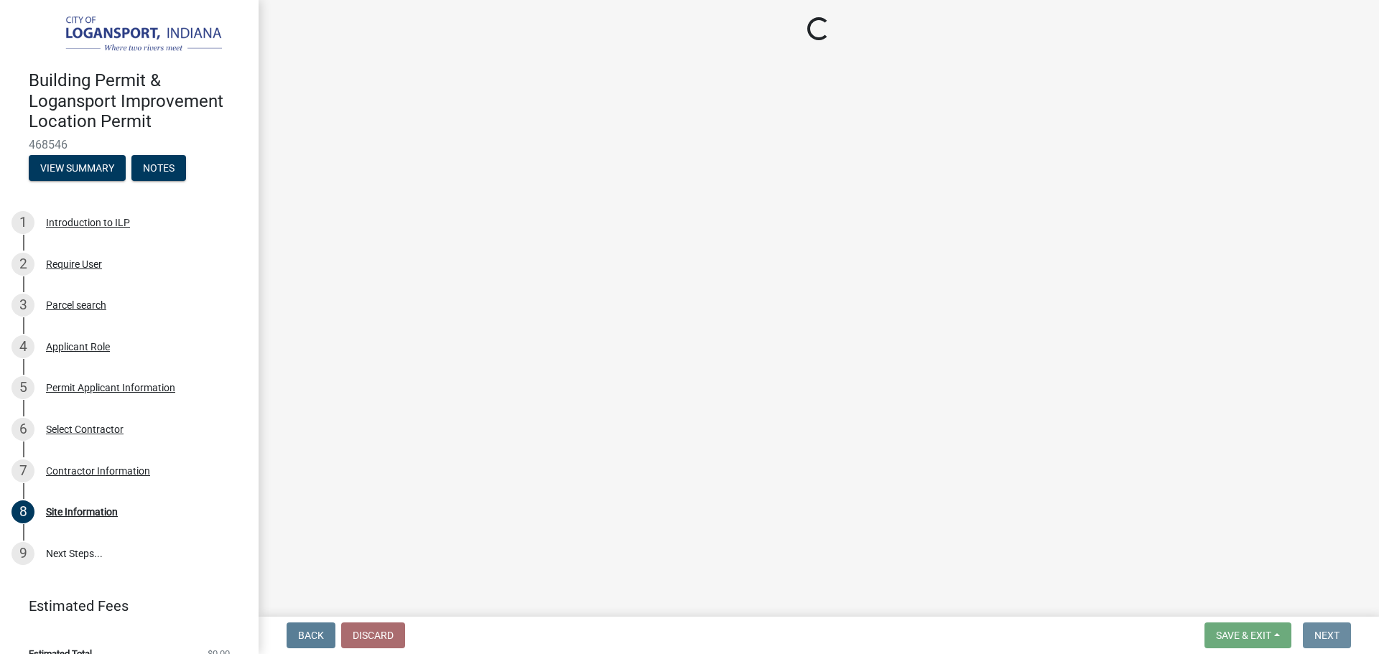
scroll to position [0, 0]
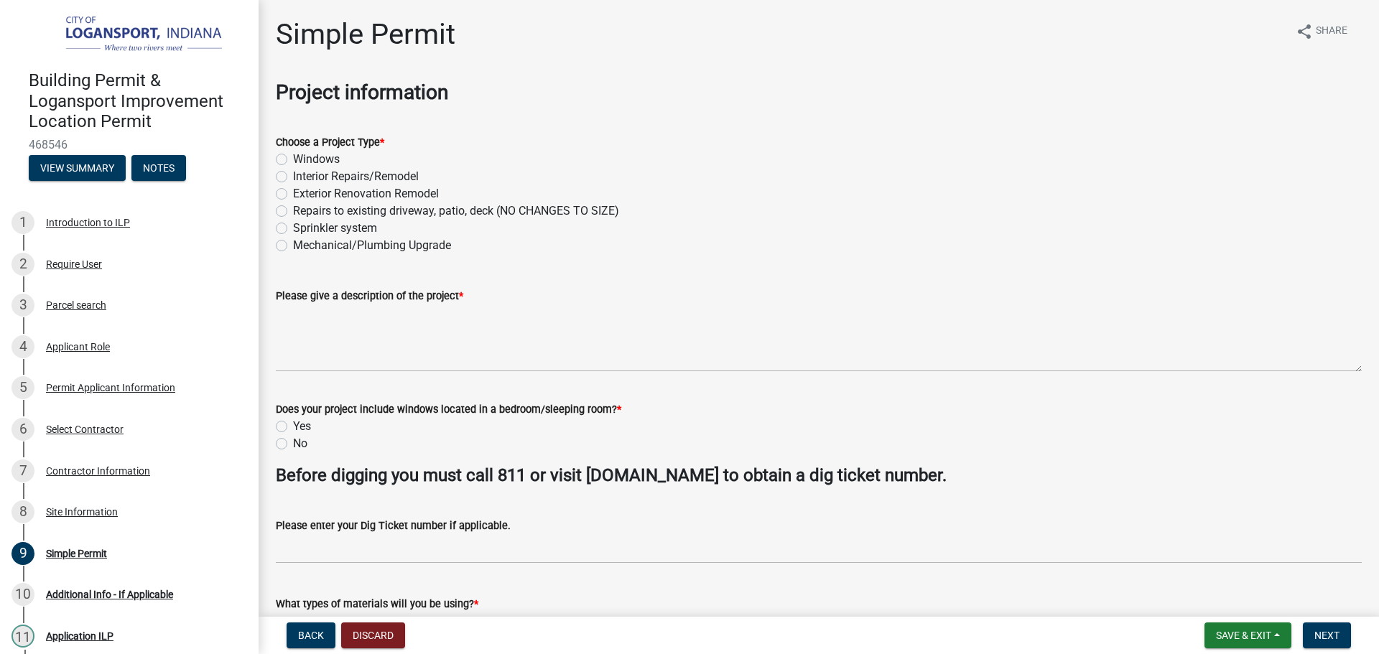
click at [293, 193] on label "Exterior Renovation Remodel" at bounding box center [366, 193] width 146 height 17
click at [293, 193] on input "Exterior Renovation Remodel" at bounding box center [297, 189] width 9 height 9
radio input "true"
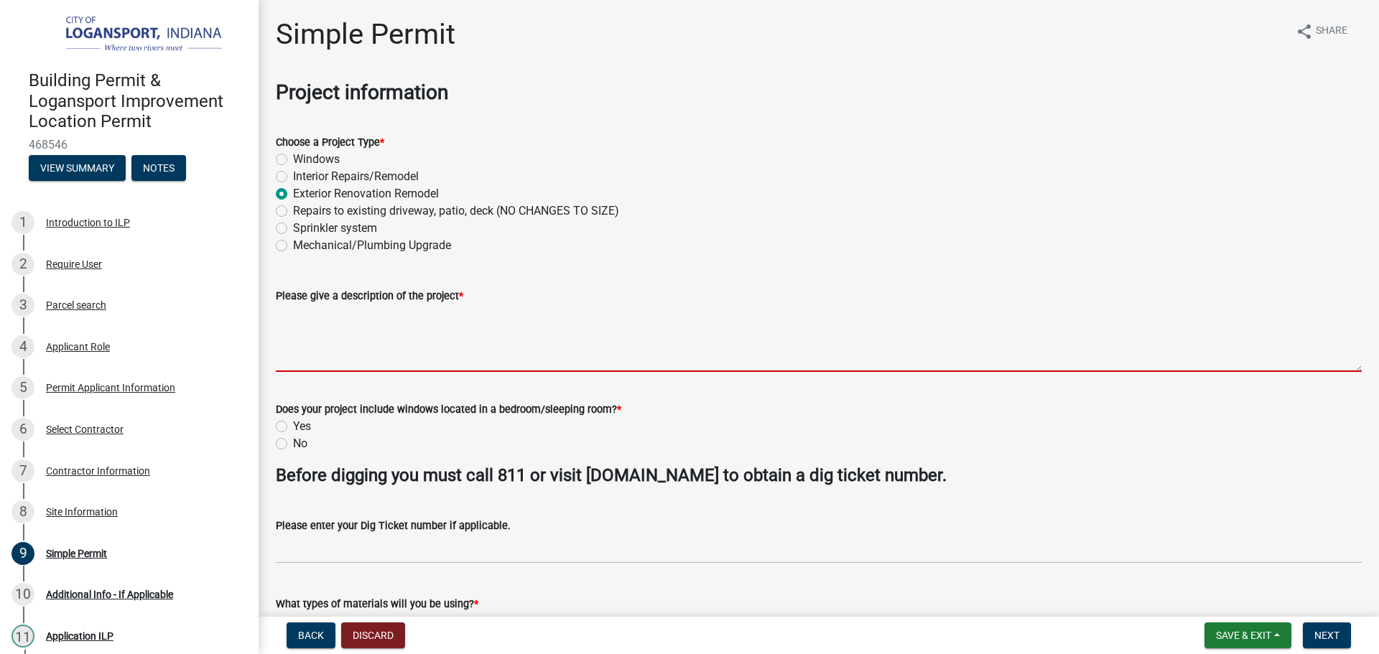
click at [327, 326] on textarea "Please give a description of the project *" at bounding box center [819, 339] width 1086 height 68
type textarea "A"
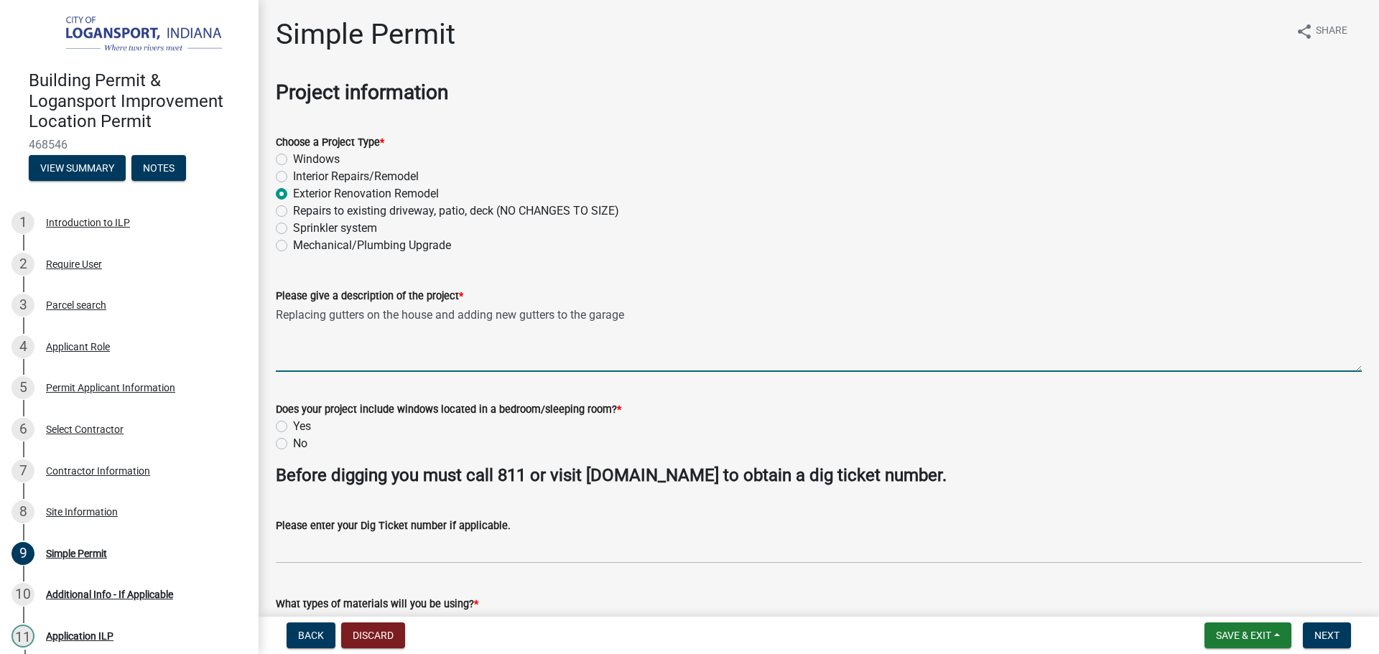
type textarea "Replacing gutters on the house and adding new gutters to the garage"
click at [287, 447] on div "No" at bounding box center [819, 443] width 1086 height 17
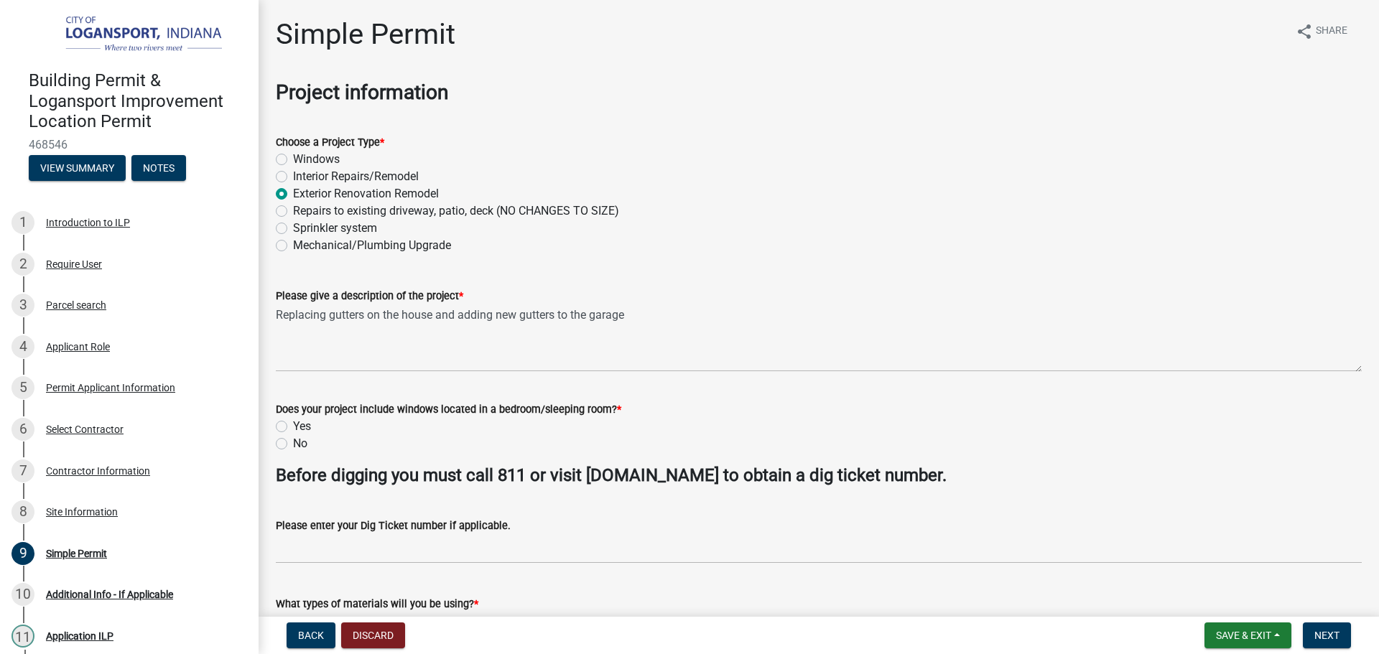
click at [293, 441] on label "No" at bounding box center [300, 443] width 14 height 17
click at [293, 441] on input "No" at bounding box center [297, 439] width 9 height 9
radio input "true"
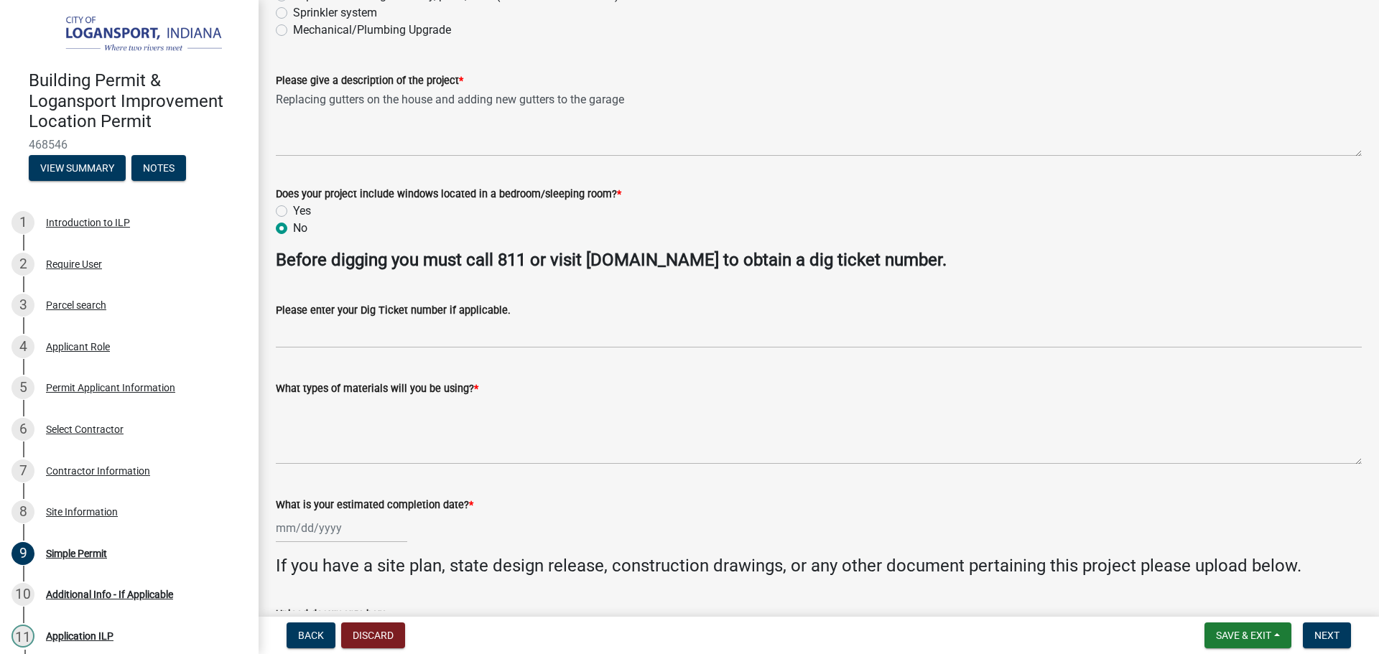
scroll to position [287, 0]
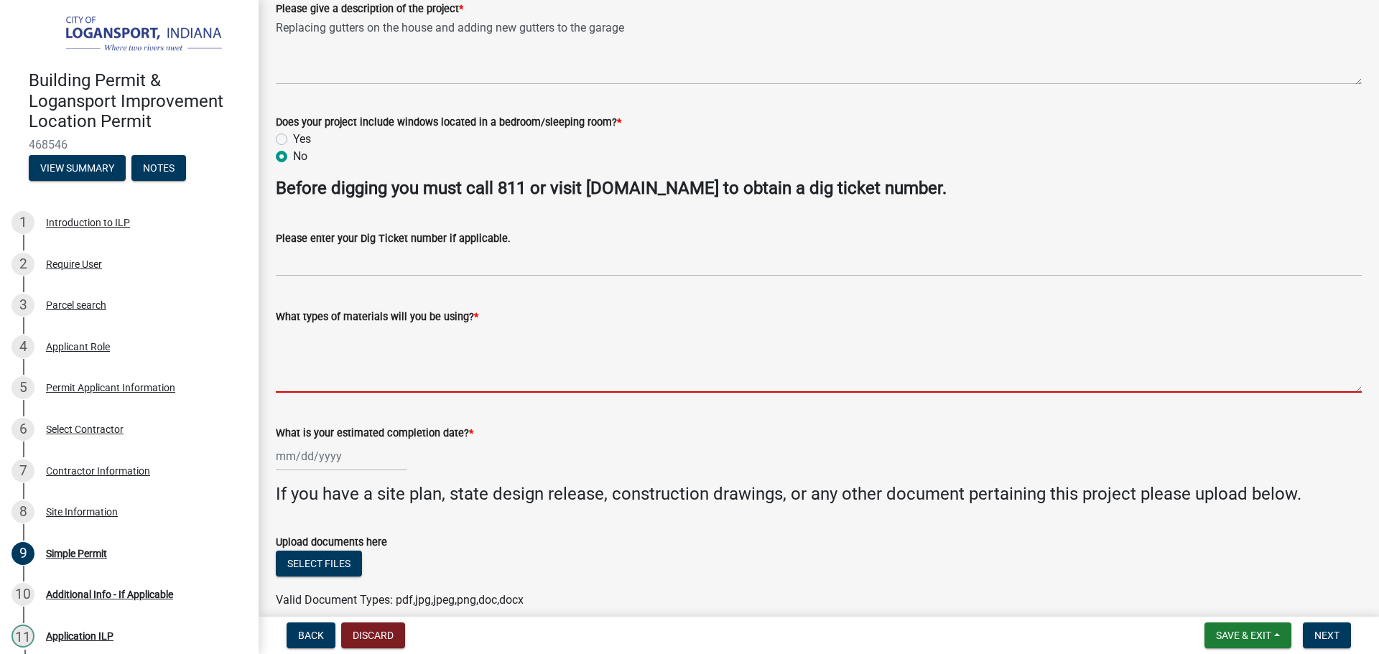
click at [315, 370] on textarea "What types of materials will you be using? *" at bounding box center [819, 359] width 1086 height 68
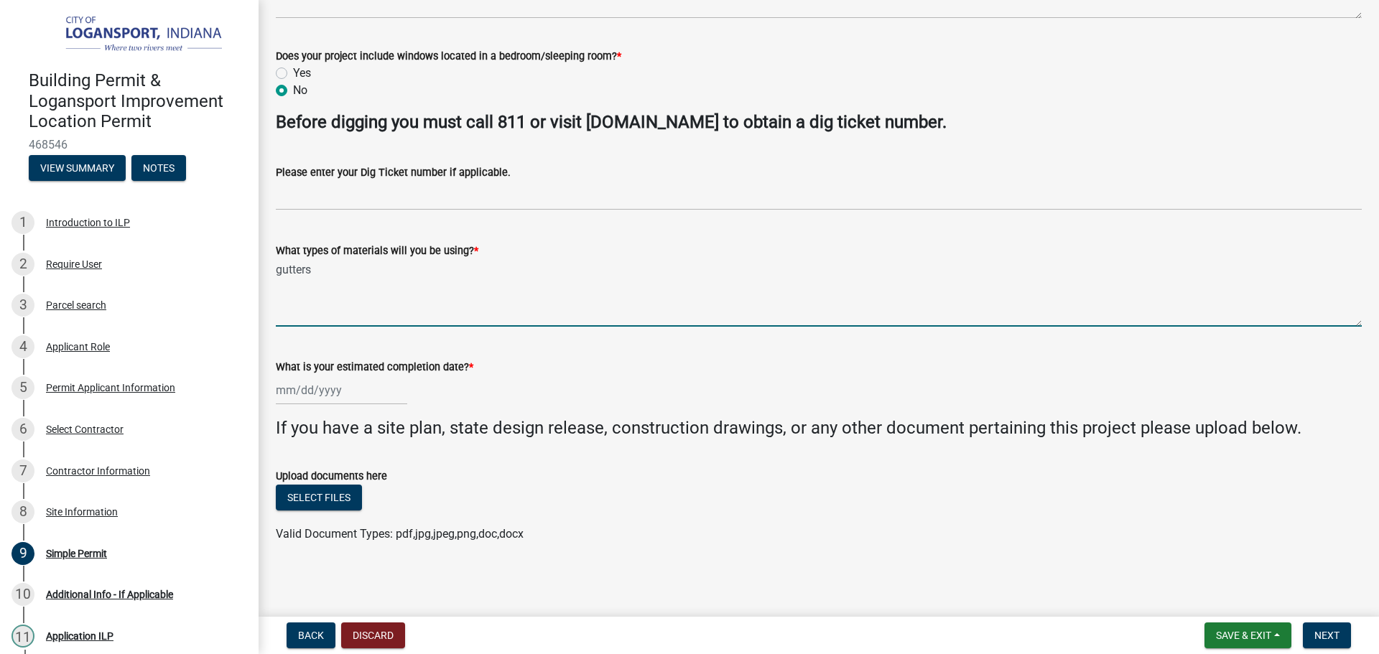
scroll to position [354, 0]
type textarea "gutters"
select select "8"
select select "2025"
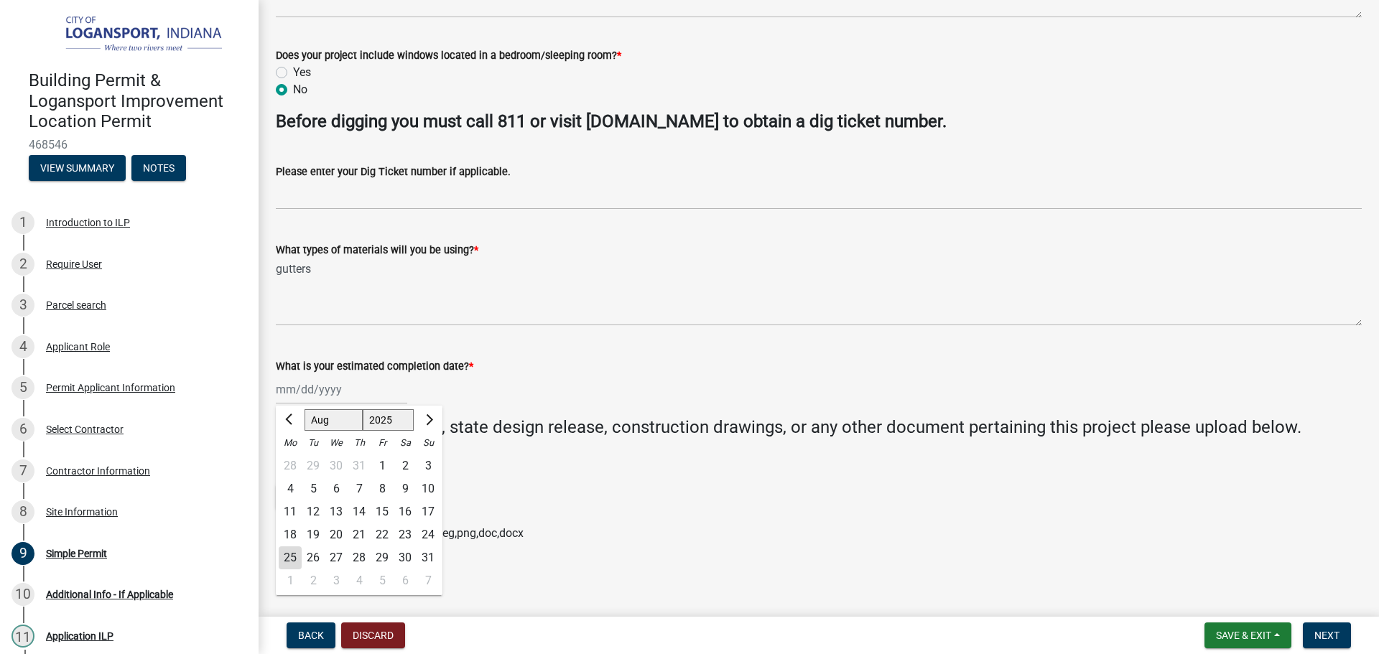
click at [348, 401] on div "[PERSON_NAME] Feb Mar Apr [PERSON_NAME][DATE] Oct Nov [DATE] 1526 1527 1528 152…" at bounding box center [341, 389] width 131 height 29
click at [430, 417] on span "Next month" at bounding box center [427, 419] width 11 height 11
select select "10"
click at [379, 559] on div "31" at bounding box center [382, 558] width 23 height 23
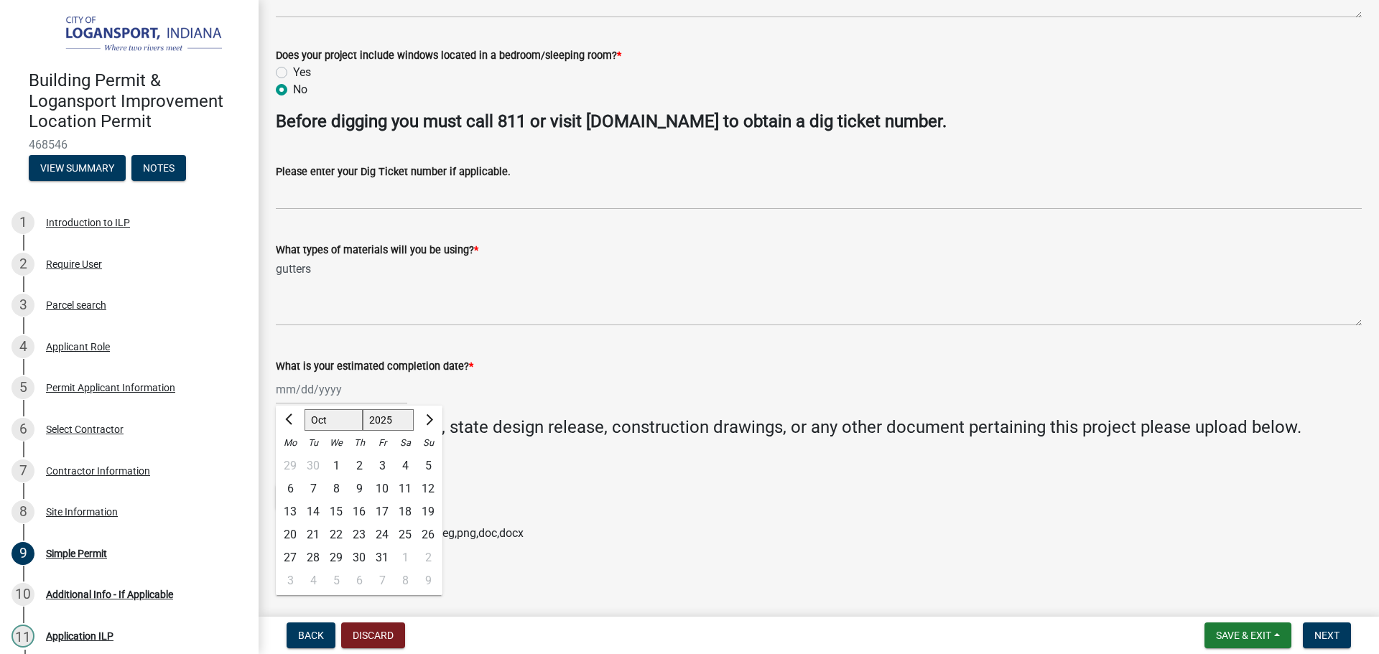
type input "[DATE]"
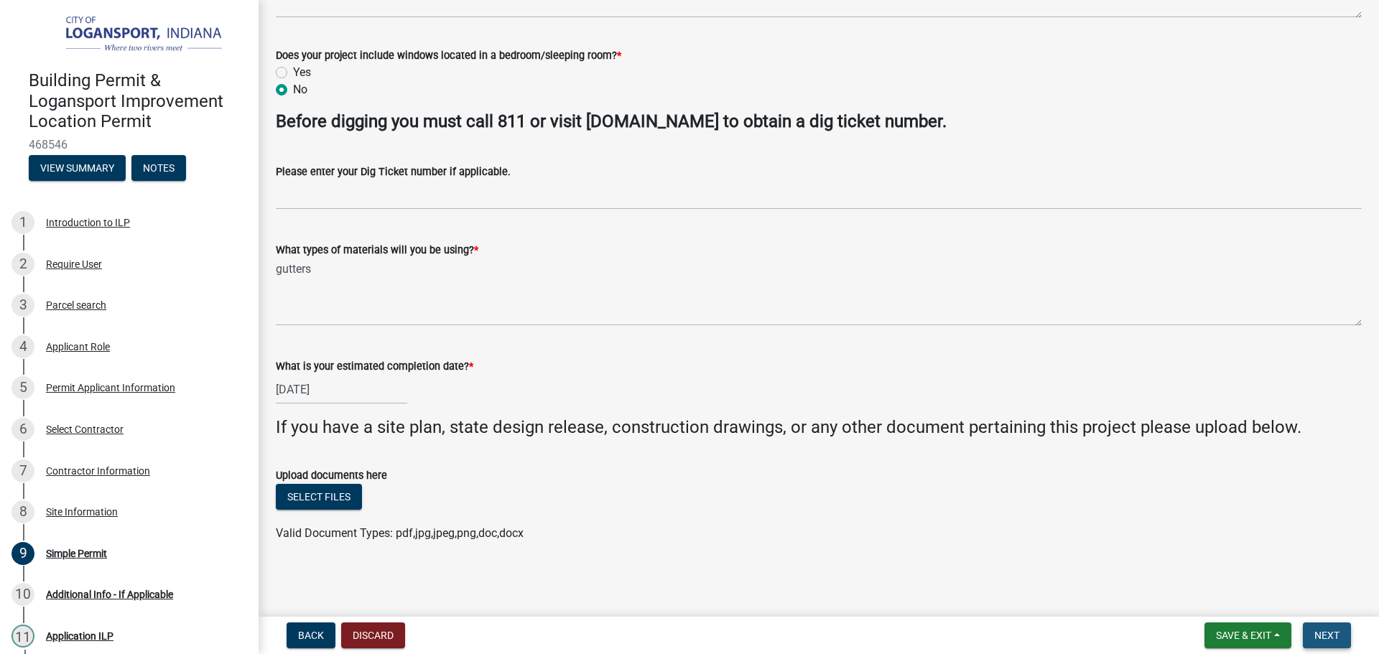
click at [1336, 632] on span "Next" at bounding box center [1326, 635] width 25 height 11
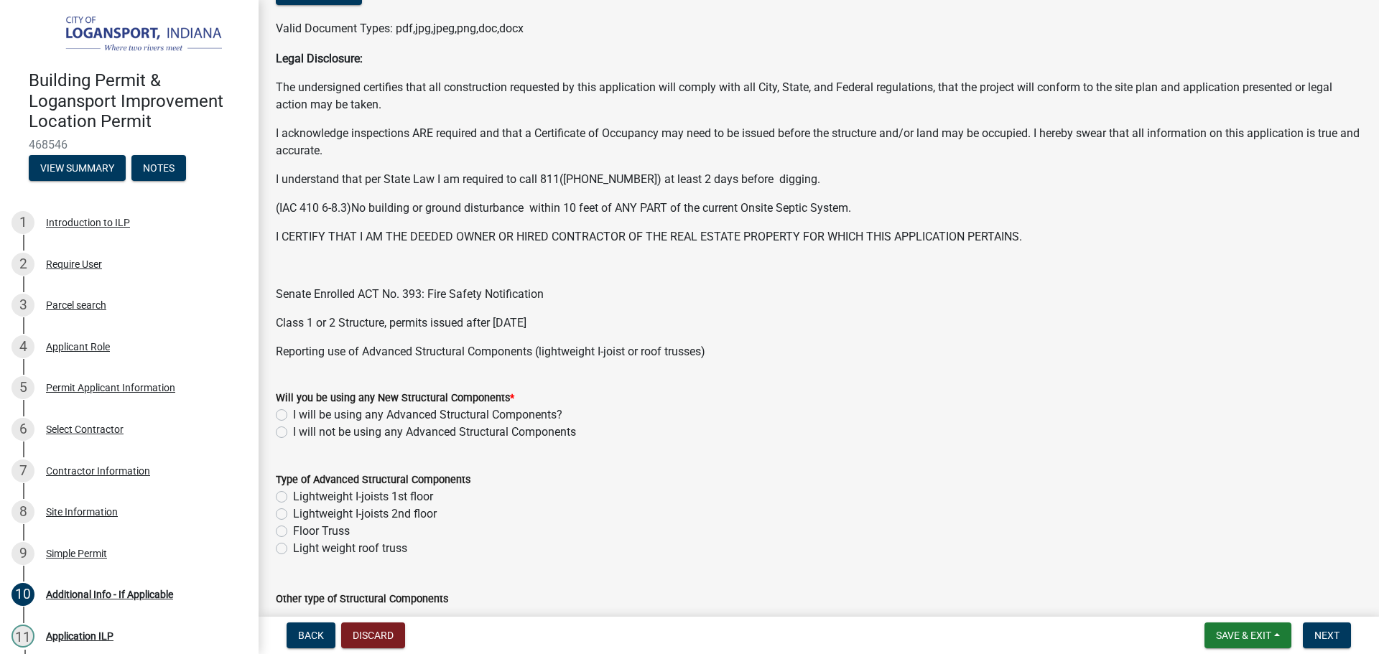
scroll to position [359, 0]
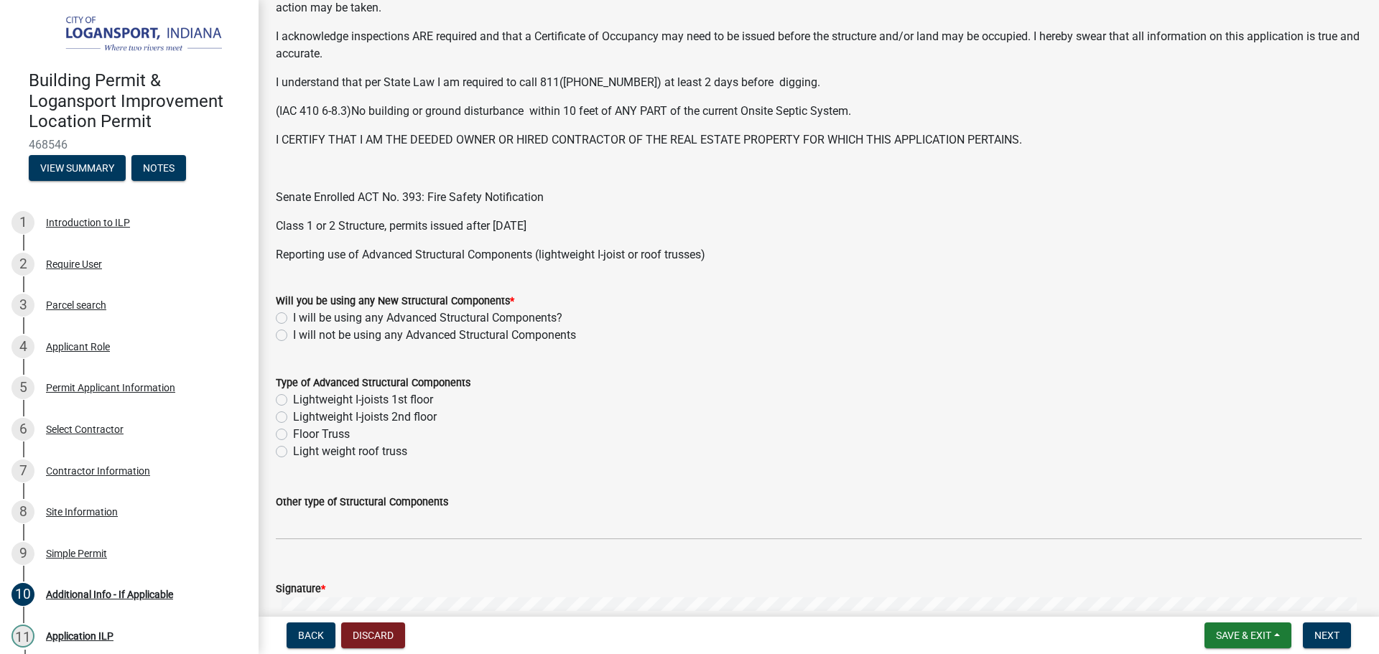
click at [293, 335] on label "I will not be using any Advanced Structural Components" at bounding box center [434, 335] width 283 height 17
click at [293, 335] on input "I will not be using any Advanced Structural Components" at bounding box center [297, 331] width 9 height 9
radio input "true"
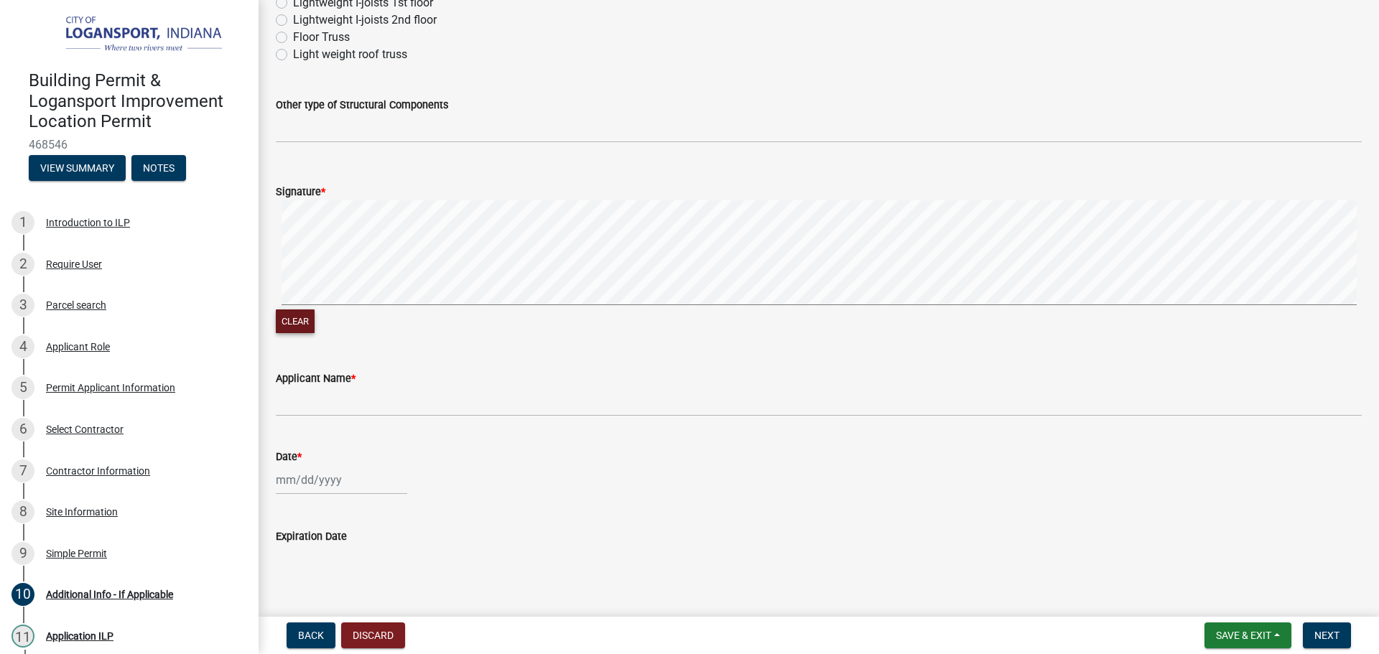
scroll to position [738, 0]
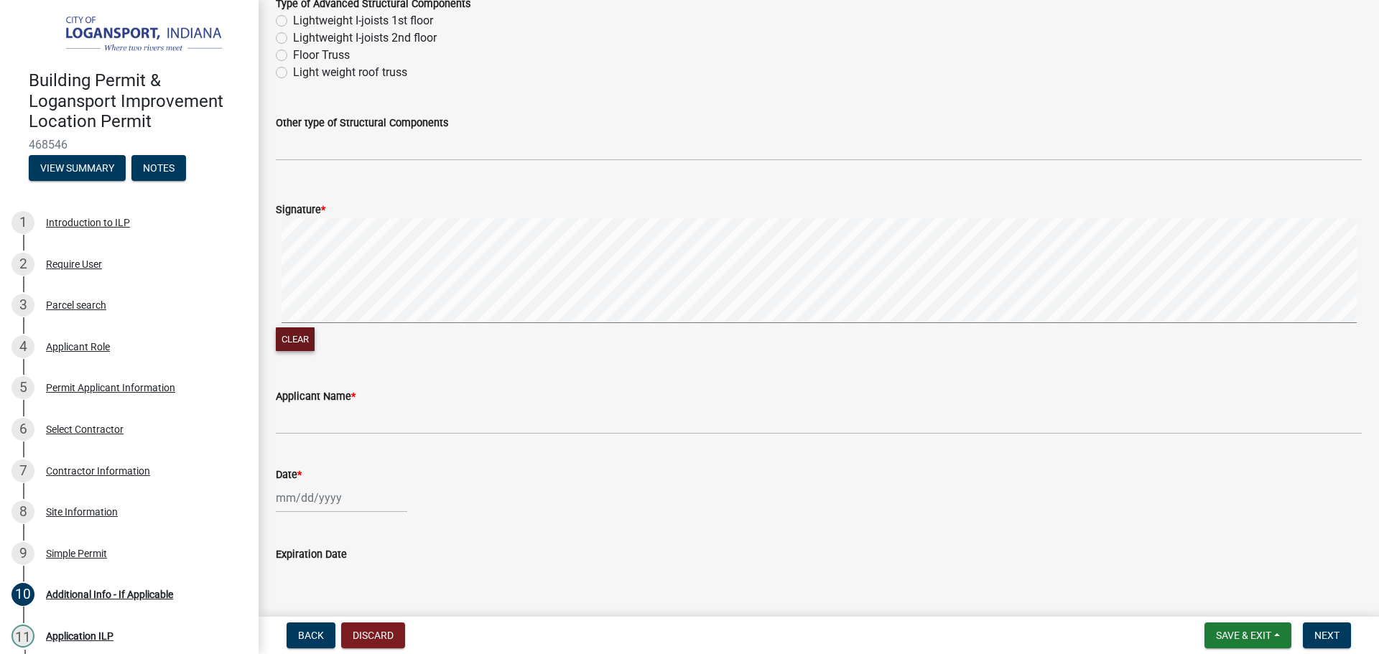
click at [305, 328] on button "Clear" at bounding box center [295, 340] width 39 height 24
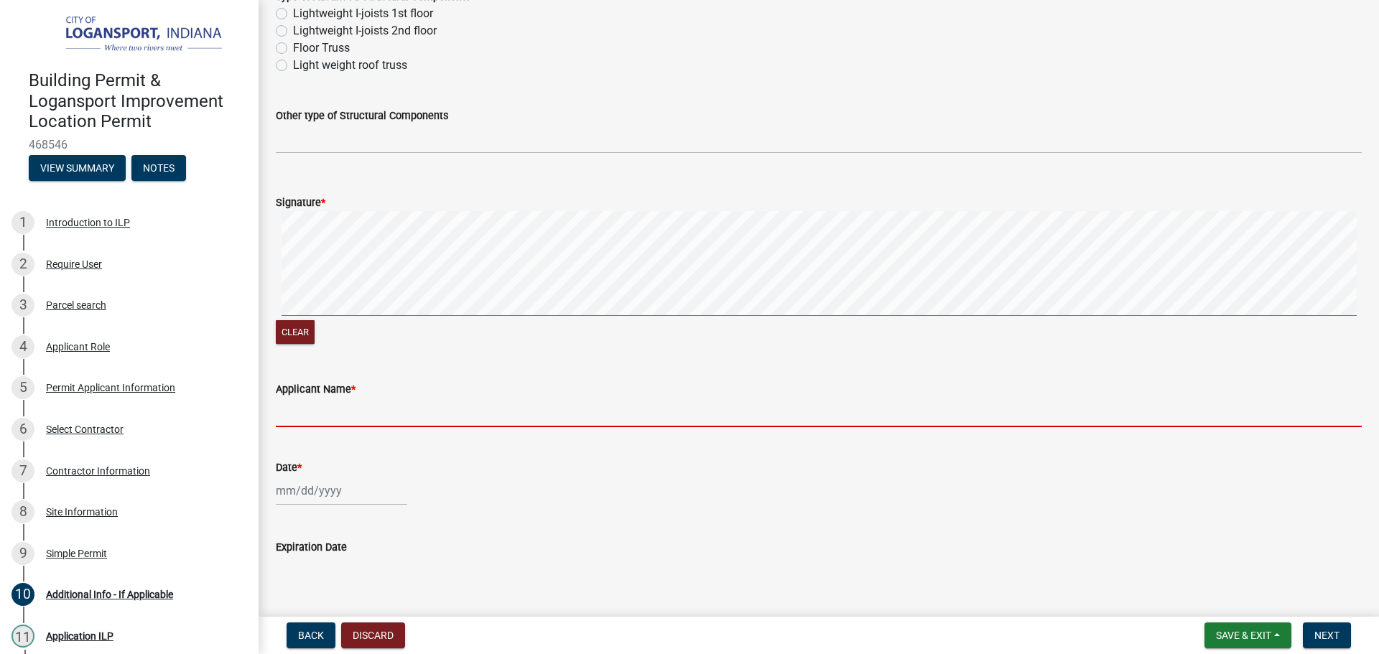
click at [328, 413] on input "Applicant Name *" at bounding box center [819, 412] width 1086 height 29
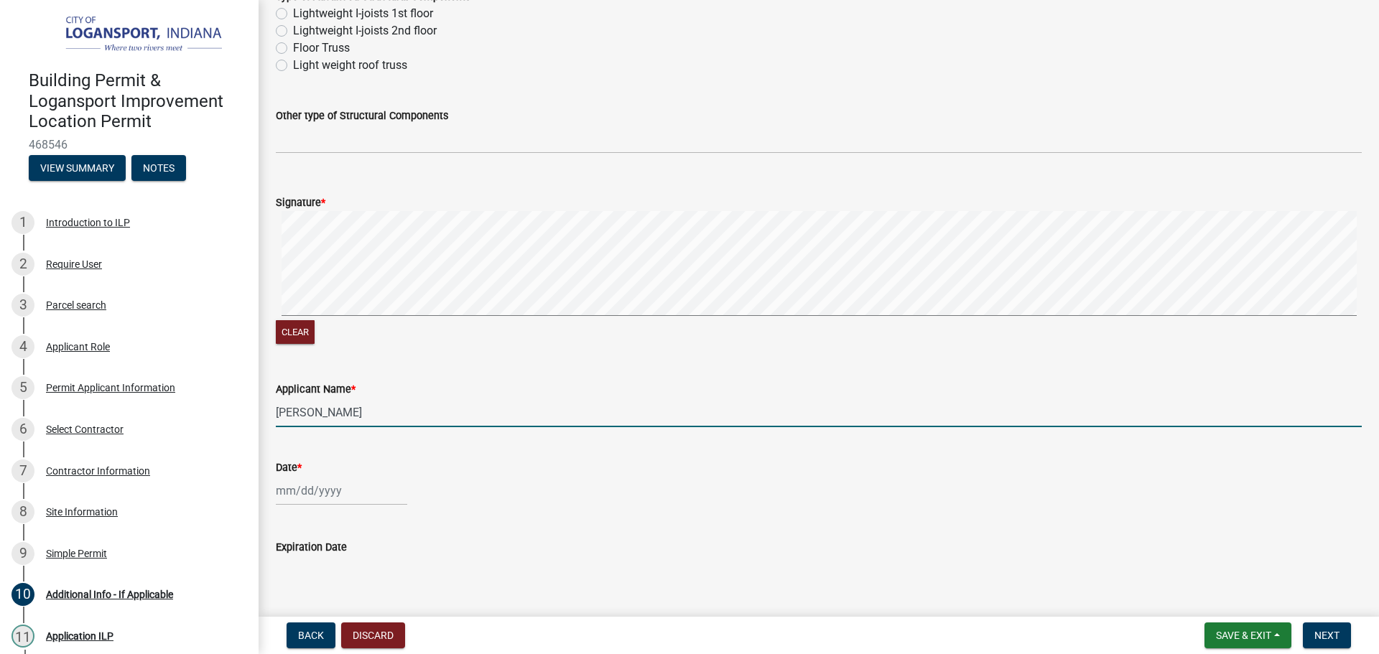
type input "[PERSON_NAME]"
click at [307, 508] on wm-data-entity-input "Date *" at bounding box center [819, 479] width 1086 height 80
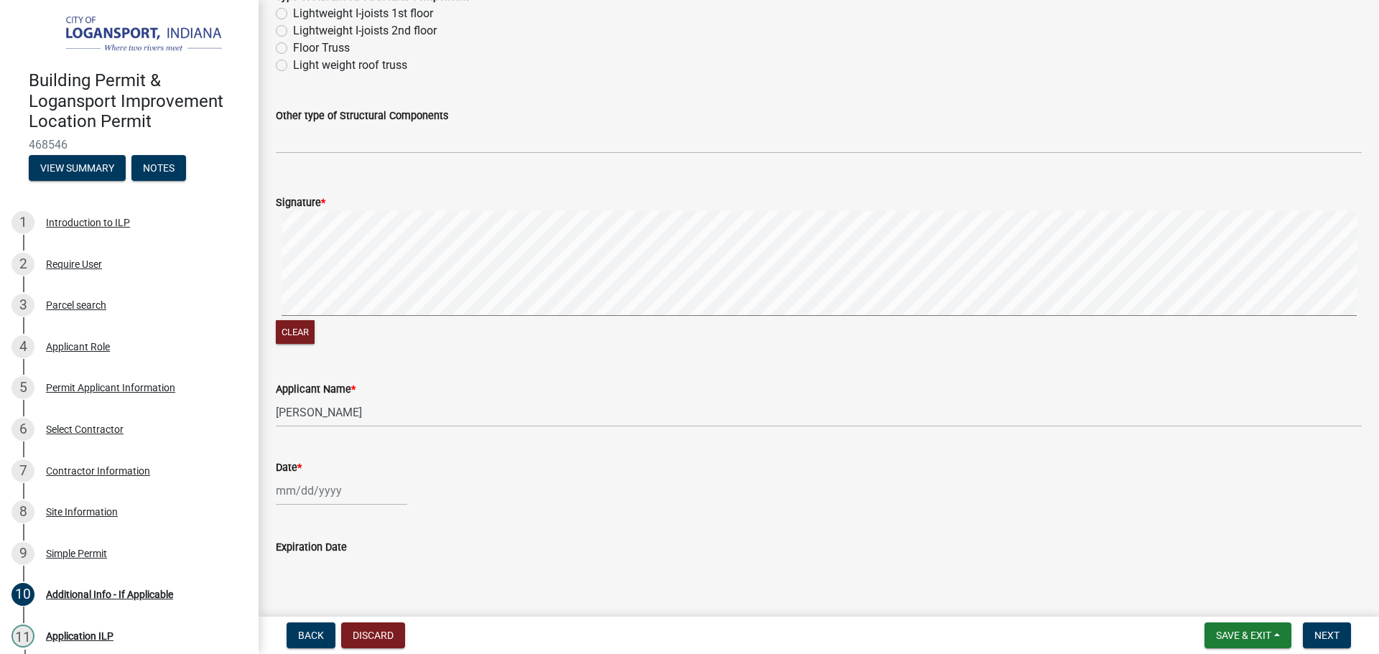
click at [310, 499] on div at bounding box center [341, 490] width 131 height 29
select select "8"
select select "2025"
click at [287, 432] on div "25" at bounding box center [290, 437] width 23 height 23
type input "[DATE]"
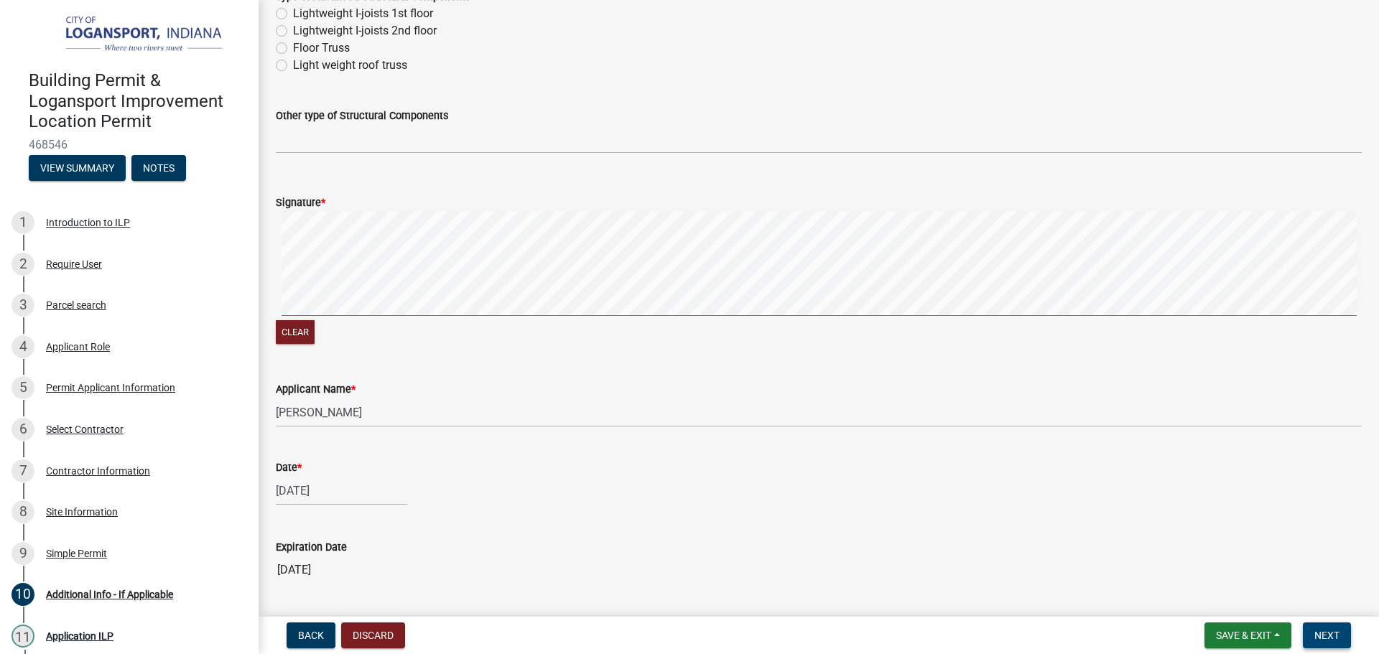
click at [1326, 634] on span "Next" at bounding box center [1326, 635] width 25 height 11
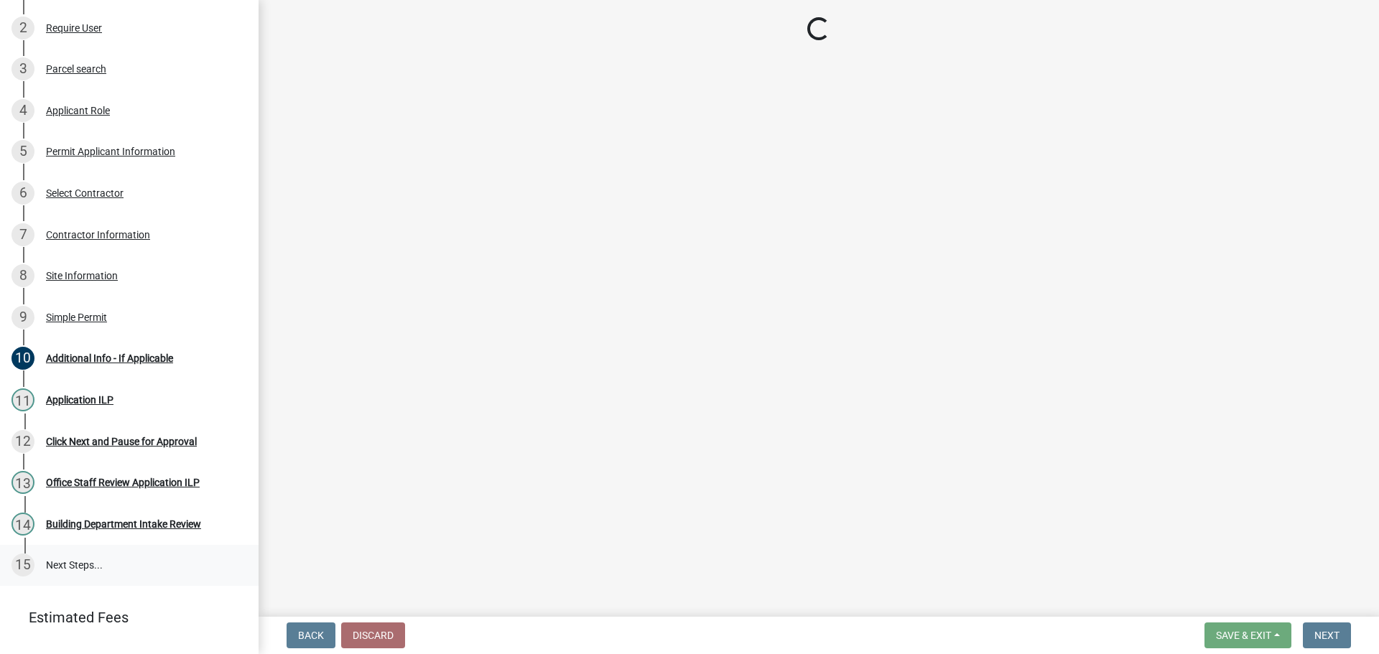
scroll to position [267, 0]
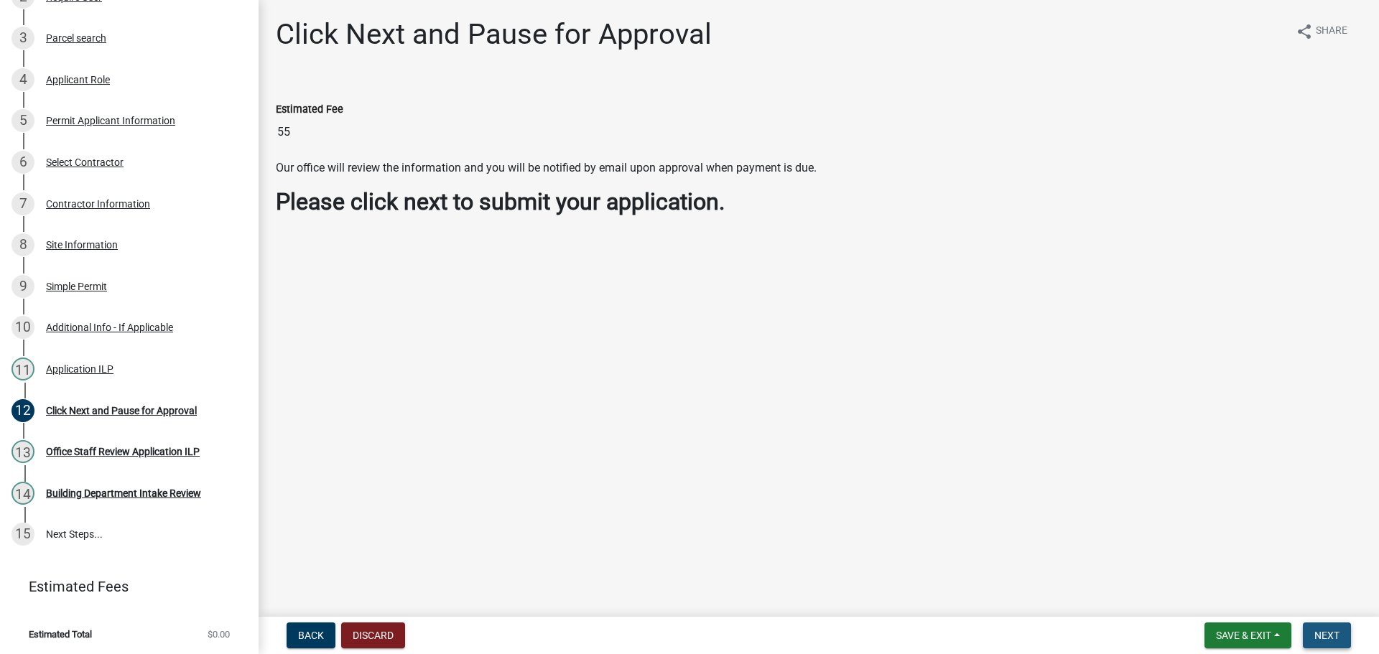
click at [1330, 639] on span "Next" at bounding box center [1326, 635] width 25 height 11
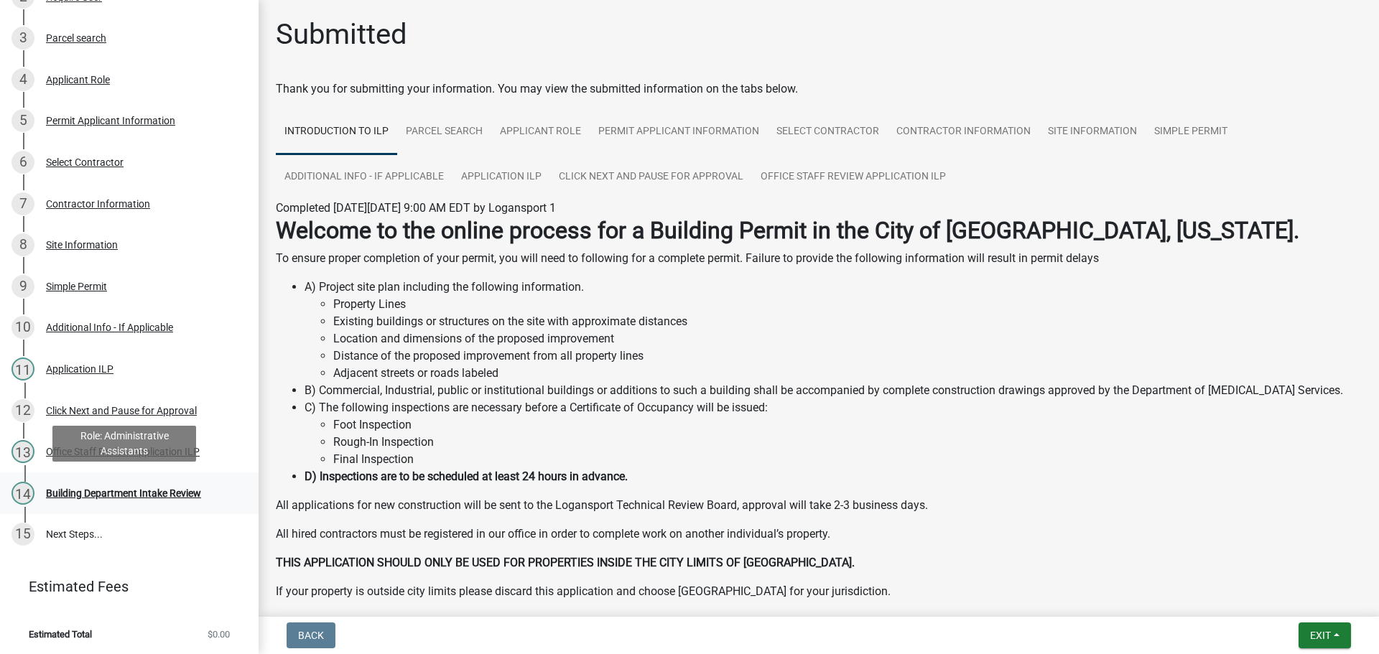
click at [130, 495] on div "Building Department Intake Review" at bounding box center [123, 493] width 155 height 10
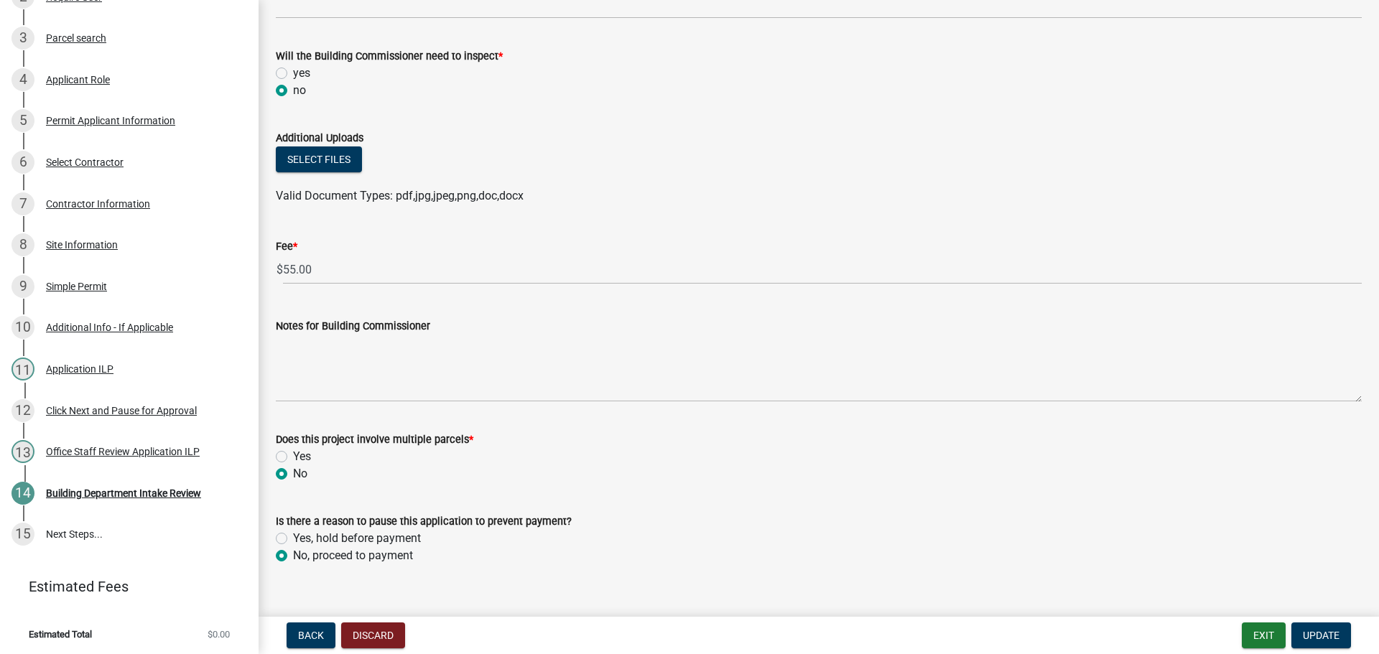
scroll to position [740, 0]
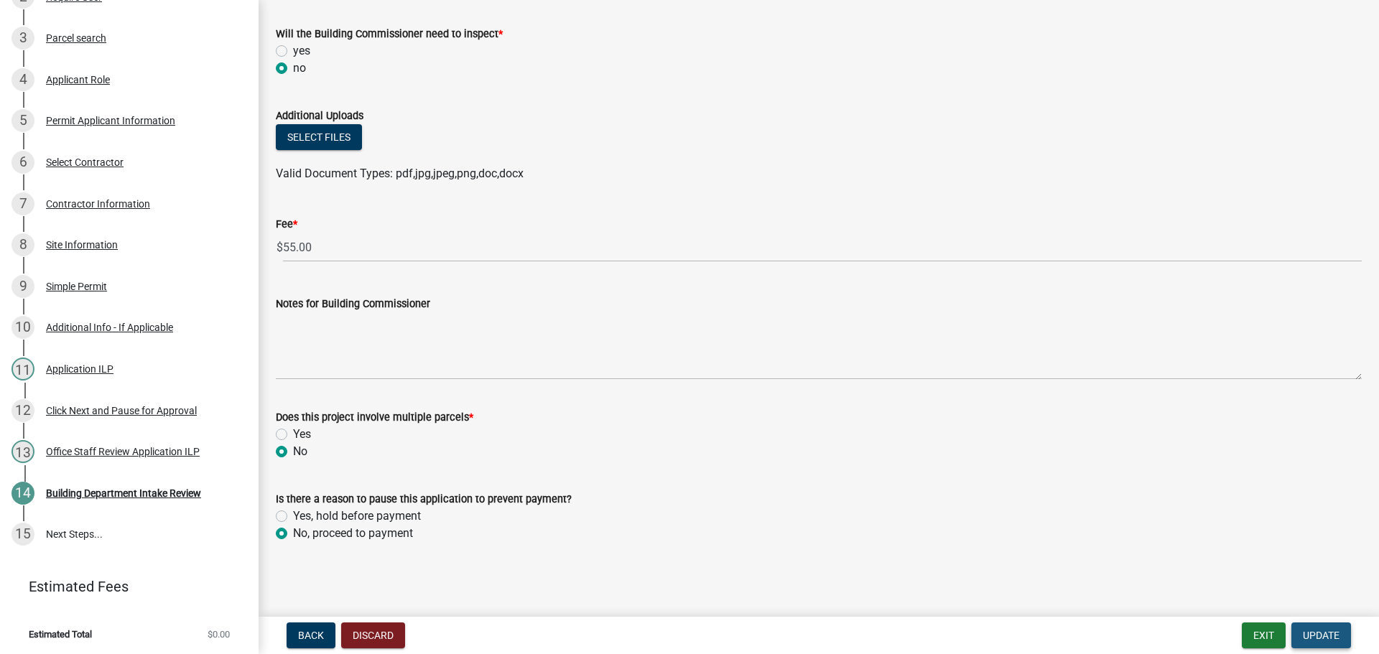
click at [1332, 635] on span "Update" at bounding box center [1321, 635] width 37 height 11
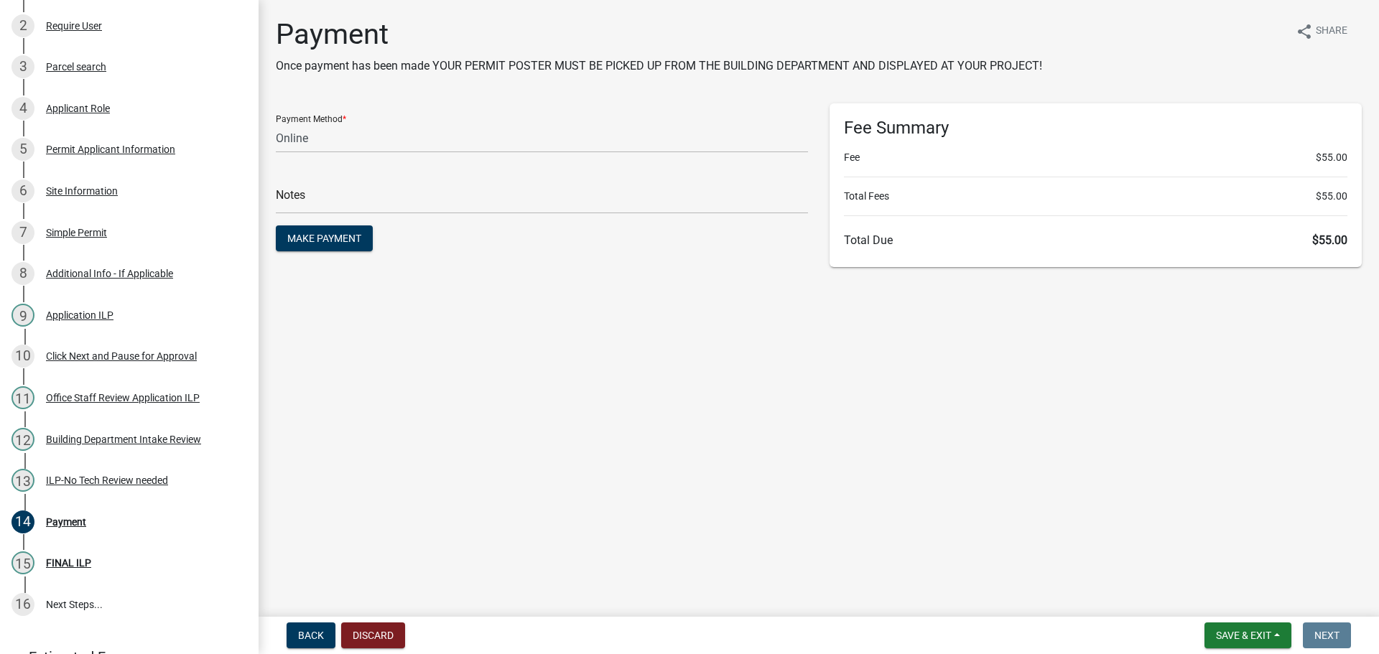
scroll to position [337, 0]
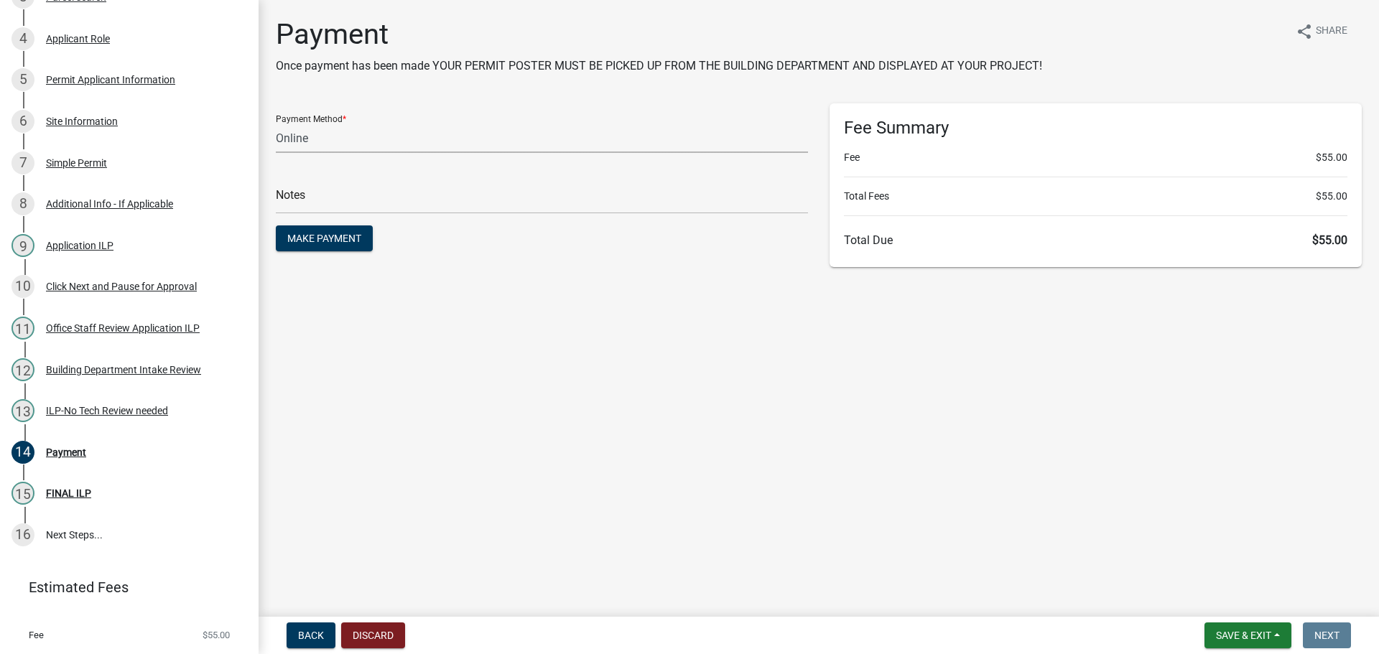
click at [373, 135] on select "Credit Card POS Check Cash Online" at bounding box center [542, 138] width 532 height 29
select select "2: 1"
click at [276, 124] on select "Credit Card POS Check Cash Online" at bounding box center [542, 138] width 532 height 29
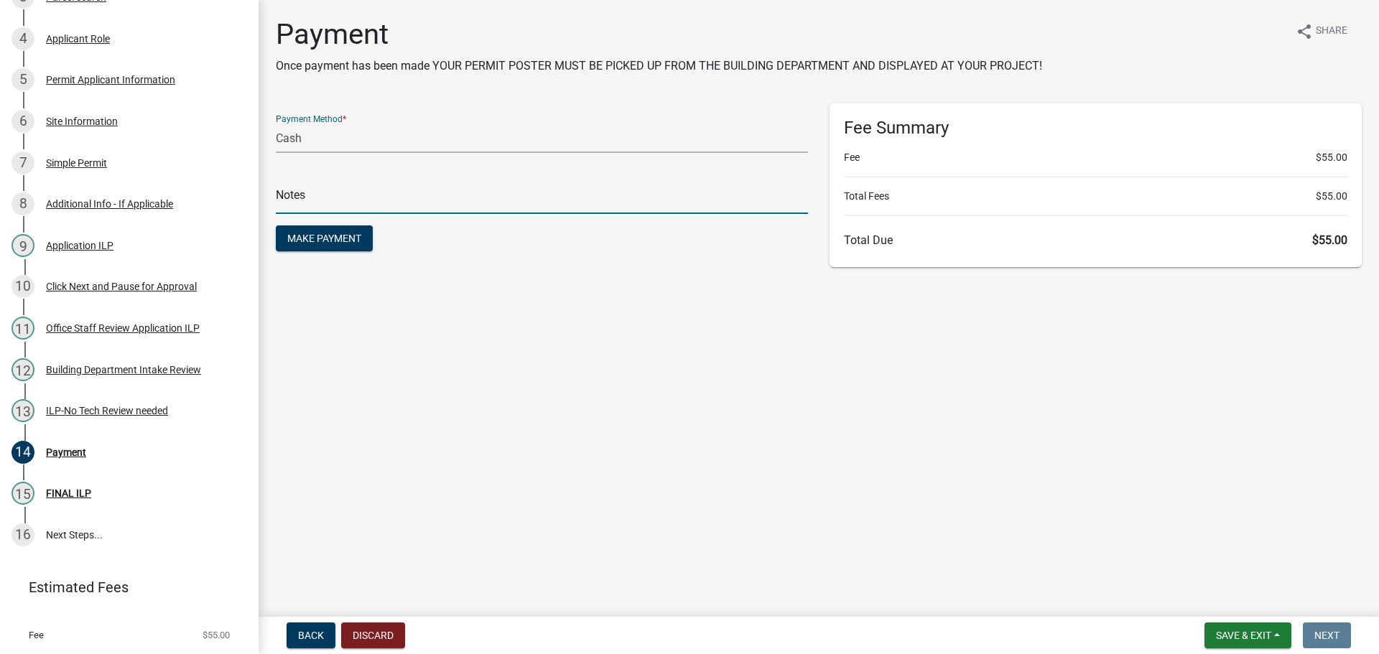
click at [375, 204] on input "text" at bounding box center [542, 199] width 532 height 29
type input "117840"
click at [338, 238] on span "Make Payment" at bounding box center [324, 238] width 74 height 11
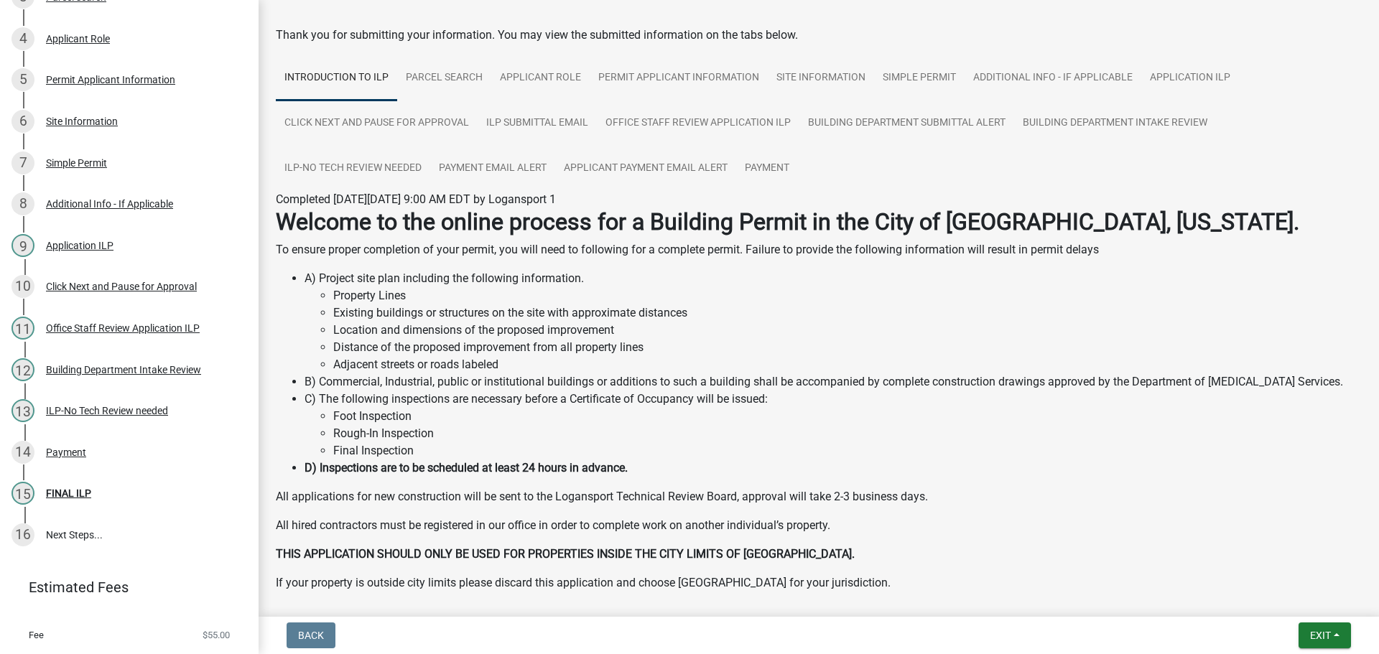
scroll to position [119, 0]
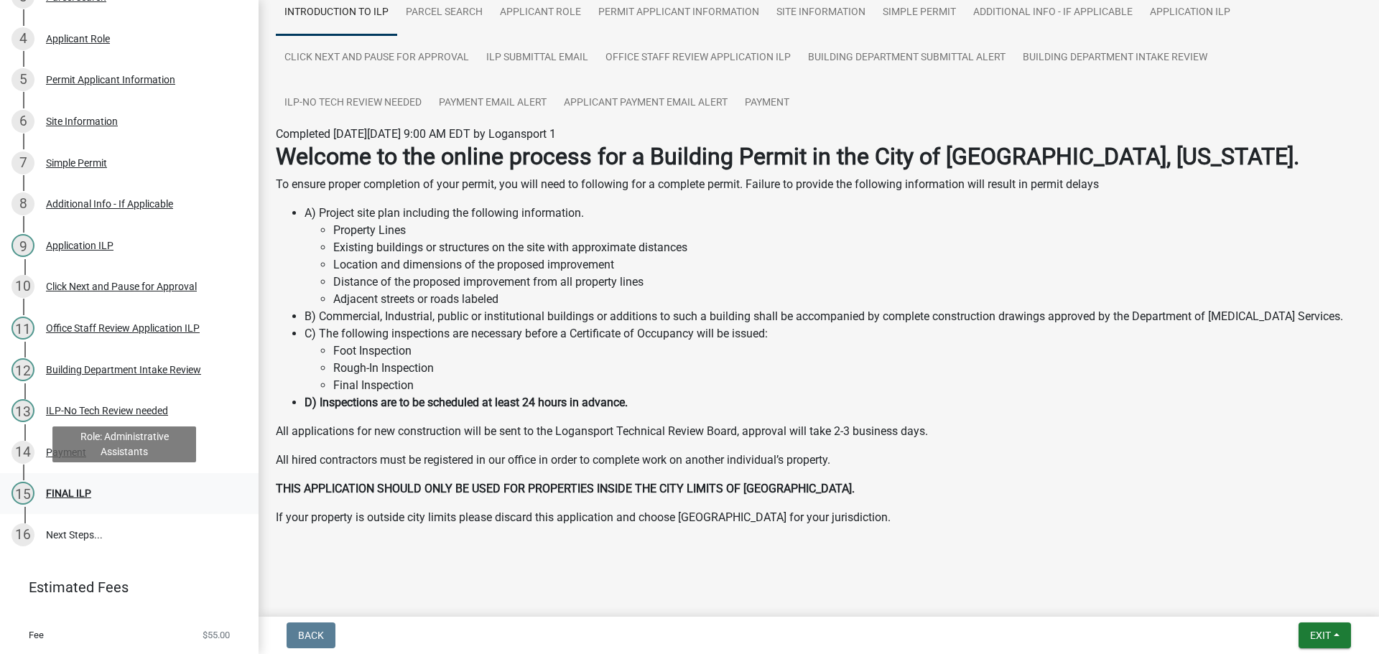
click at [80, 478] on link "15 FINAL ILP" at bounding box center [129, 494] width 259 height 42
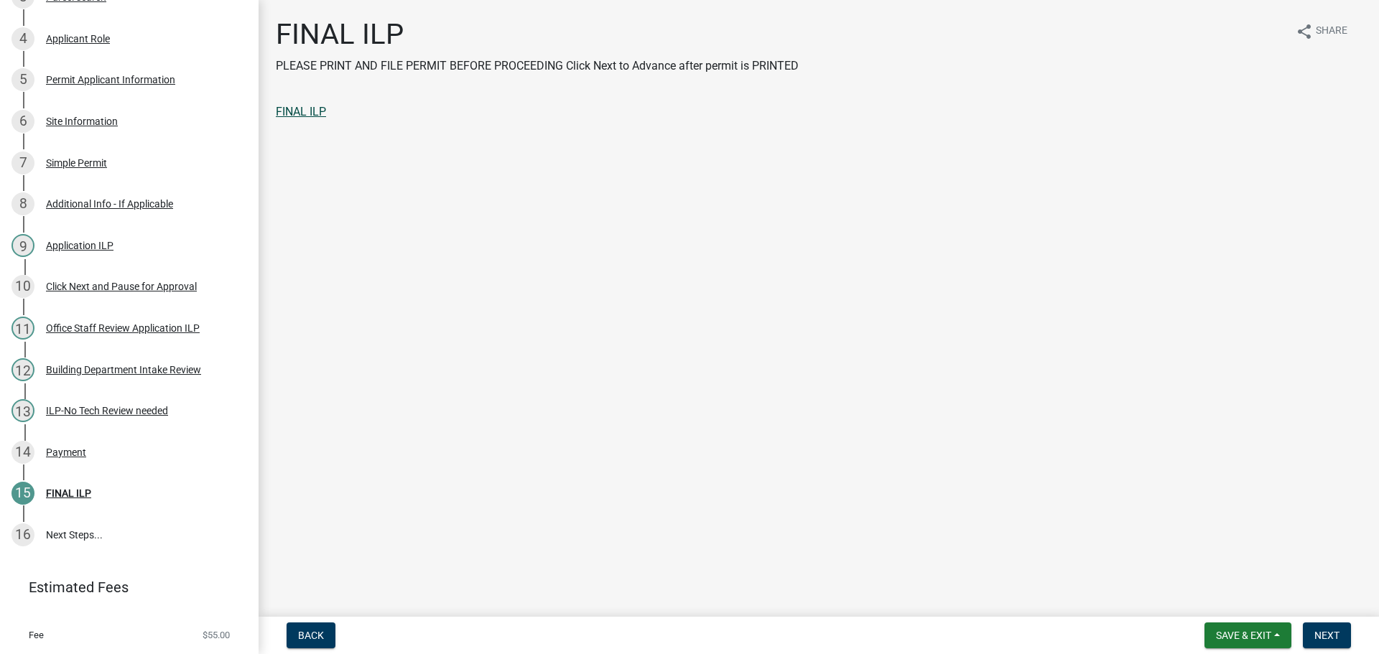
click at [302, 111] on link "FINAL ILP" at bounding box center [301, 112] width 50 height 14
click at [1314, 630] on span "Next" at bounding box center [1326, 635] width 25 height 11
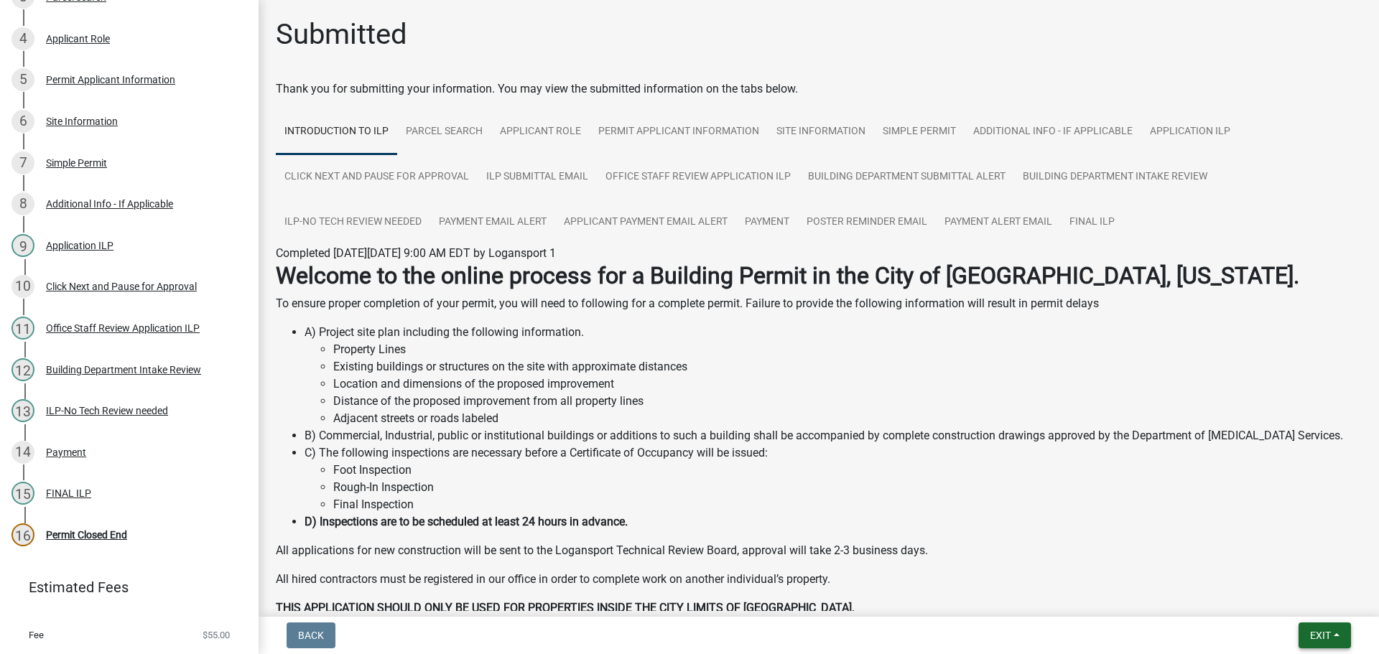
click at [1314, 641] on span "Exit" at bounding box center [1320, 635] width 21 height 11
click at [1314, 636] on span "Exit" at bounding box center [1320, 635] width 21 height 11
click at [1301, 595] on button "Save & Exit" at bounding box center [1293, 598] width 115 height 34
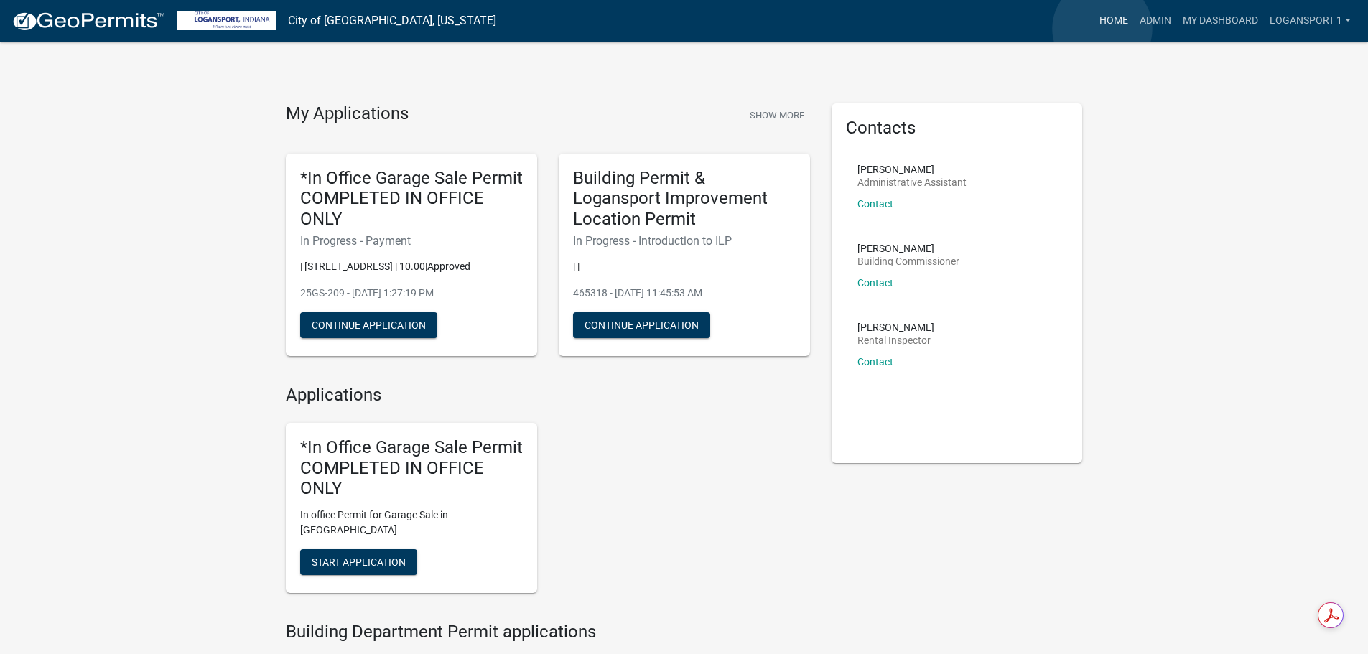
click at [1102, 29] on link "Home" at bounding box center [1114, 20] width 40 height 27
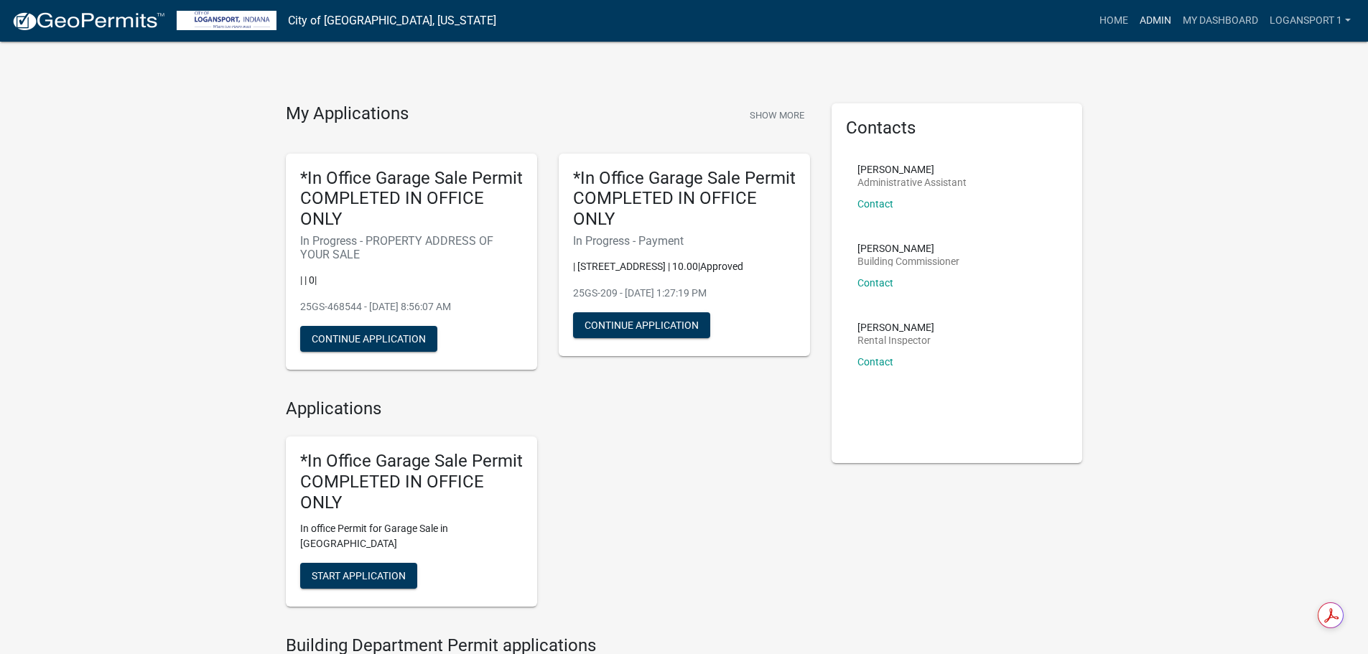
click at [1148, 22] on link "Admin" at bounding box center [1155, 20] width 43 height 27
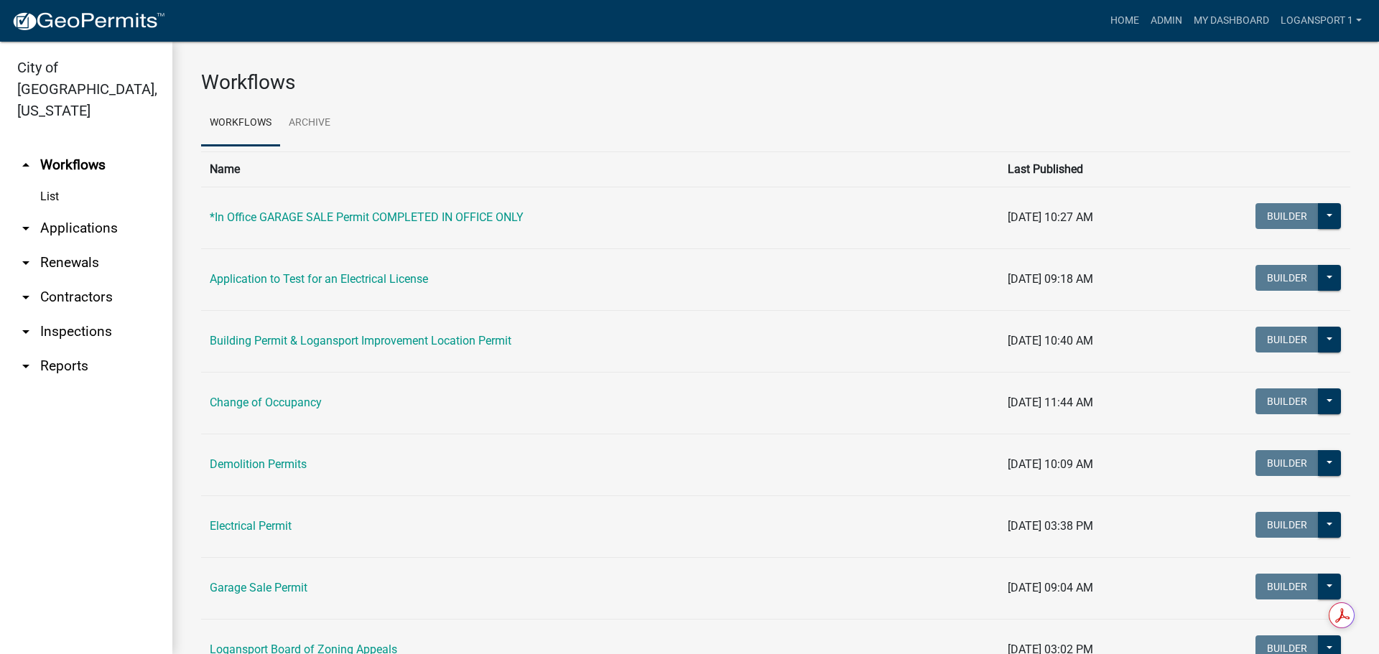
click at [88, 211] on link "arrow_drop_down Applications" at bounding box center [86, 228] width 172 height 34
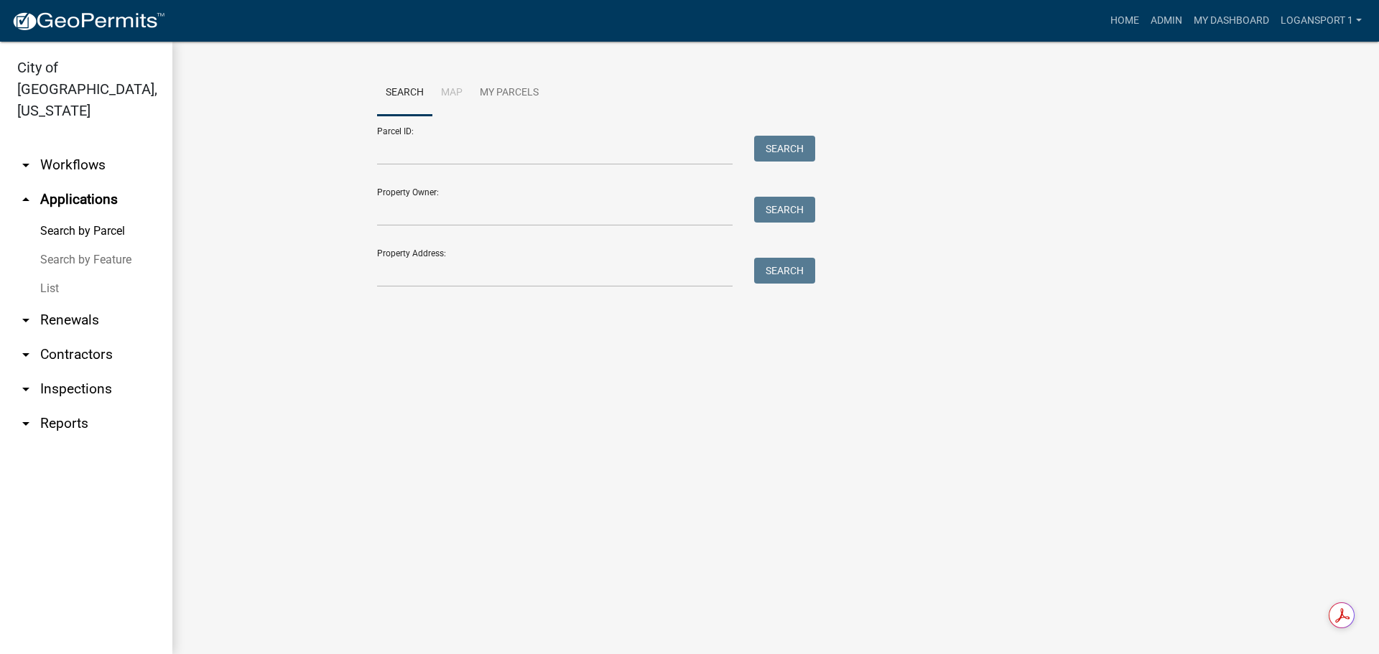
click at [62, 274] on link "List" at bounding box center [86, 288] width 172 height 29
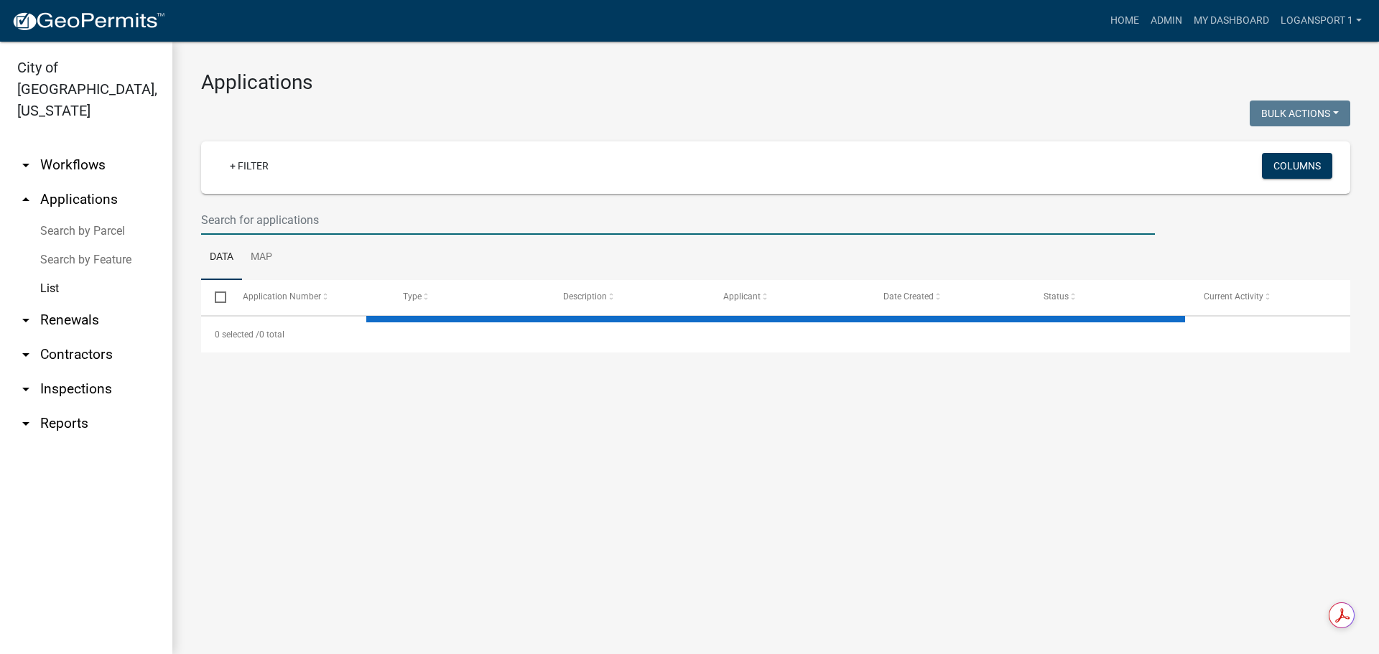
click at [261, 224] on input "text" at bounding box center [678, 219] width 954 height 29
select select "2: 50"
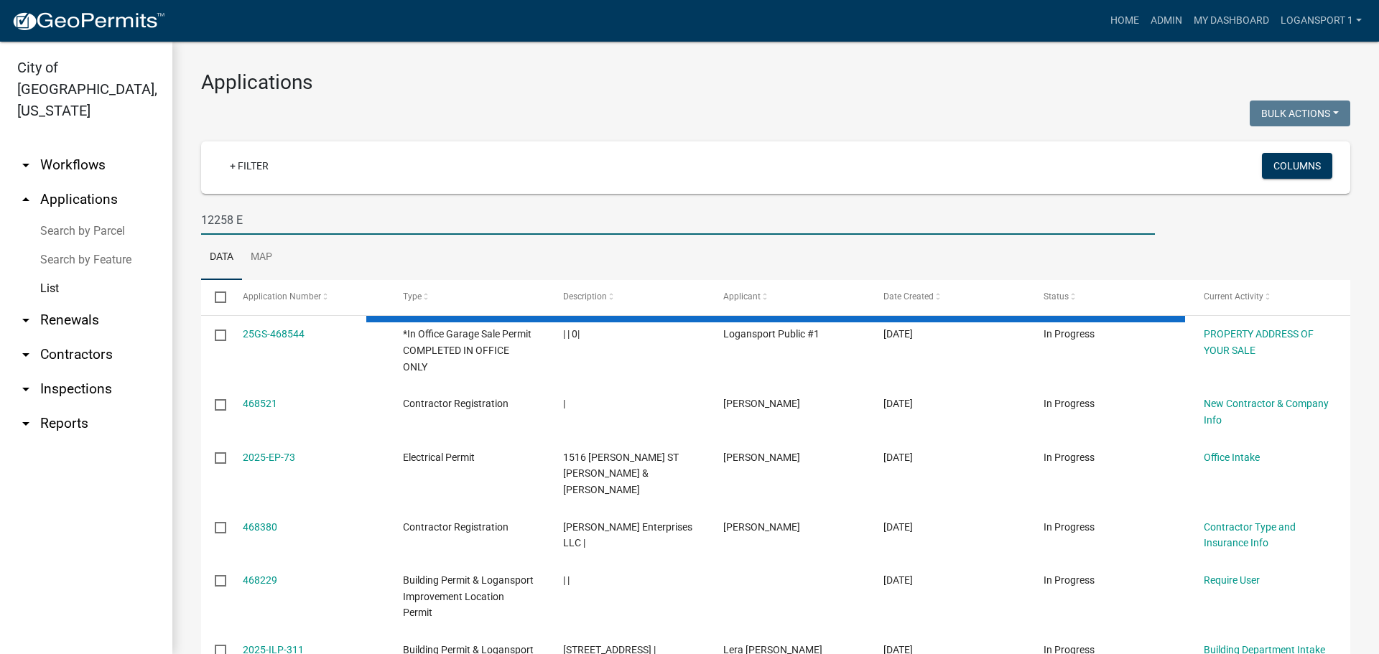
click at [228, 220] on input "12258 E" at bounding box center [678, 219] width 954 height 29
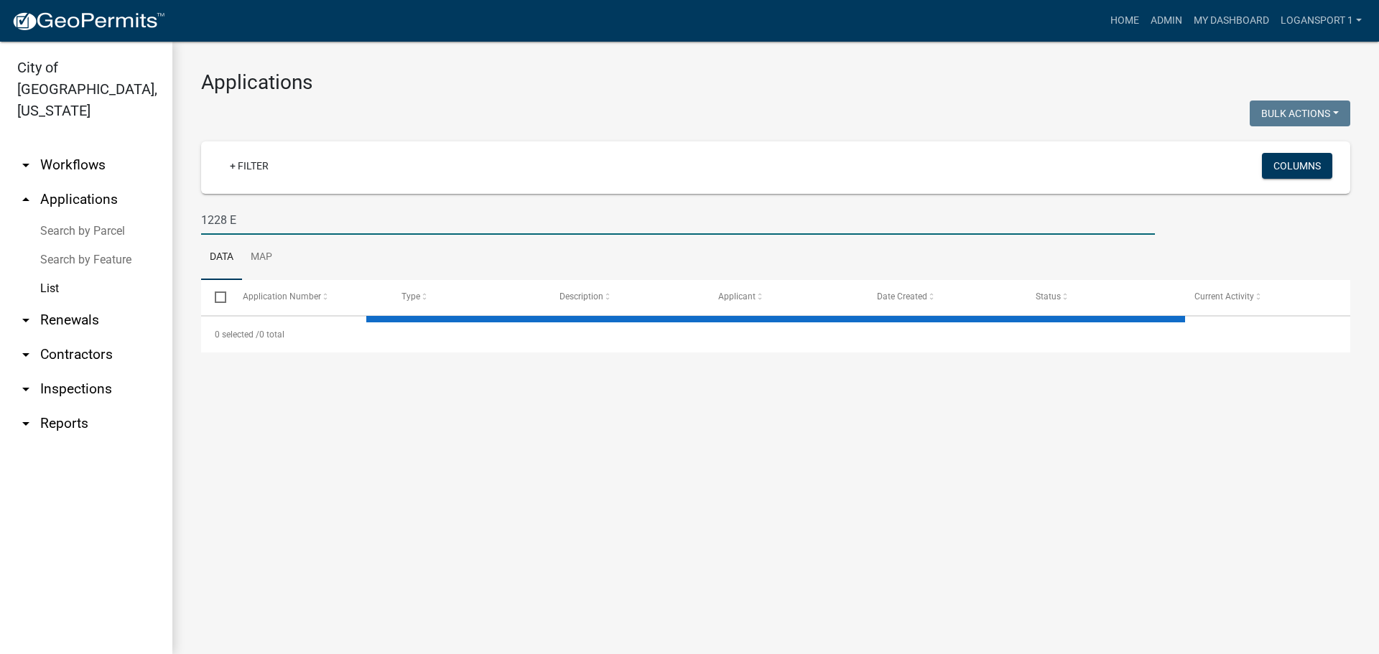
click at [254, 224] on input "1228 E" at bounding box center [678, 219] width 954 height 29
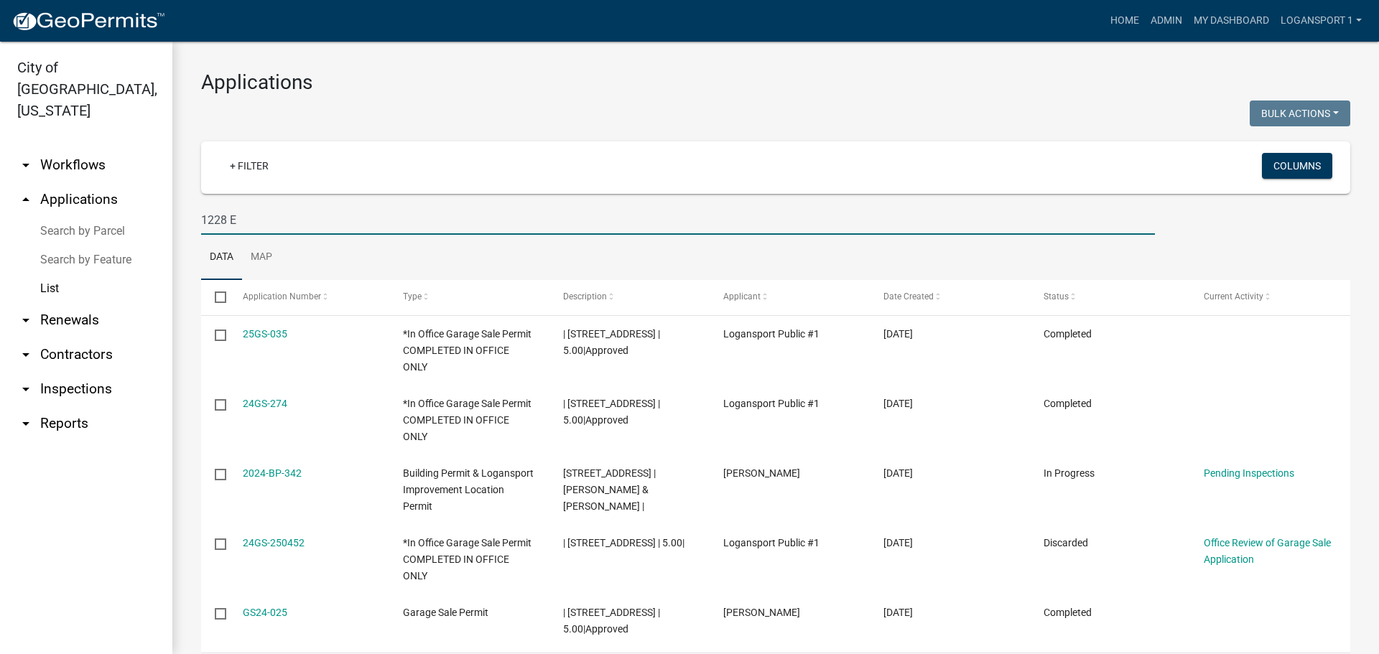
type input "1228 E"
